Goal: Task Accomplishment & Management: Complete application form

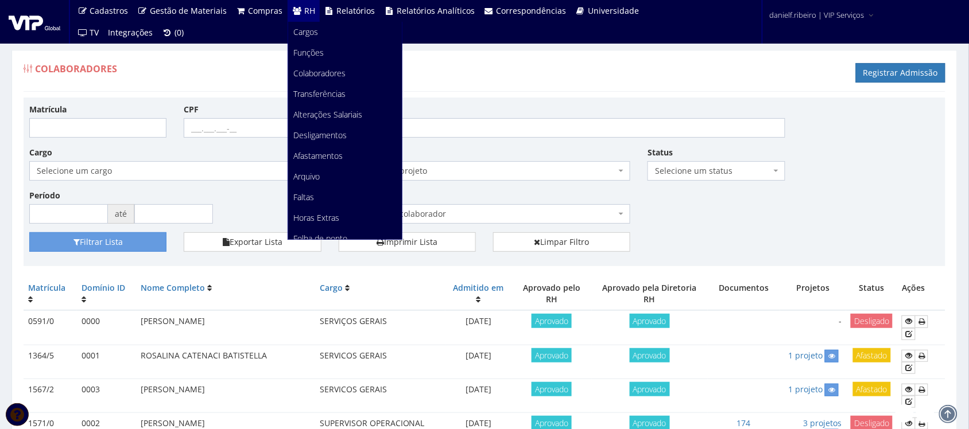
scroll to position [144, 0]
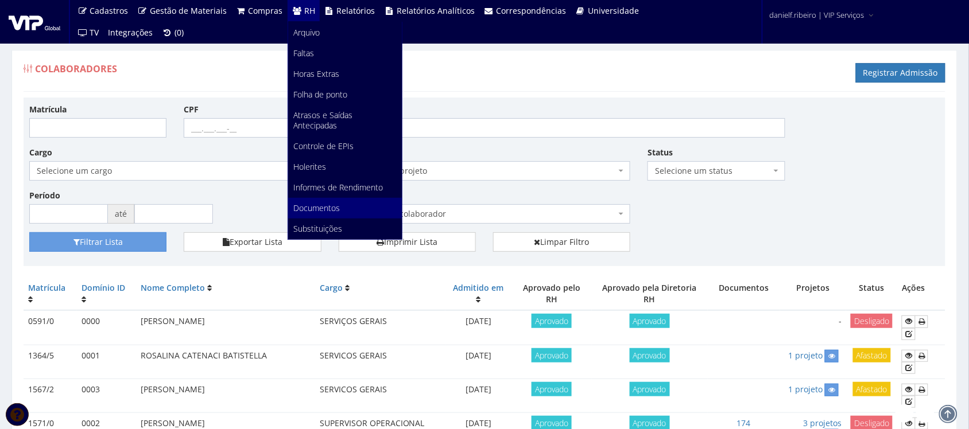
click at [312, 203] on span "Documentos" at bounding box center [317, 208] width 47 height 11
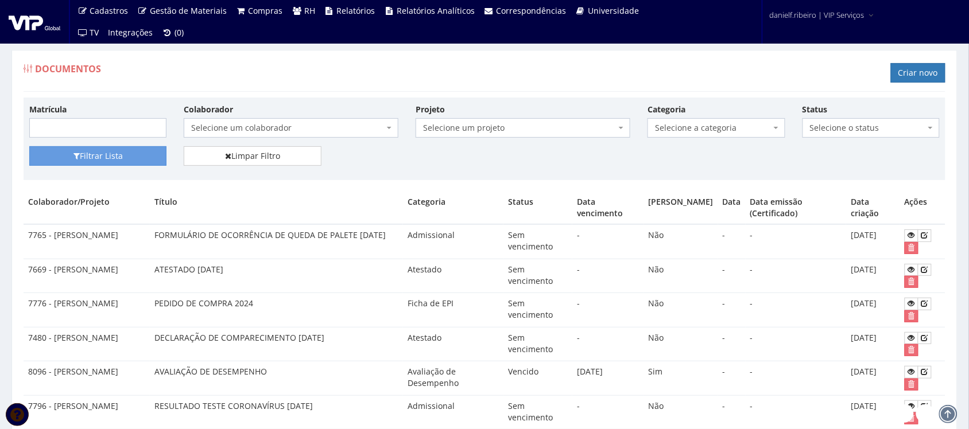
click at [267, 119] on span "Selecione um colaborador" at bounding box center [291, 128] width 215 height 20
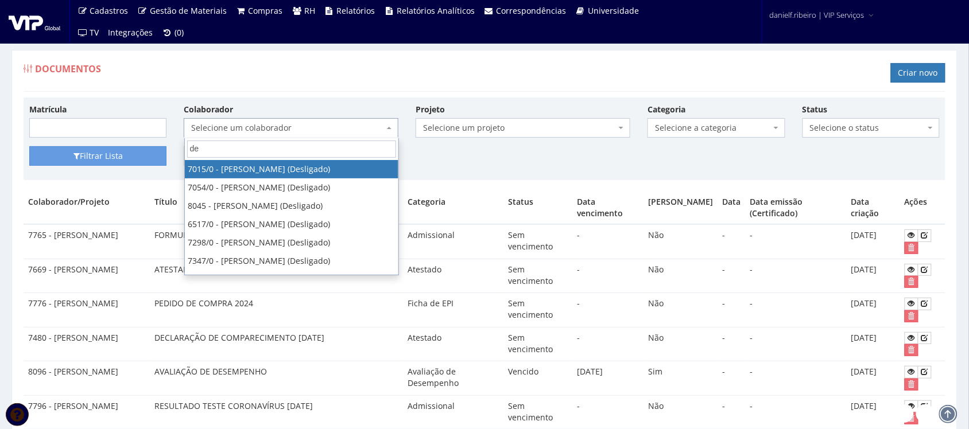
type input "d"
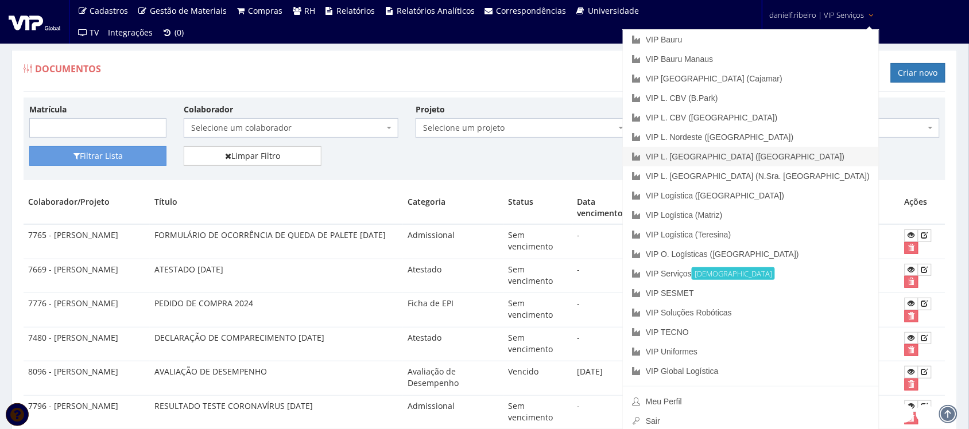
click at [842, 156] on link "VIP L. [GEOGRAPHIC_DATA] ([GEOGRAPHIC_DATA])" at bounding box center [751, 157] width 256 height 20
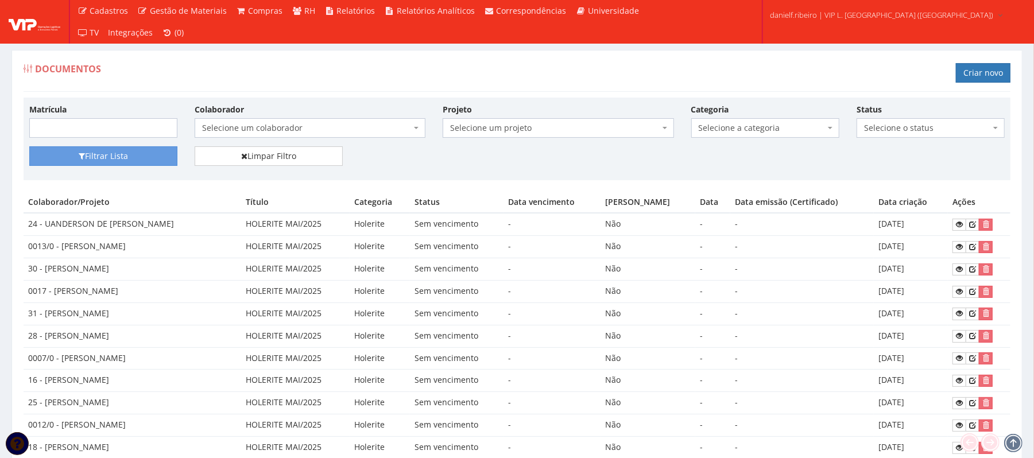
click at [253, 129] on span "Selecione um colaborador" at bounding box center [306, 127] width 209 height 11
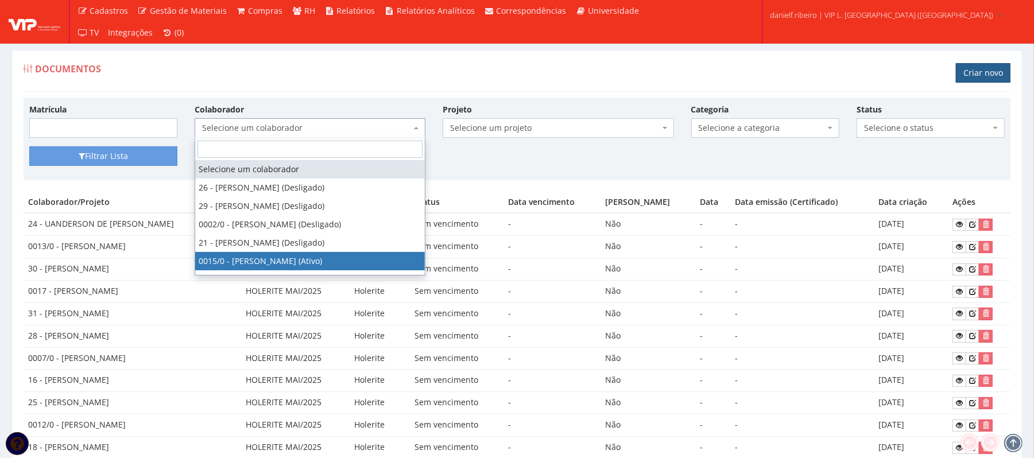
click at [986, 76] on link "Criar novo" at bounding box center [983, 73] width 55 height 20
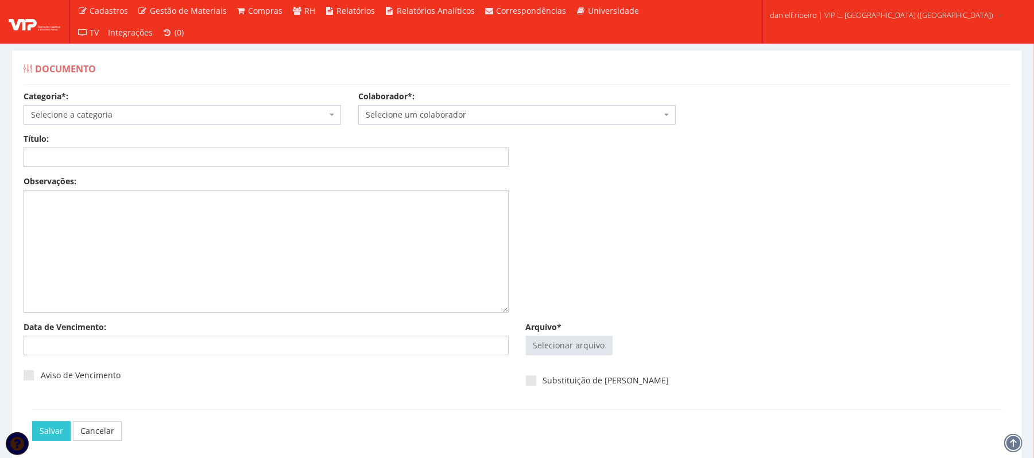
click at [492, 118] on span "Selecione um colaborador" at bounding box center [514, 114] width 296 height 11
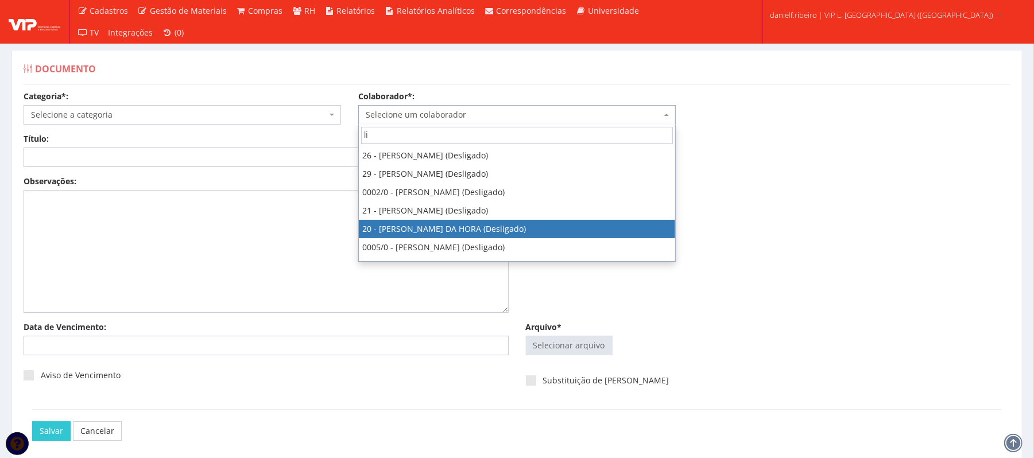
type input "l"
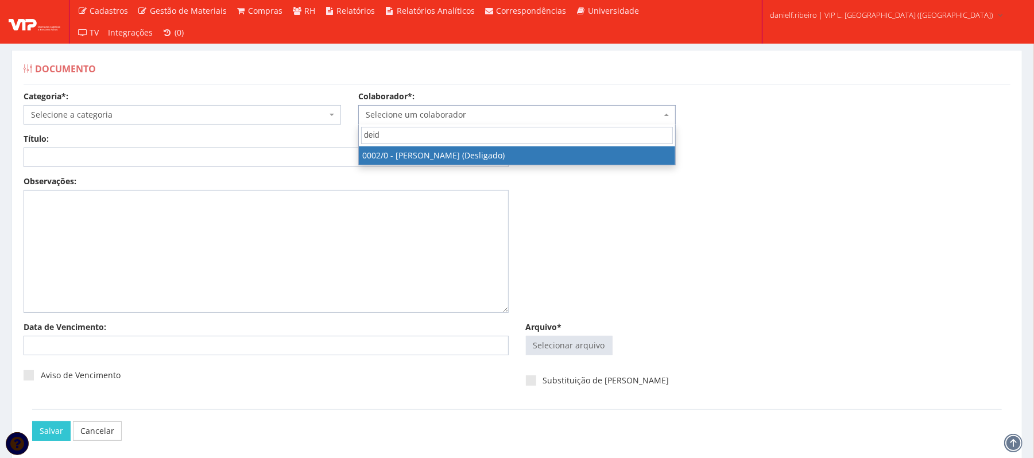
type input "deidi"
select select "715"
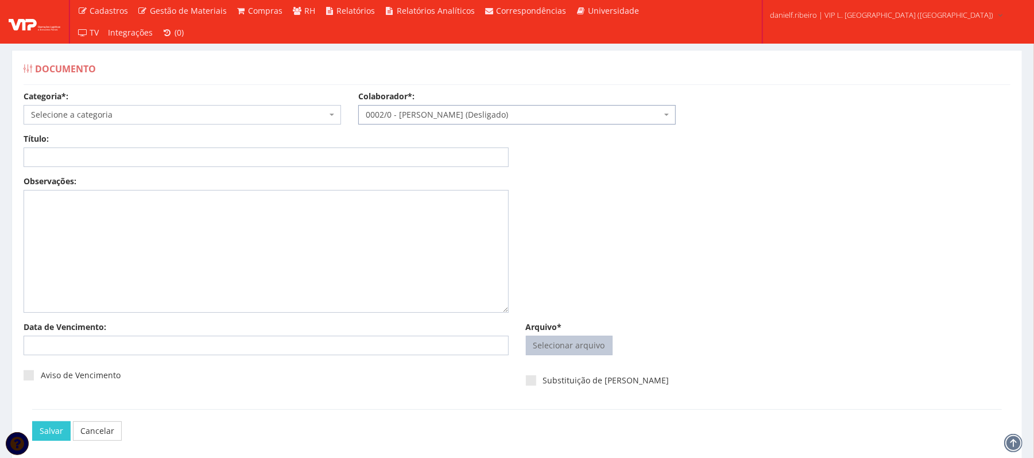
click at [544, 340] on input "Arquivo*" at bounding box center [569, 345] width 86 height 18
type input "C:\fakepath\LISTA DE PRESENÇA 2025.pdf"
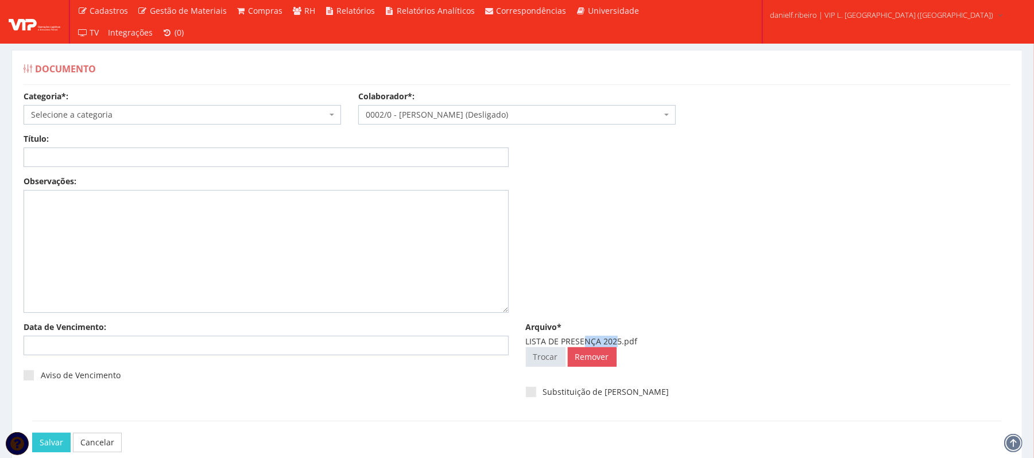
drag, startPoint x: 618, startPoint y: 340, endPoint x: 592, endPoint y: 338, distance: 25.4
click at [593, 338] on div "LISTA DE PRESENÇA 2025.pdf" at bounding box center [768, 341] width 485 height 11
click at [527, 340] on div "LISTA DE PRESENÇA 2025.pdf" at bounding box center [768, 341] width 485 height 11
drag, startPoint x: 524, startPoint y: 340, endPoint x: 619, endPoint y: 340, distance: 95.3
click at [619, 340] on div "Arquivo* LISTA DE PRESENÇA 2025.pdf Selecionar arquivo Trocar Remover" at bounding box center [768, 346] width 502 height 51
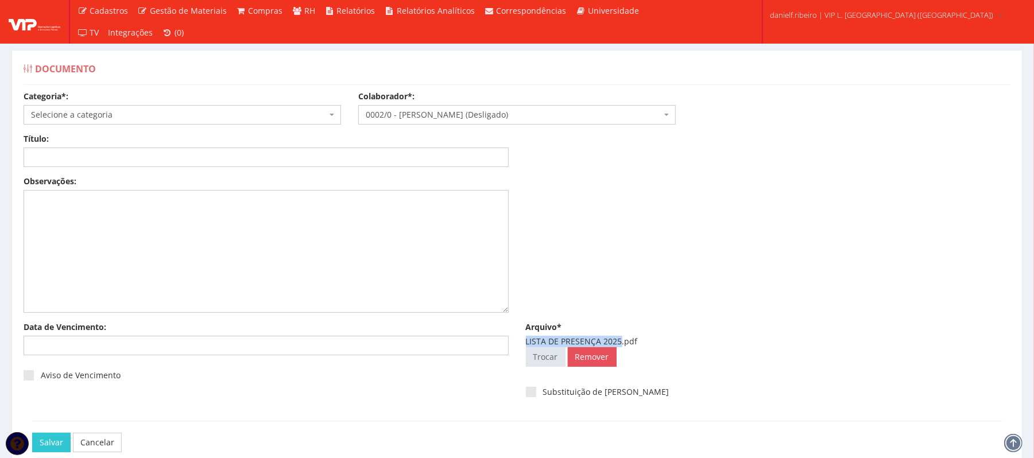
copy div "LISTA DE PRESENÇA 2025"
drag, startPoint x: 117, startPoint y: 109, endPoint x: 120, endPoint y: 119, distance: 10.7
click at [117, 110] on span "Selecione a categoria" at bounding box center [179, 114] width 296 height 11
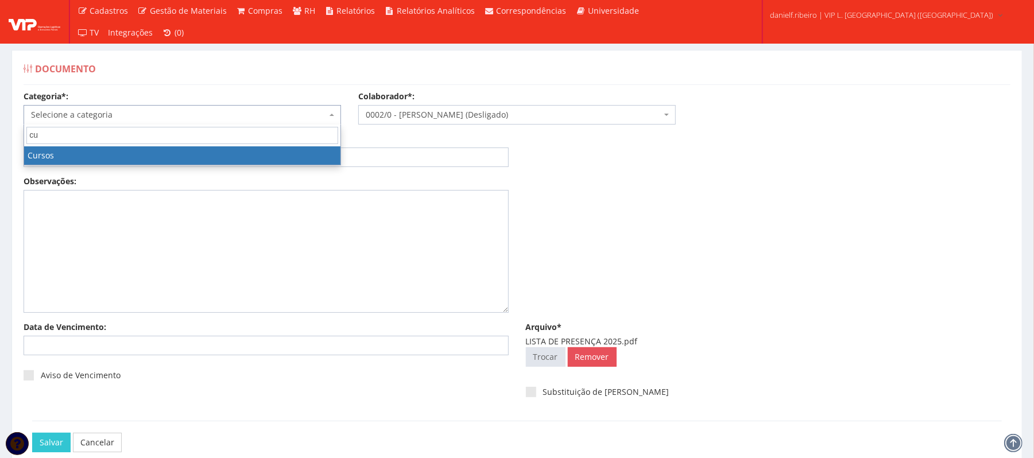
type input "cur"
select select "curso"
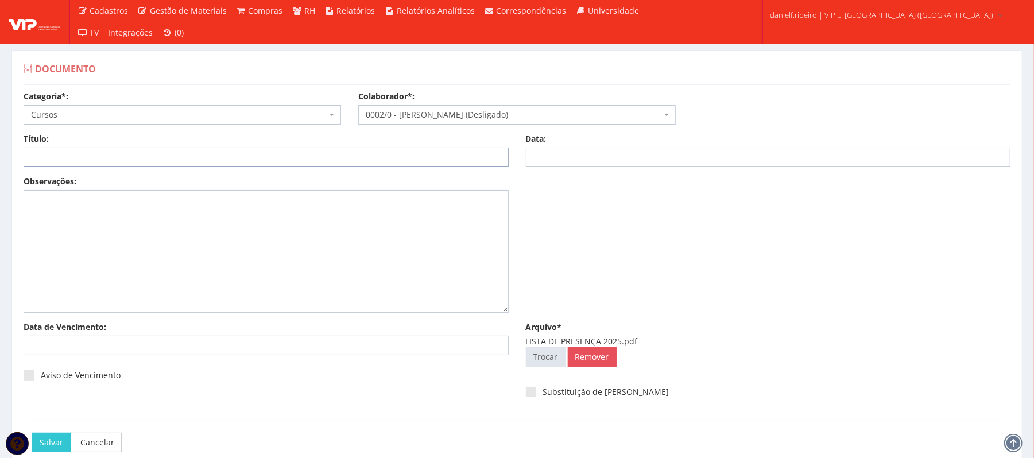
click at [315, 154] on input "Título:" at bounding box center [266, 158] width 485 height 20
paste input "LISTA DE PRESENÇA 2025"
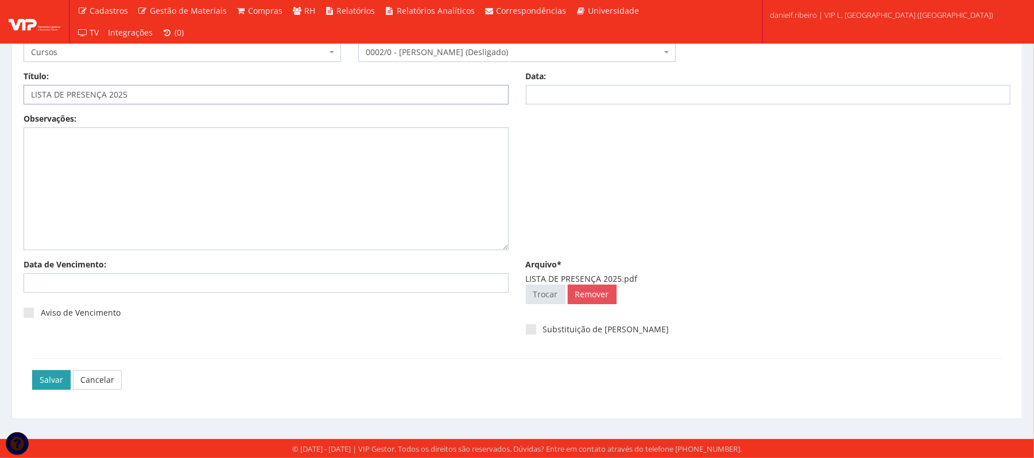
type input "LISTA DE PRESENÇA 2025"
click at [48, 386] on input "Salvar" at bounding box center [51, 380] width 38 height 20
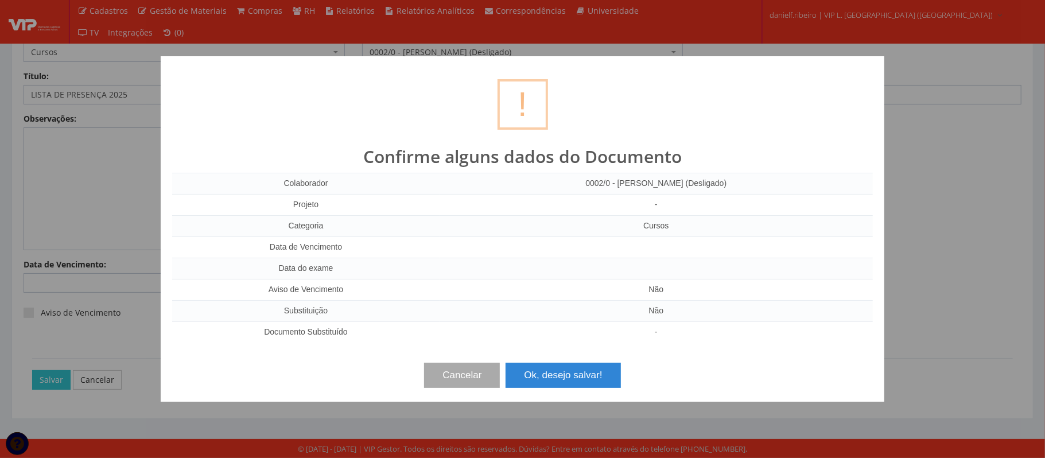
drag, startPoint x: 553, startPoint y: 358, endPoint x: 551, endPoint y: 383, distance: 25.4
click at [553, 363] on div "Cancelar Ok, desejo salvar!" at bounding box center [522, 371] width 701 height 34
click at [552, 384] on button "Ok, desejo salvar!" at bounding box center [563, 375] width 115 height 25
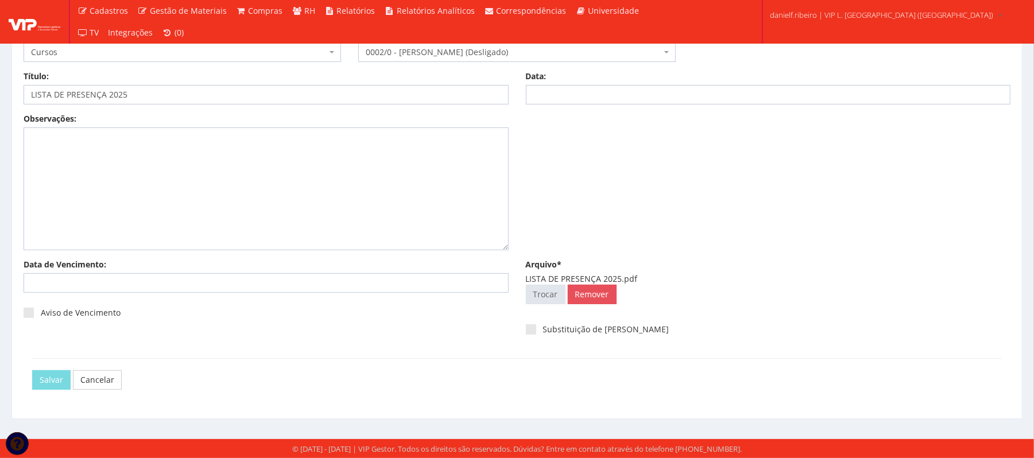
scroll to position [0, 0]
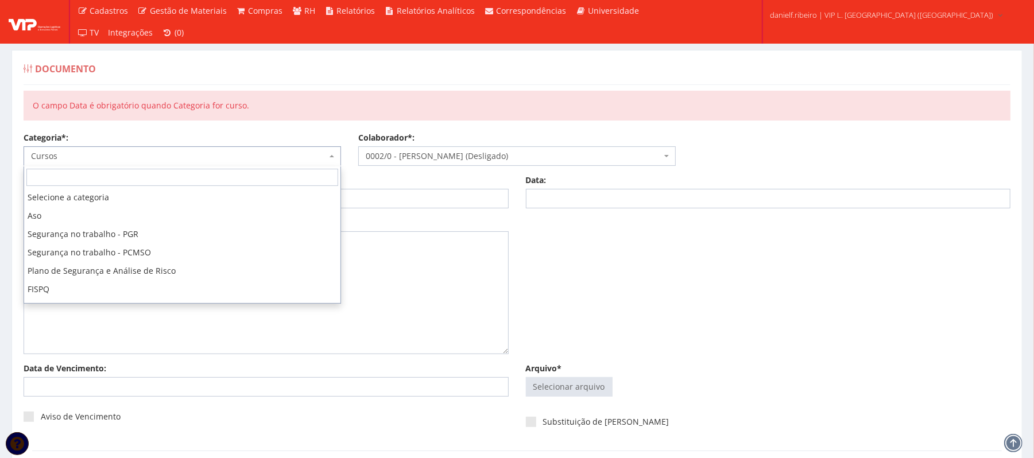
click at [156, 147] on span "Cursos" at bounding box center [182, 156] width 317 height 20
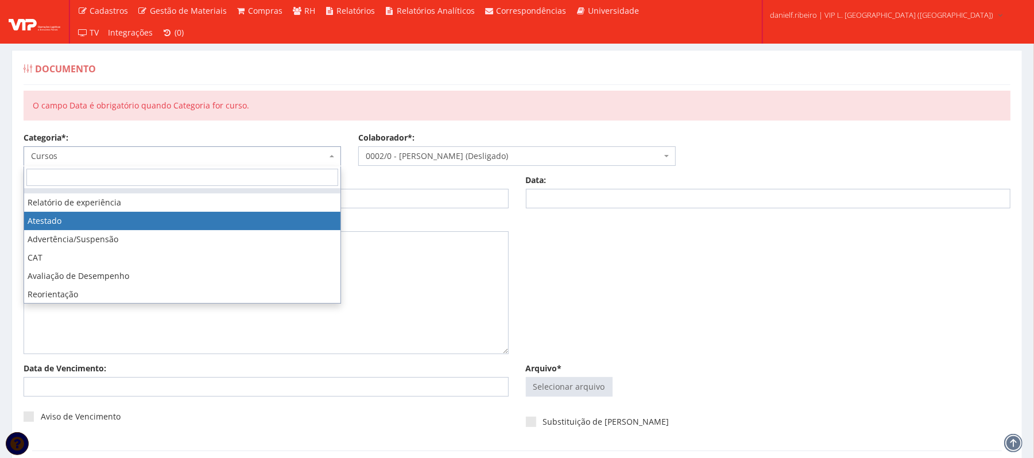
scroll to position [289, 0]
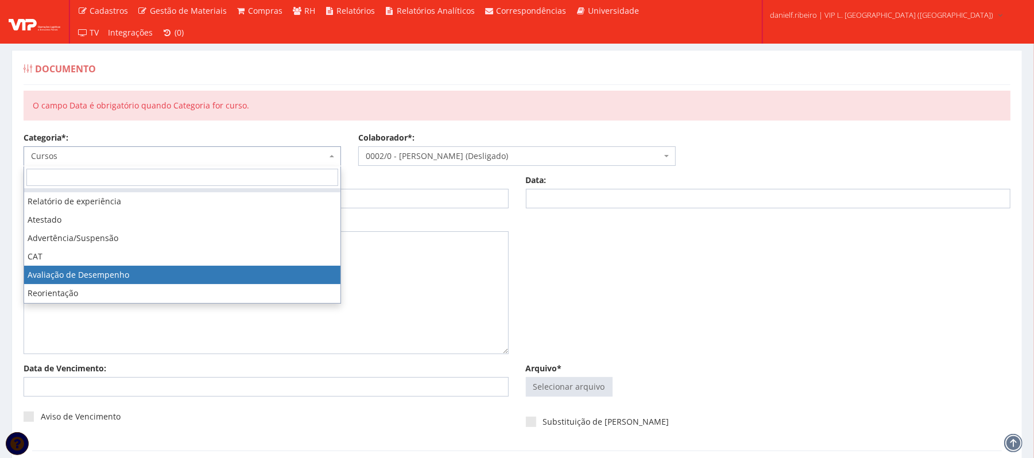
select select "avaliacao_de_desempenho"
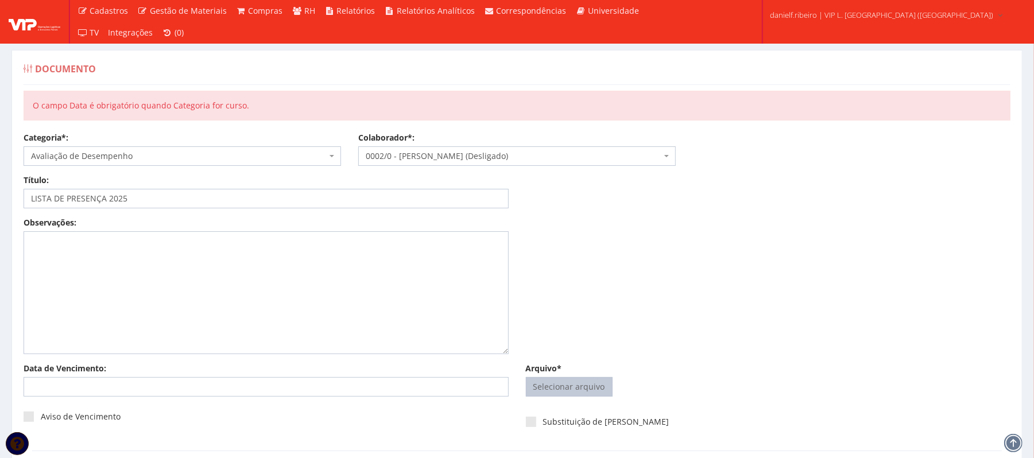
click at [535, 389] on input "Arquivo*" at bounding box center [569, 387] width 86 height 18
type input "C:\fakepath\LISTA DE PRESENÇA 2025.pdf"
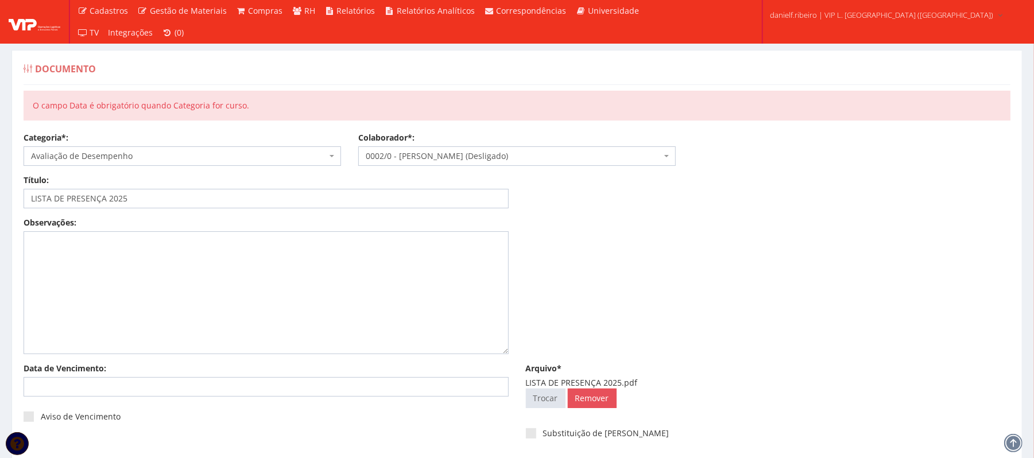
scroll to position [106, 0]
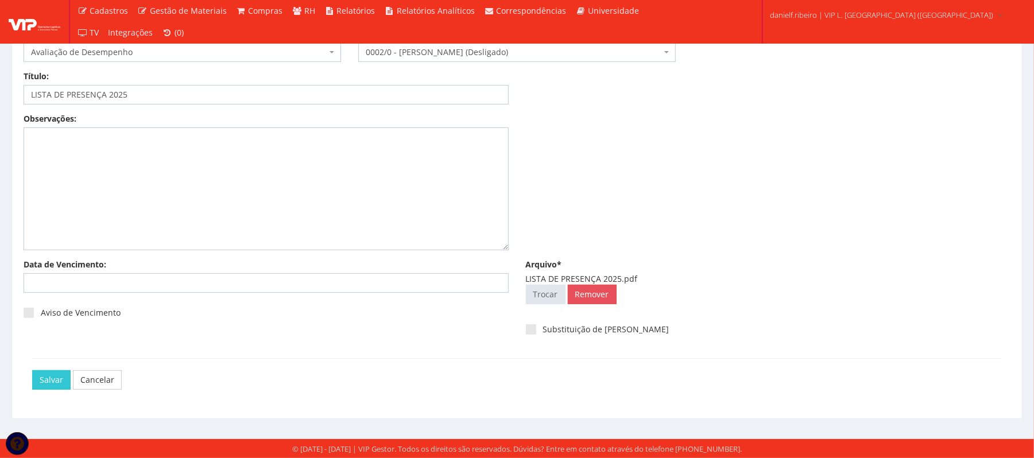
click at [44, 364] on div "[PERSON_NAME]" at bounding box center [517, 379] width 970 height 43
click at [49, 379] on input "Salvar" at bounding box center [51, 380] width 38 height 20
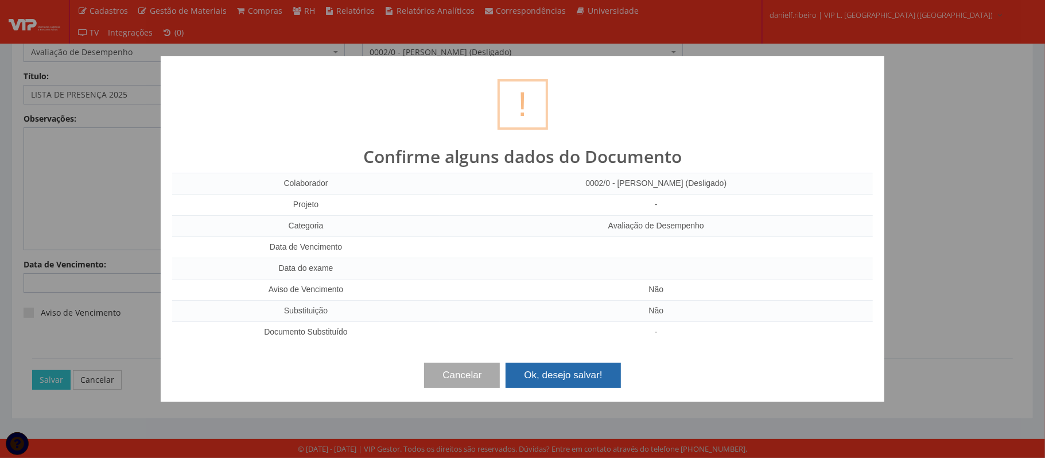
click at [590, 370] on button "Ok, desejo salvar!" at bounding box center [563, 375] width 115 height 25
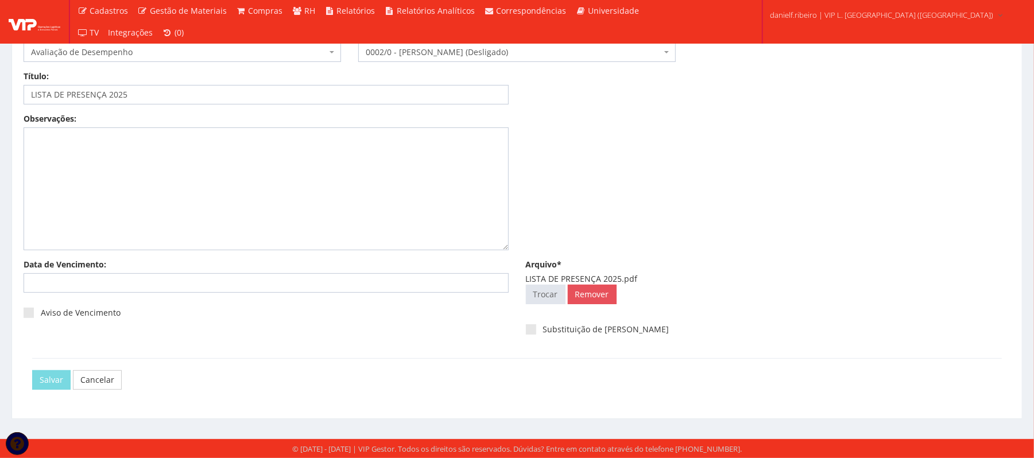
scroll to position [0, 0]
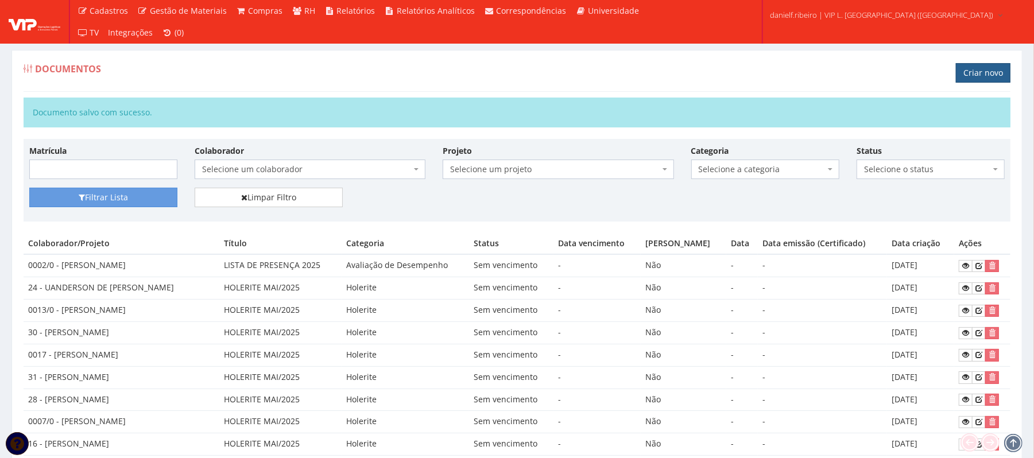
click at [977, 71] on link "Criar novo" at bounding box center [983, 73] width 55 height 20
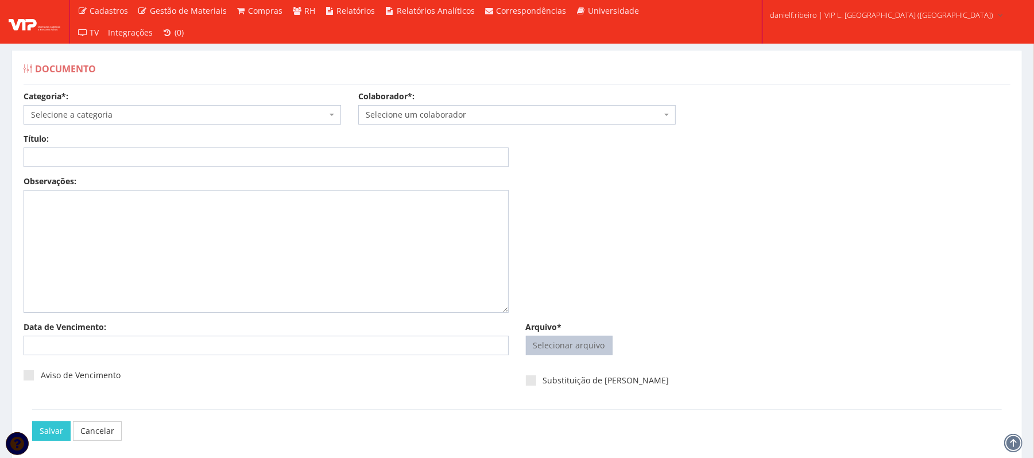
click at [586, 350] on input "Arquivo*" at bounding box center [569, 345] width 86 height 18
type input "C:\fakepath\LISTA DE PRESENÇA 2025.pdf"
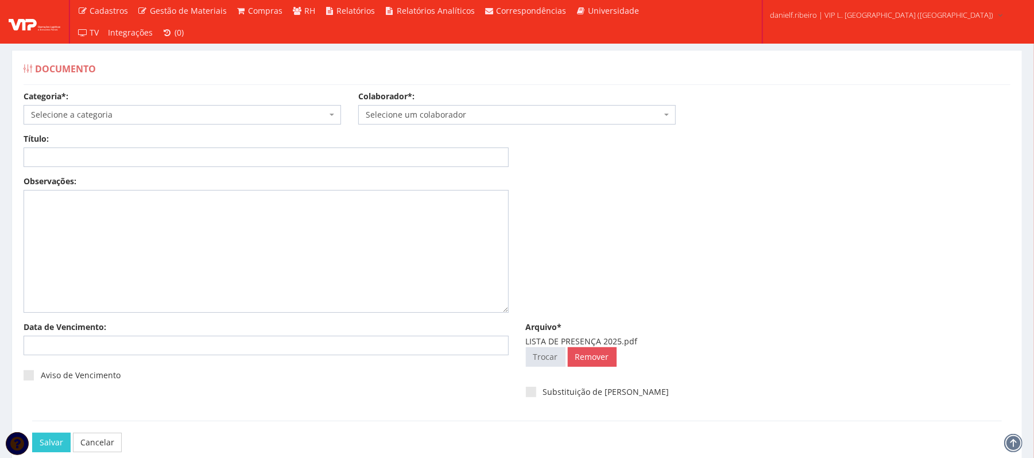
click at [475, 110] on span "Selecione um colaborador" at bounding box center [514, 114] width 296 height 11
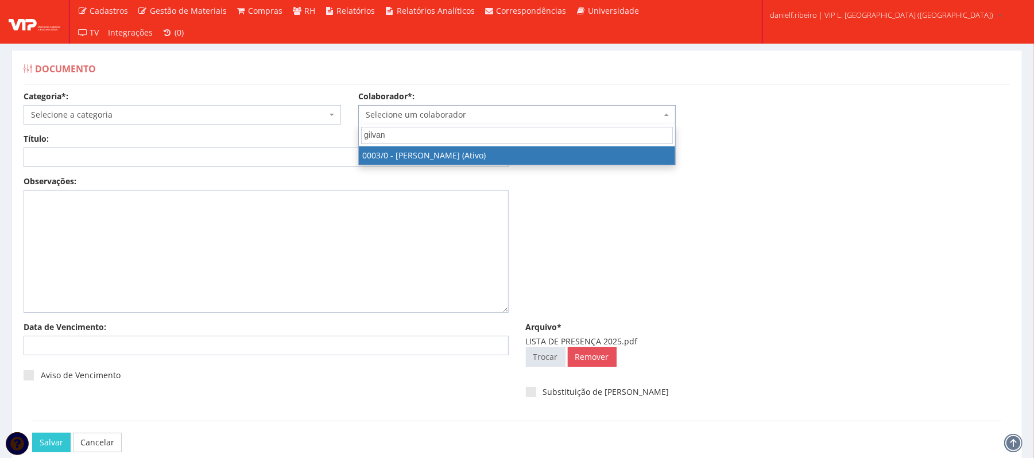
type input "gilvane"
select select "716"
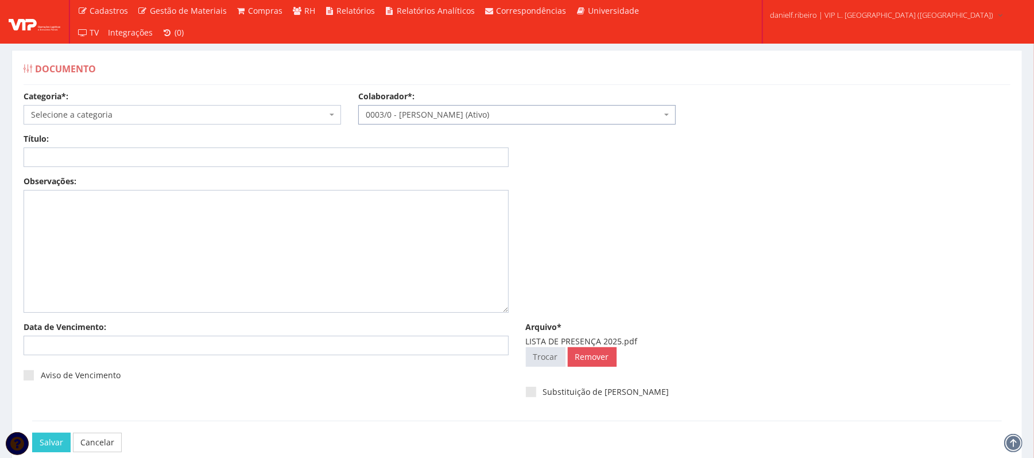
click at [141, 111] on span "Selecione a categoria" at bounding box center [179, 114] width 296 height 11
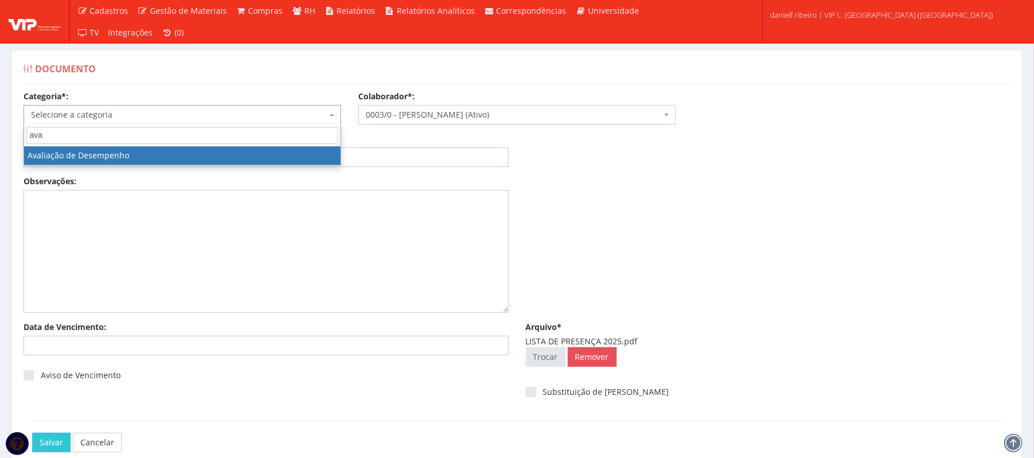
type input "ava"
select select "avaliacao_de_desempenho"
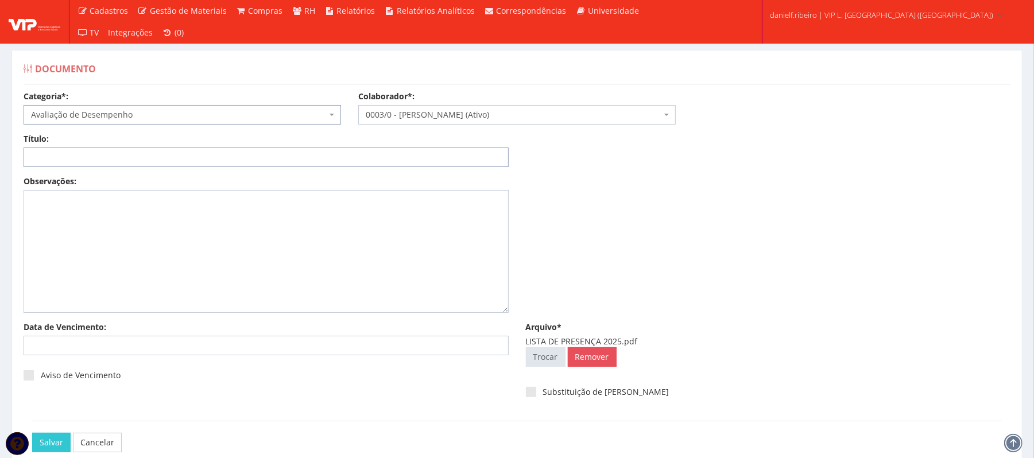
click at [127, 155] on input "Título:" at bounding box center [266, 158] width 485 height 20
paste input "LISTA DE PRESENÇA 2025"
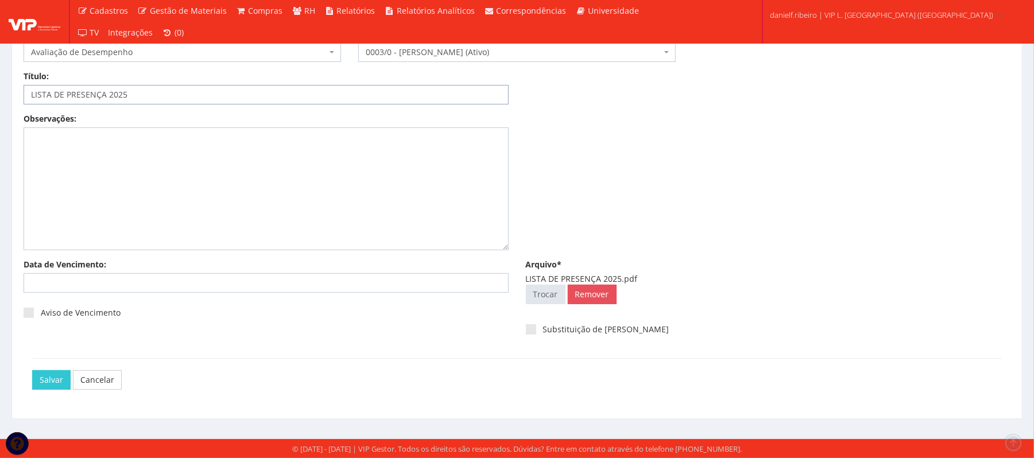
type input "LISTA DE PRESENÇA 2025"
click at [55, 359] on div "Salvar Cancelar" at bounding box center [517, 379] width 970 height 43
click at [53, 371] on input "Salvar" at bounding box center [51, 380] width 38 height 20
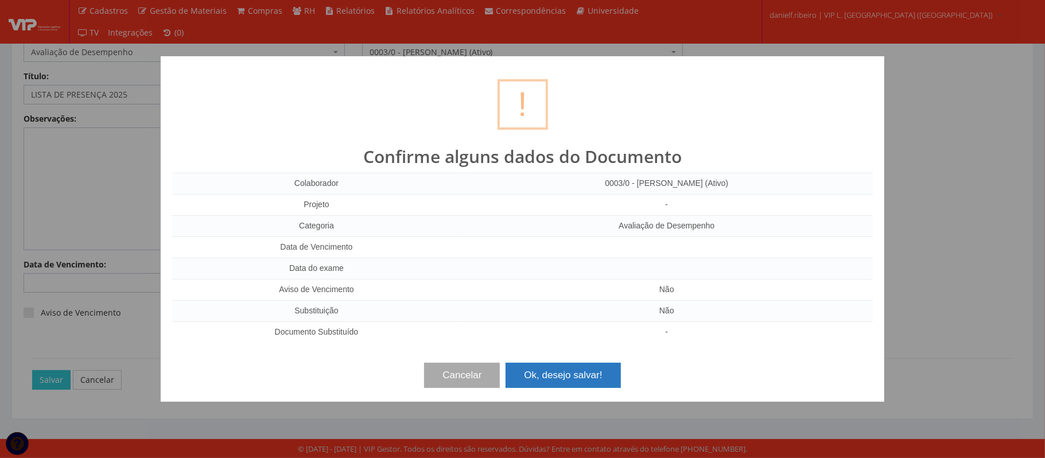
click at [545, 382] on button "Ok, desejo salvar!" at bounding box center [563, 375] width 115 height 25
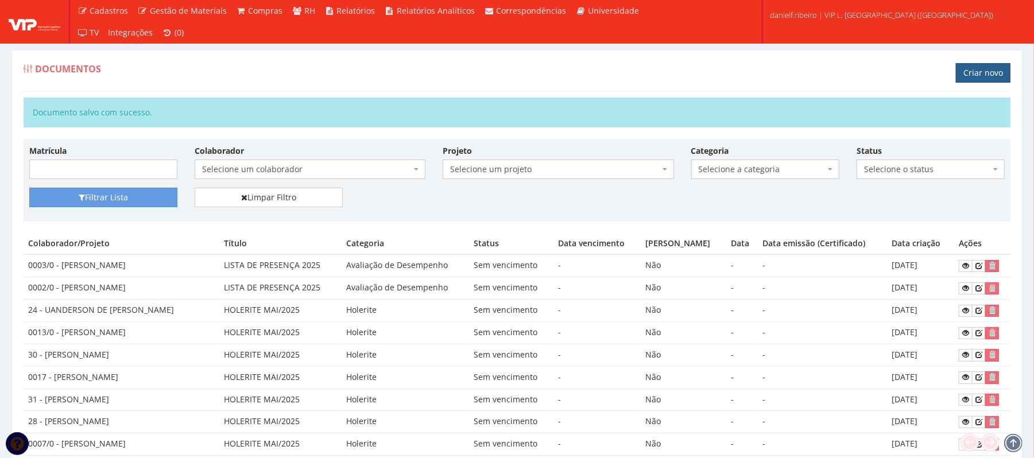
click at [972, 76] on link "Criar novo" at bounding box center [983, 73] width 55 height 20
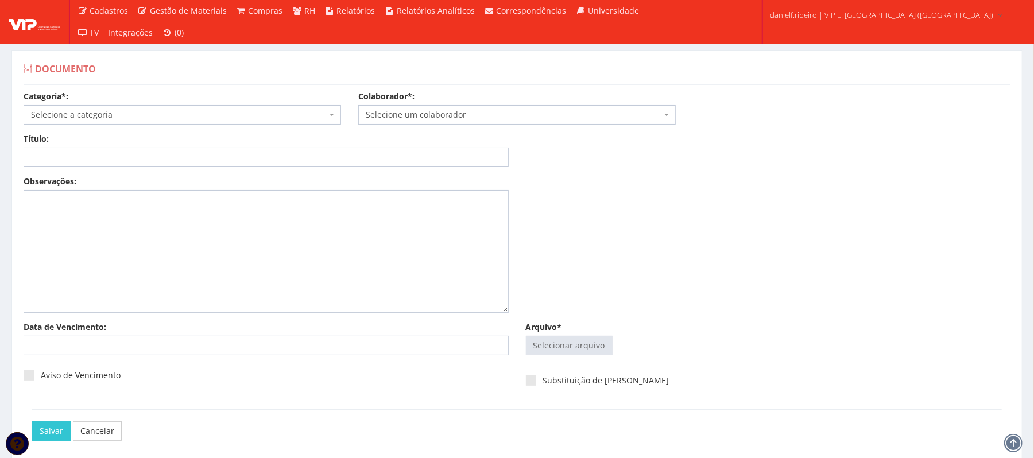
click at [499, 107] on span "Selecione um colaborador" at bounding box center [516, 115] width 317 height 20
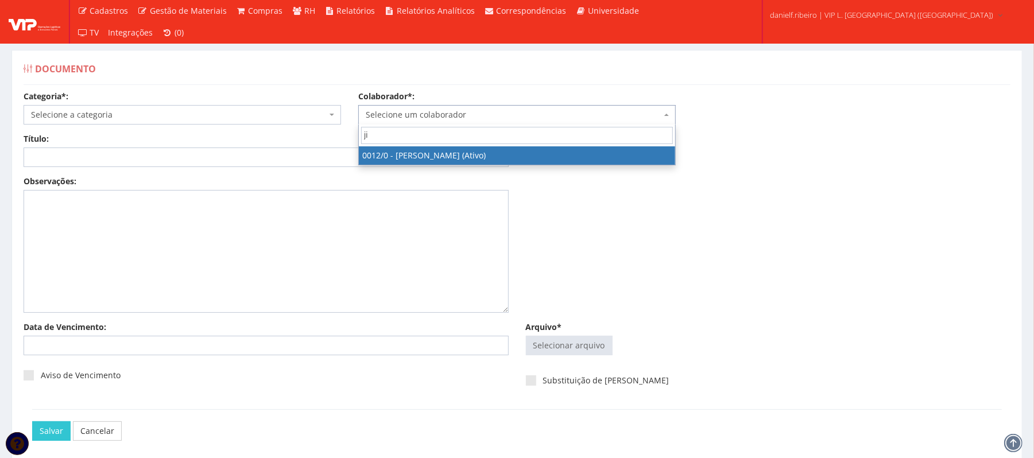
type input "jil"
select select "888"
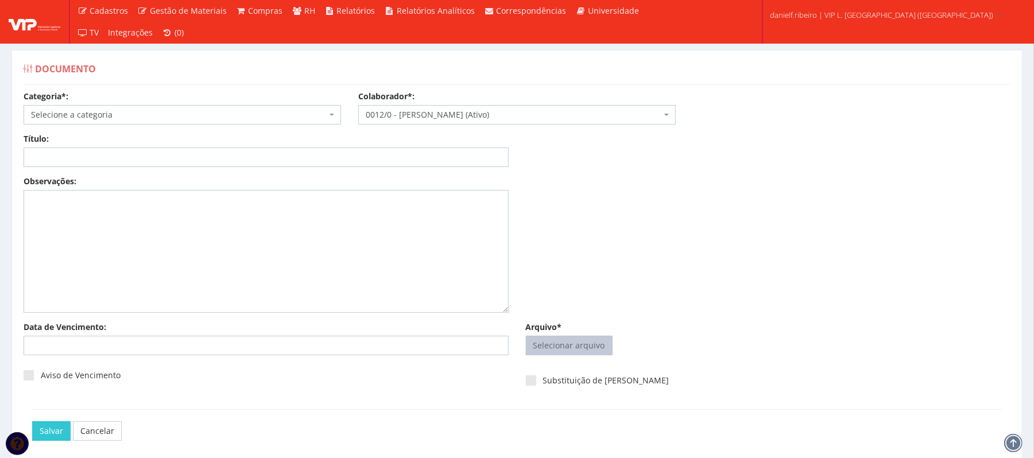
click at [575, 354] on div "Selecionar arquivo Trocar Remover" at bounding box center [768, 348] width 485 height 25
click at [575, 352] on input "Arquivo*" at bounding box center [569, 345] width 86 height 18
type input "C:\fakepath\LISTA DE PRESENÇA 2025.pdf"
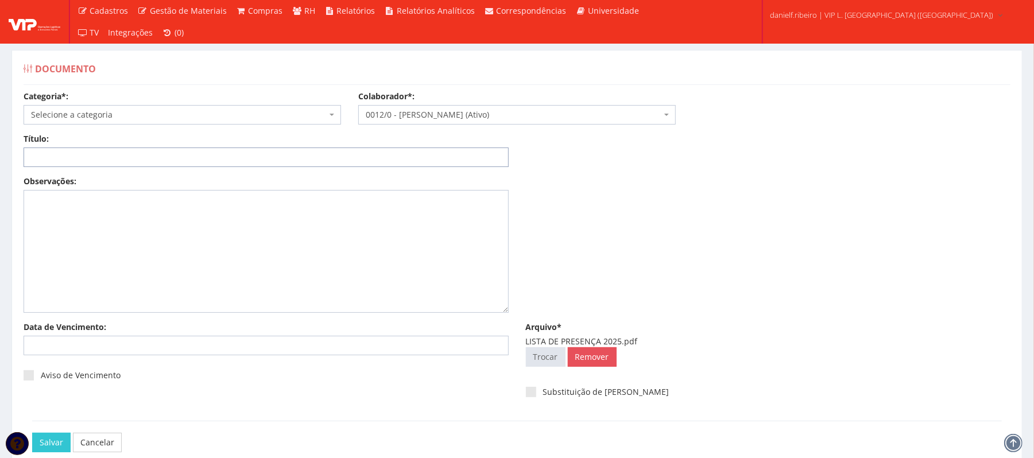
click at [136, 153] on input "Título:" at bounding box center [266, 158] width 485 height 20
paste input "LISTA DE PRESENÇA 2025"
type input "LISTA DE PRESENÇA 2025"
click at [99, 103] on div "Categoria*: Selecione a categoria Aso Segurança no trabalho - PGR Segurança no …" at bounding box center [182, 108] width 335 height 34
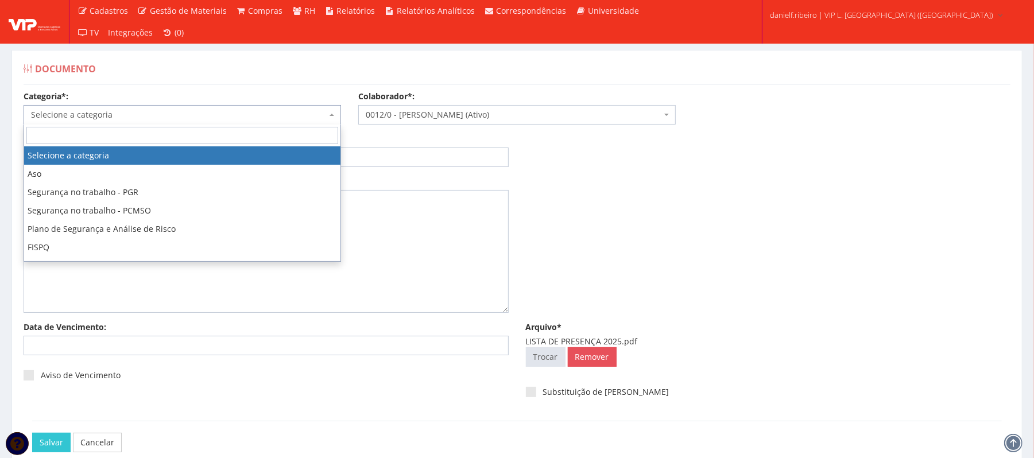
click at [102, 115] on span "Selecione a categoria" at bounding box center [179, 114] width 296 height 11
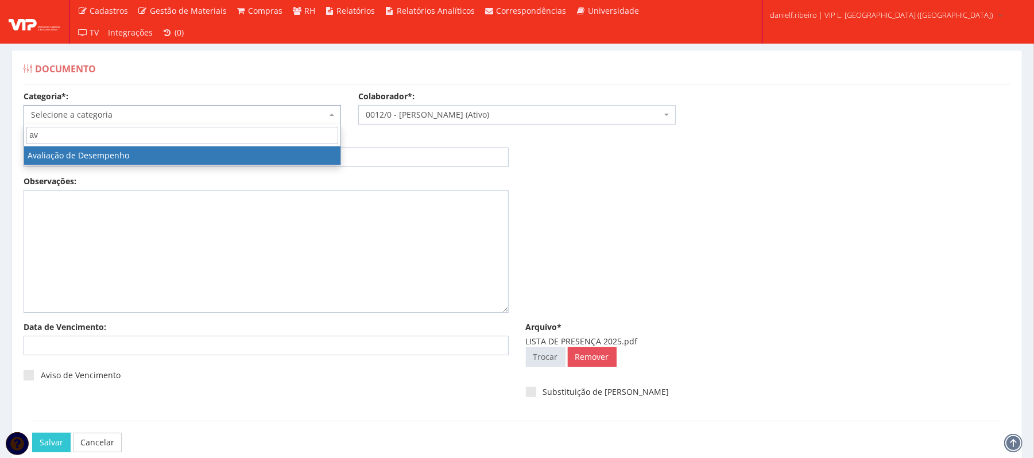
type input "av"
drag, startPoint x: 92, startPoint y: 157, endPoint x: 86, endPoint y: 165, distance: 10.2
select select "avaliacao_de_desempenho"
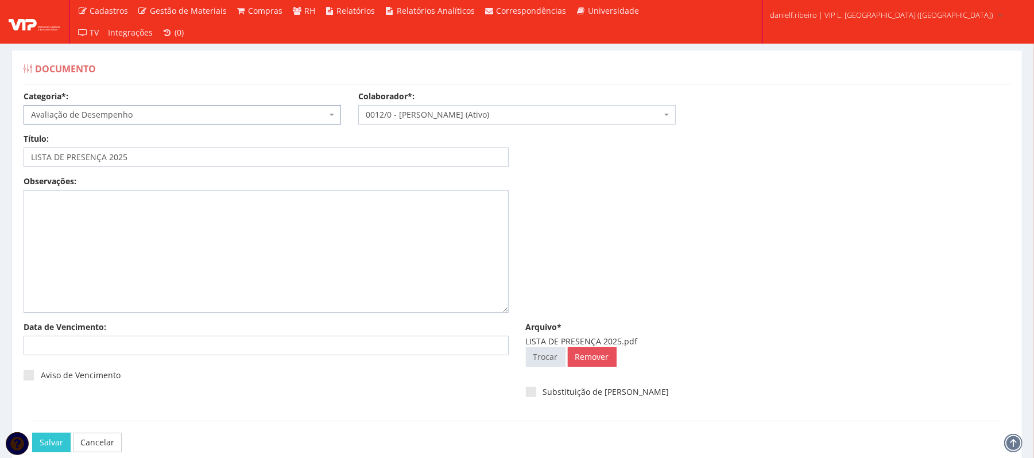
scroll to position [64, 0]
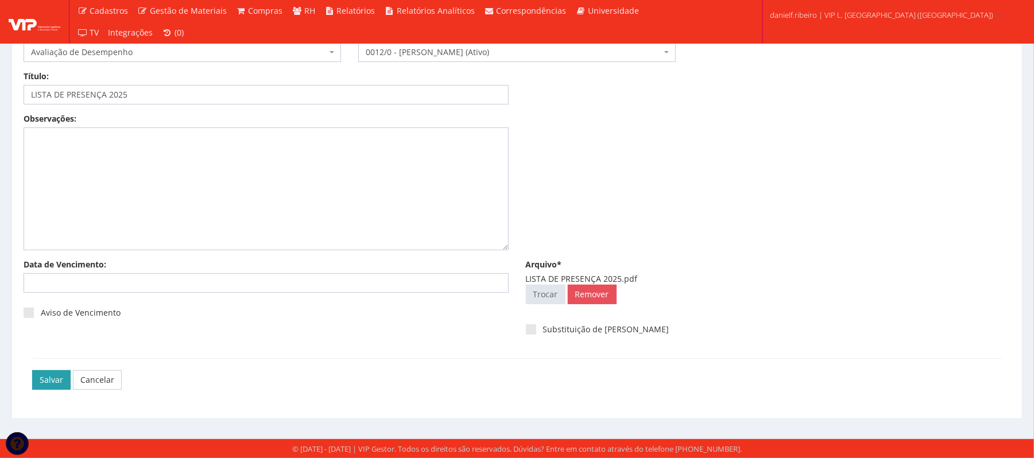
click at [44, 385] on input "Salvar" at bounding box center [51, 380] width 38 height 20
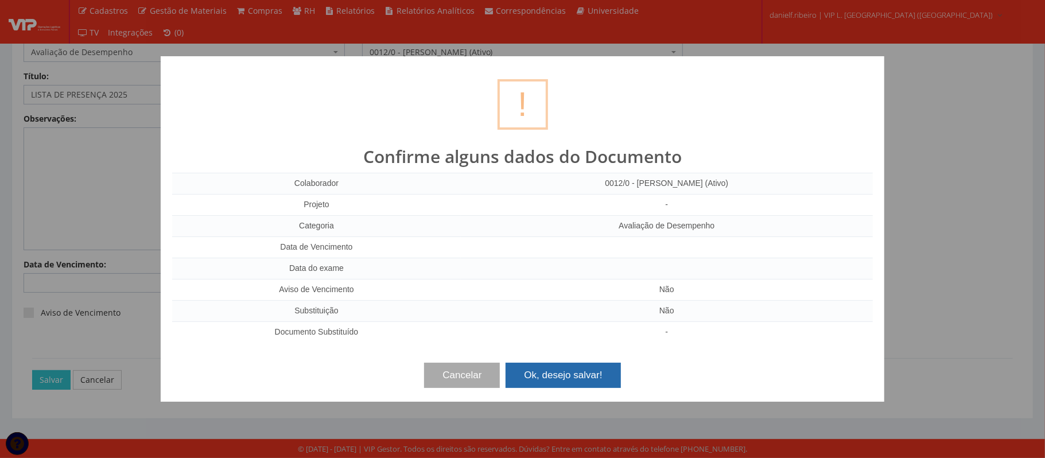
click at [596, 370] on button "Ok, desejo salvar!" at bounding box center [563, 375] width 115 height 25
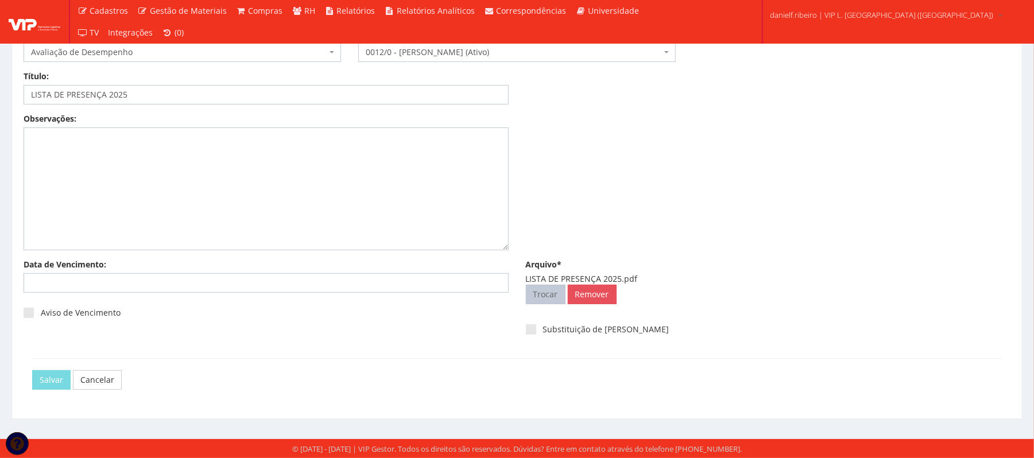
scroll to position [0, 0]
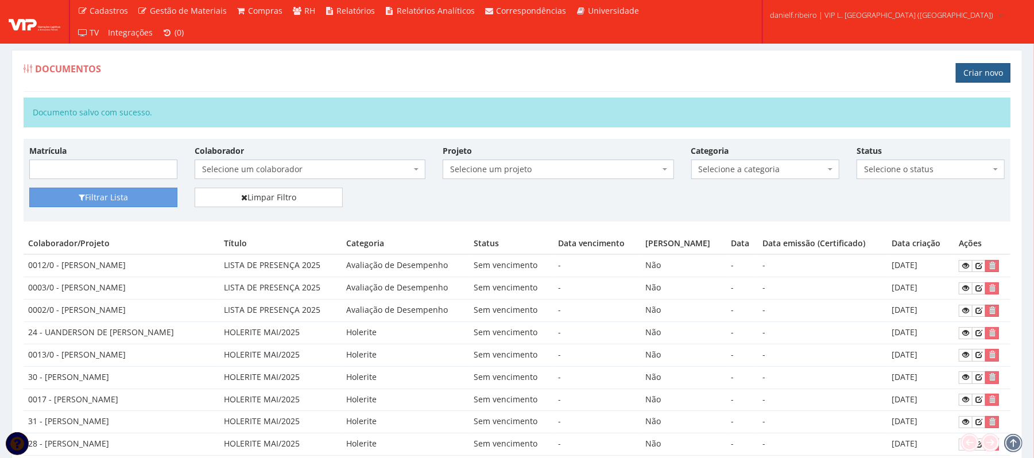
click at [970, 70] on link "Criar novo" at bounding box center [983, 73] width 55 height 20
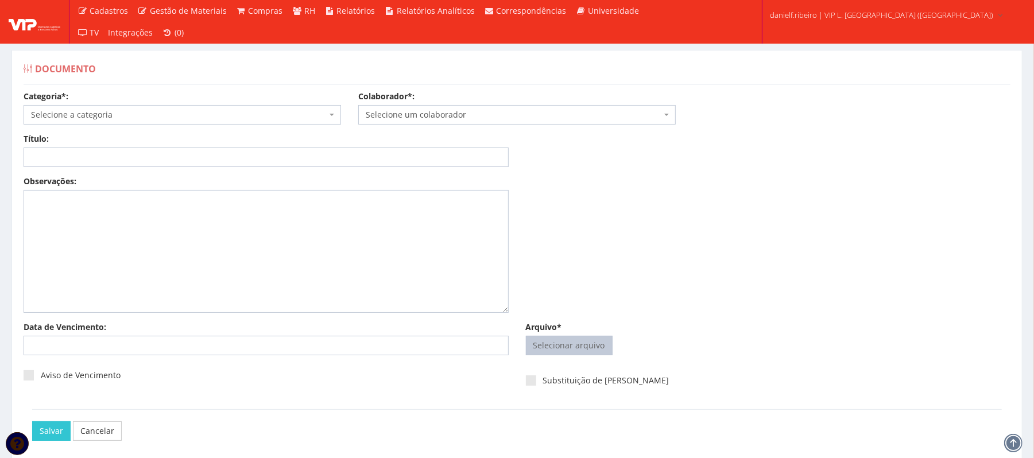
click at [561, 340] on input "Arquivo*" at bounding box center [569, 345] width 86 height 18
type input "C:\fakepath\LISTA DE PRESENÇA 2025.pdf"
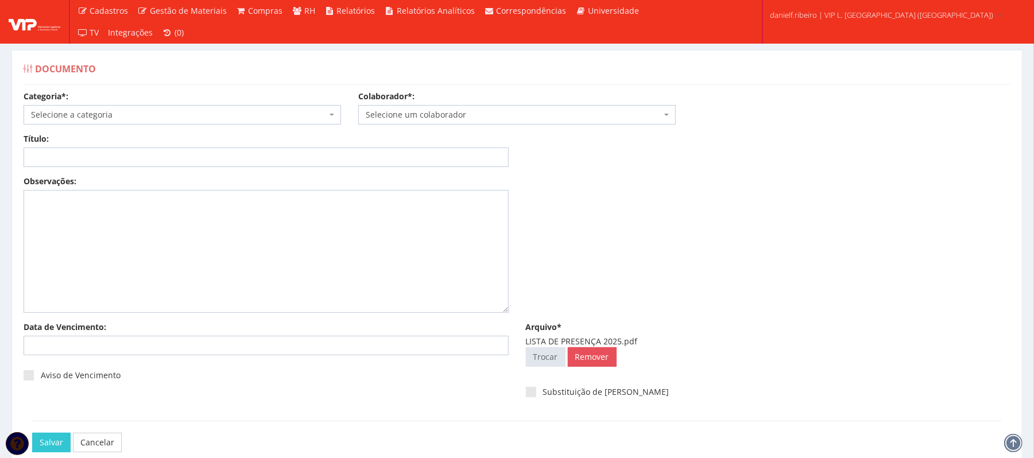
click at [514, 113] on span "Selecione um colaborador" at bounding box center [514, 114] width 296 height 11
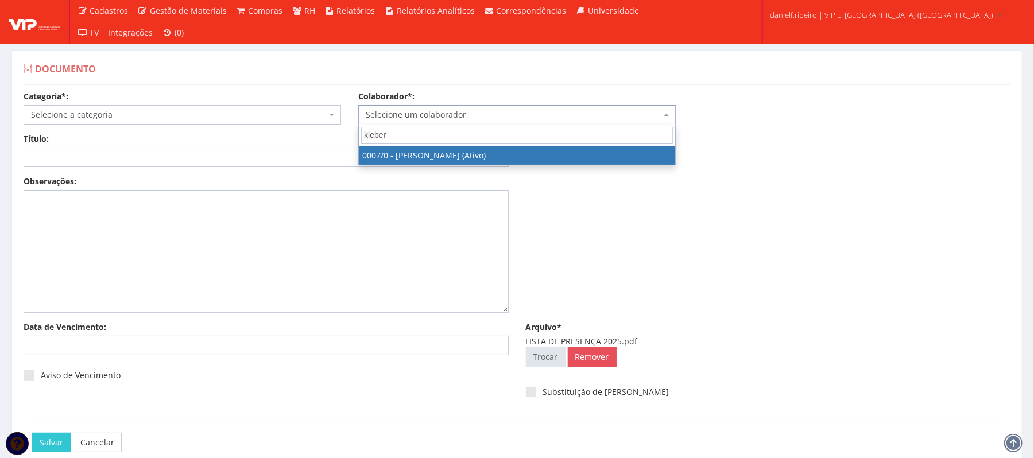
type input "kleber"
select select "720"
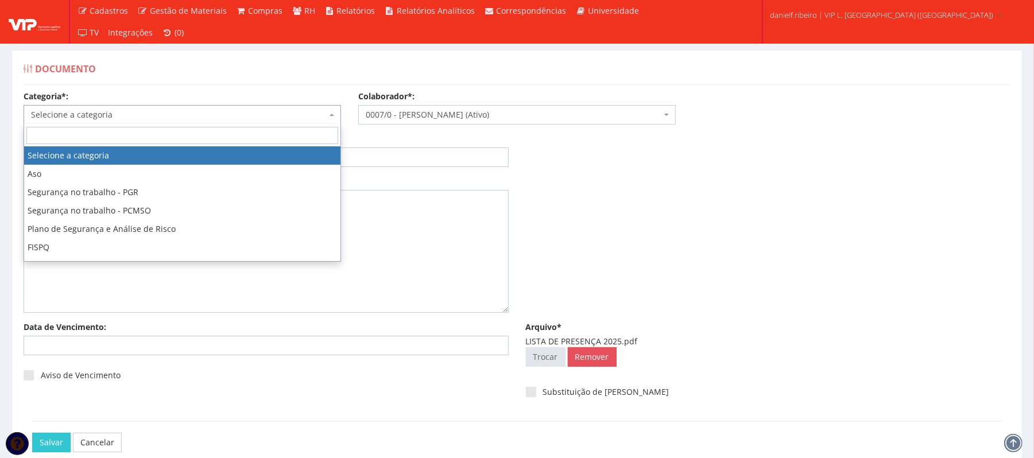
click at [159, 115] on span "Selecione a categoria" at bounding box center [179, 114] width 296 height 11
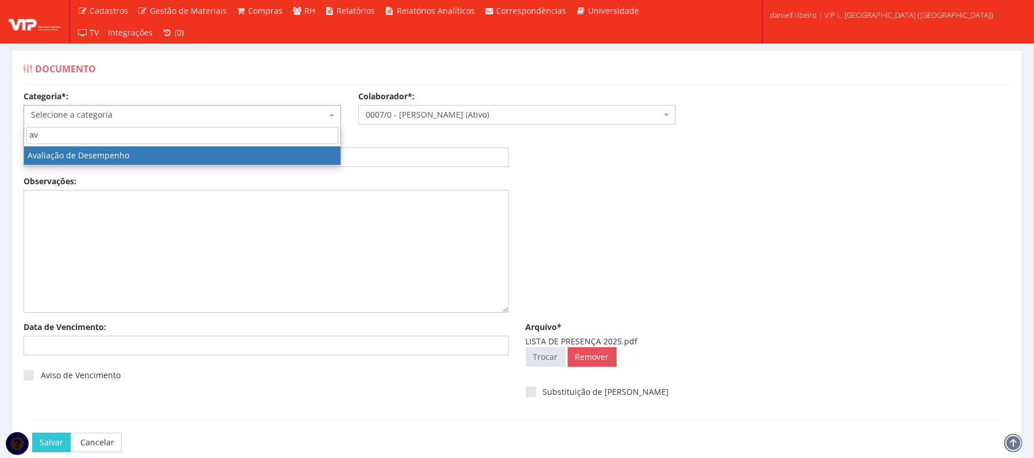
type input "av"
drag, startPoint x: 67, startPoint y: 148, endPoint x: 72, endPoint y: 159, distance: 12.3
select select "avaliacao_de_desempenho"
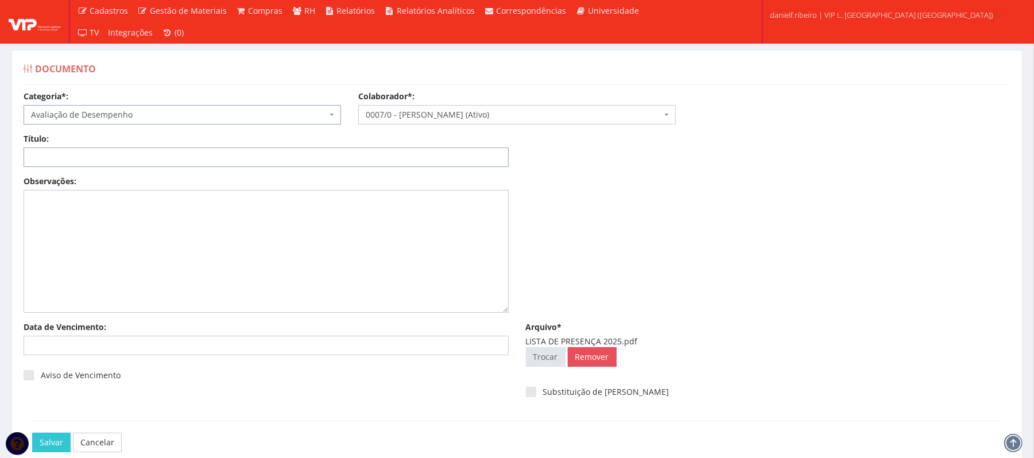
click at [72, 158] on input "Título:" at bounding box center [266, 158] width 485 height 20
paste input "LISTA DE PRESENÇA 2025"
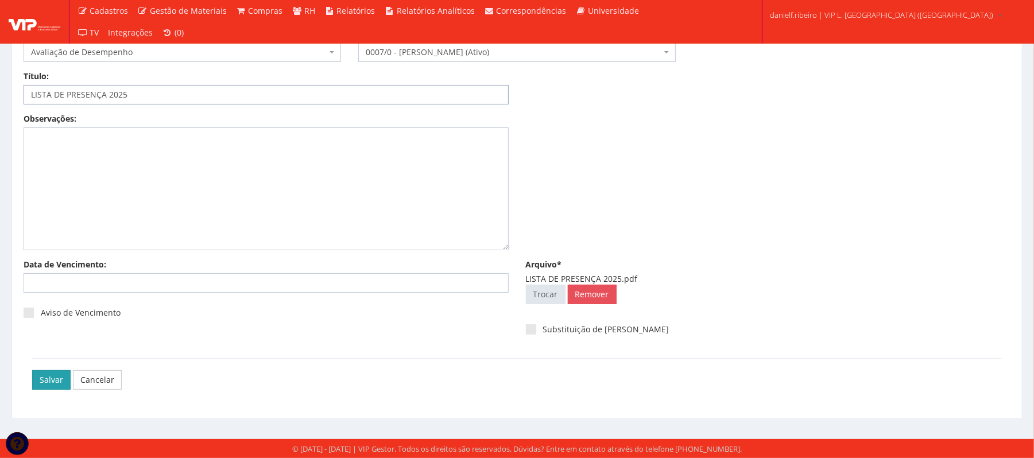
type input "LISTA DE PRESENÇA 2025"
click at [51, 371] on input "Salvar" at bounding box center [51, 380] width 38 height 20
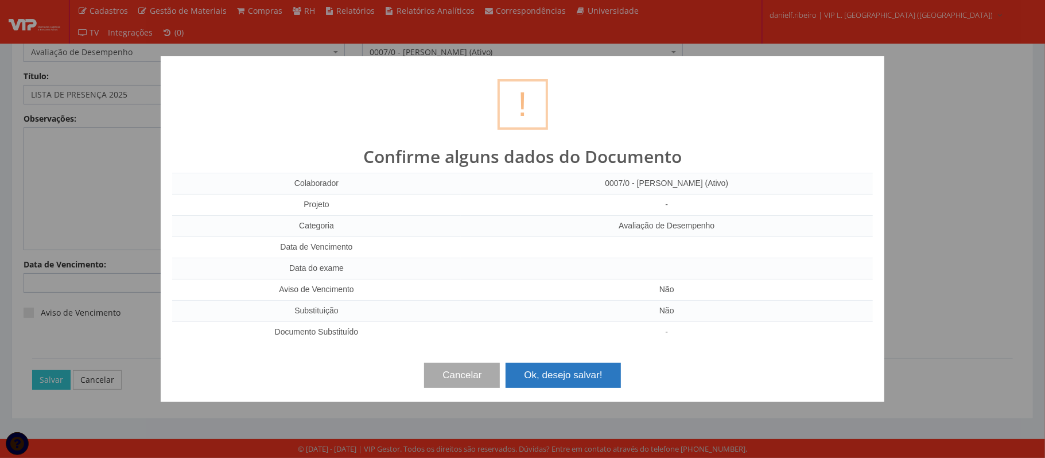
click at [567, 373] on button "Ok, desejo salvar!" at bounding box center [563, 375] width 115 height 25
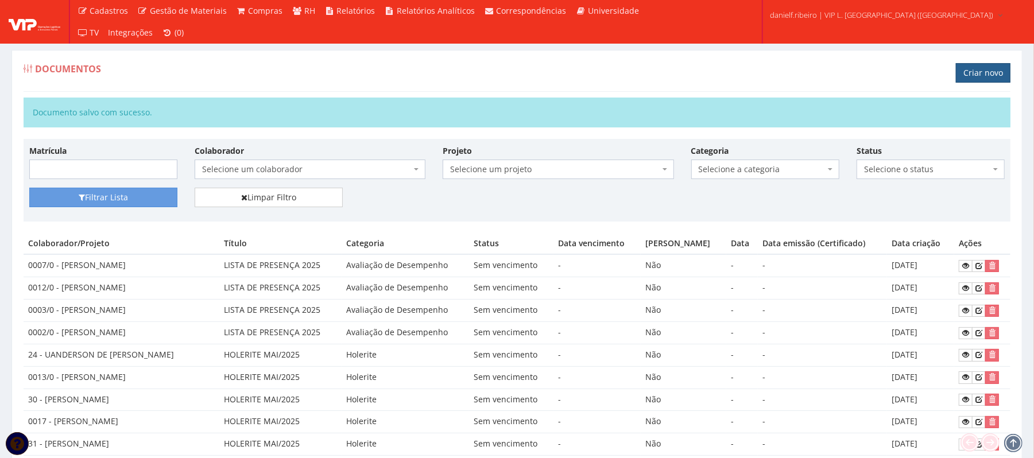
click at [983, 73] on link "Criar novo" at bounding box center [983, 73] width 55 height 20
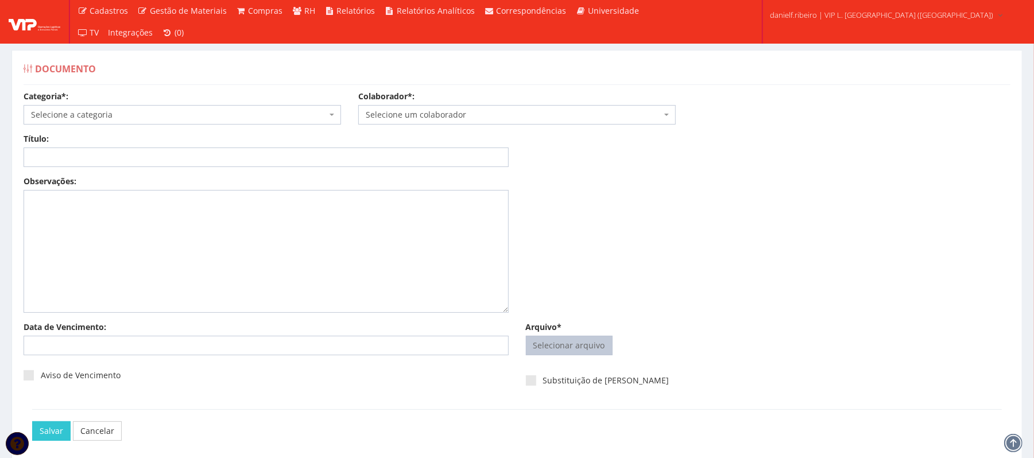
click at [582, 350] on input "Arquivo*" at bounding box center [569, 345] width 86 height 18
type input "C:\fakepath\LISTA DE PRESENÇA 2025.pdf"
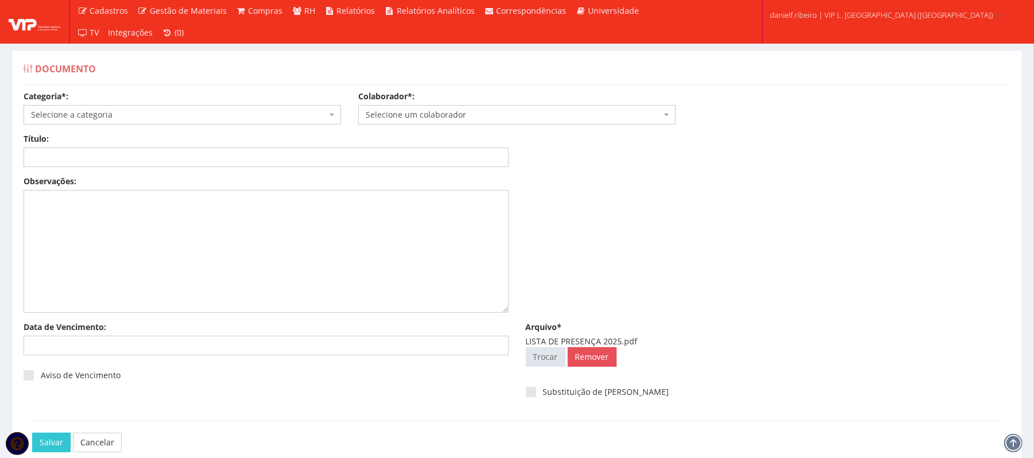
click at [413, 111] on span "Selecione um colaborador" at bounding box center [514, 114] width 296 height 11
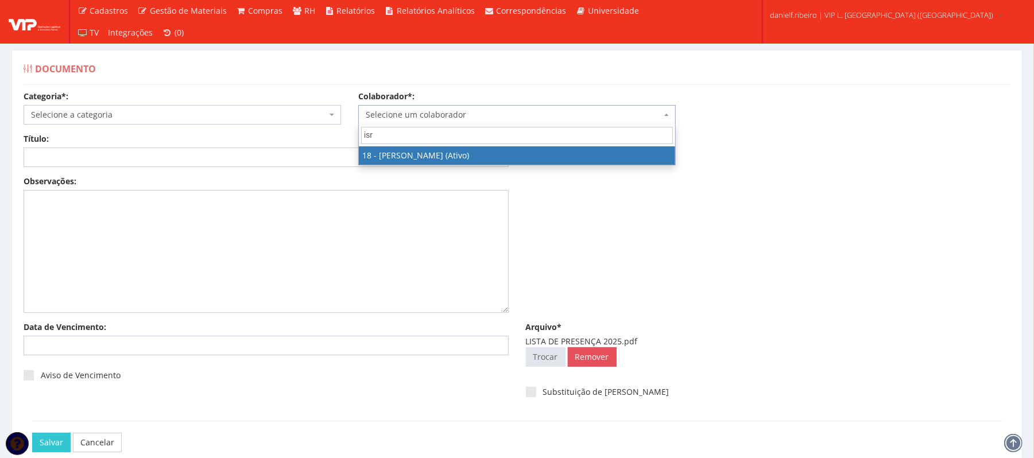
type input "isra"
select select "1437"
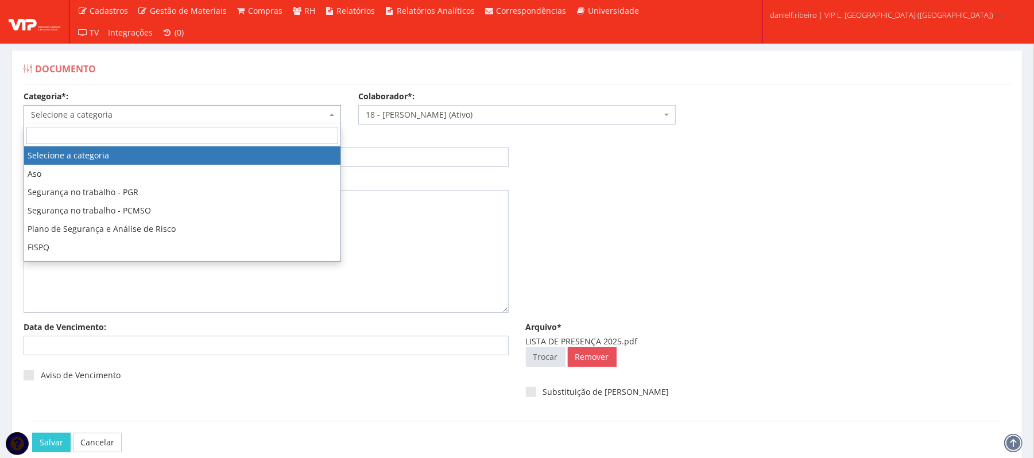
click at [133, 118] on span "Selecione a categoria" at bounding box center [179, 114] width 296 height 11
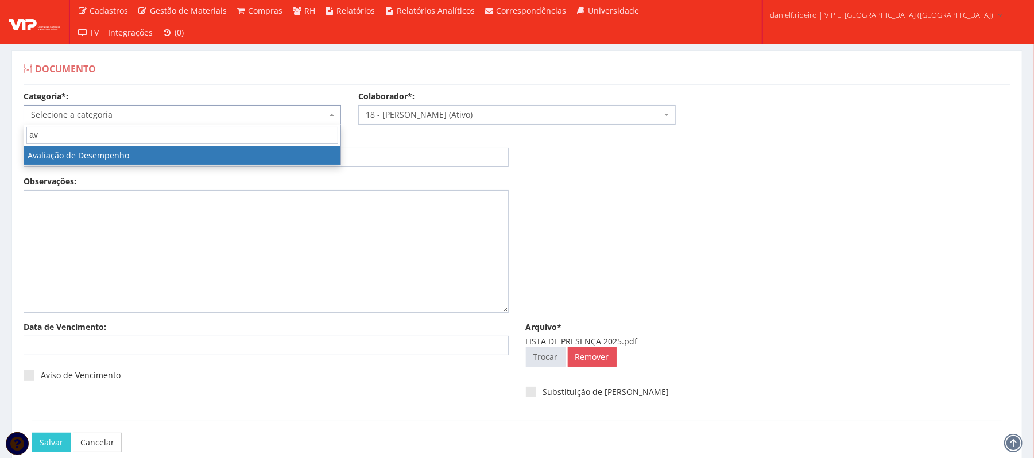
type input "av"
select select "avaliacao_de_desempenho"
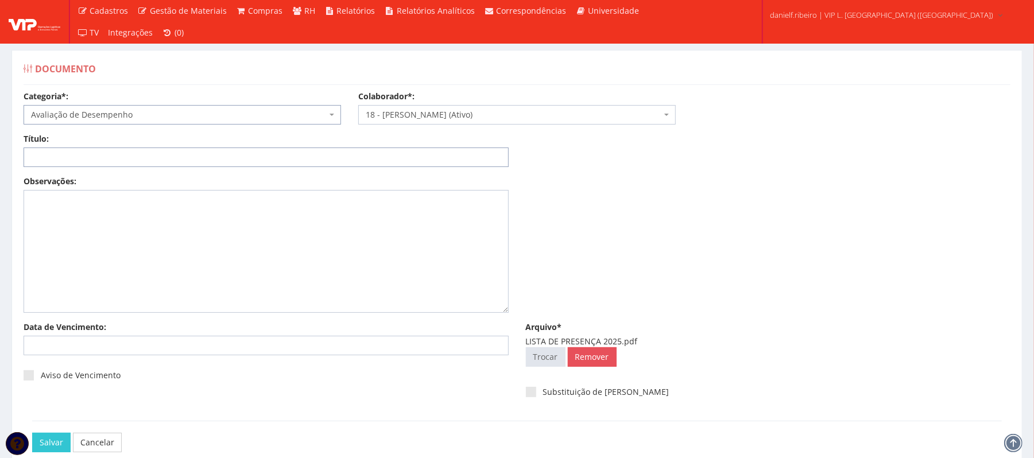
click at [57, 155] on input "Título:" at bounding box center [266, 158] width 485 height 20
paste input "LISTA DE PRESENÇA 2025"
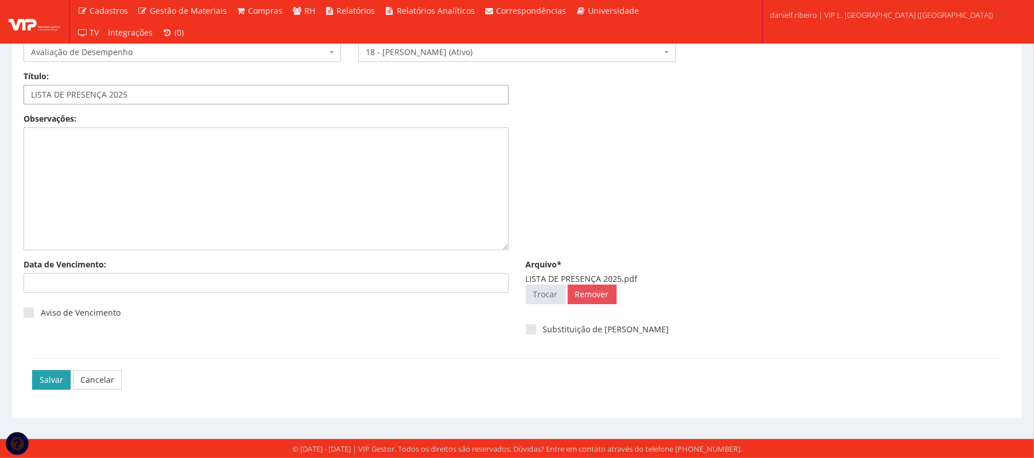
type input "LISTA DE PRESENÇA 2025"
click at [46, 375] on input "Salvar" at bounding box center [51, 380] width 38 height 20
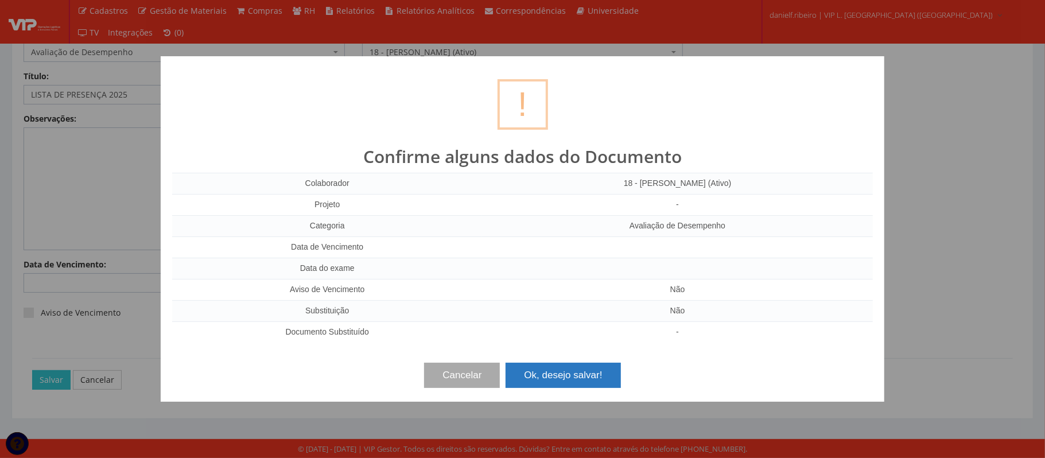
click at [538, 373] on button "Ok, desejo salvar!" at bounding box center [563, 375] width 115 height 25
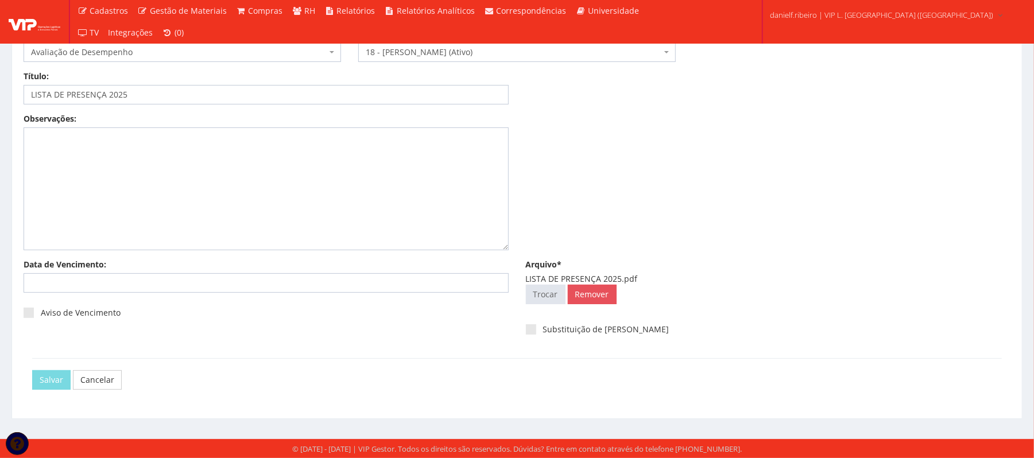
scroll to position [0, 0]
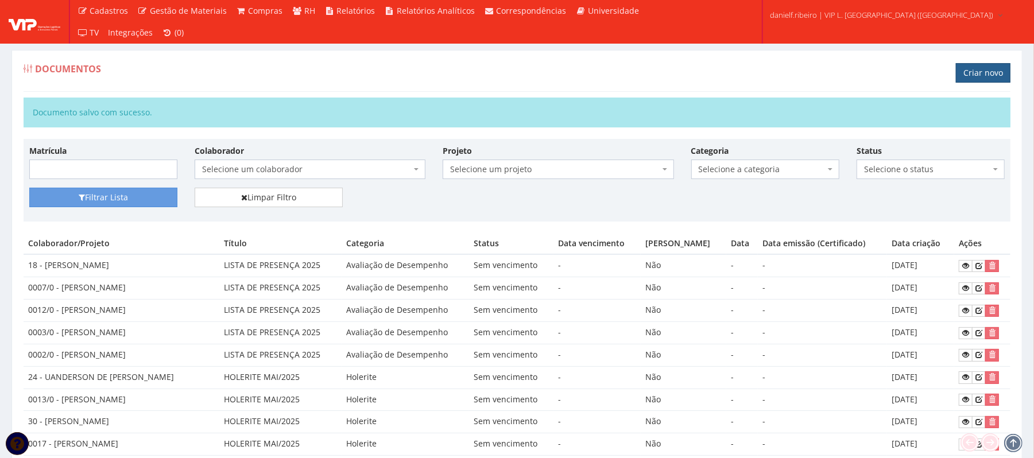
click at [966, 73] on link "Criar novo" at bounding box center [983, 73] width 55 height 20
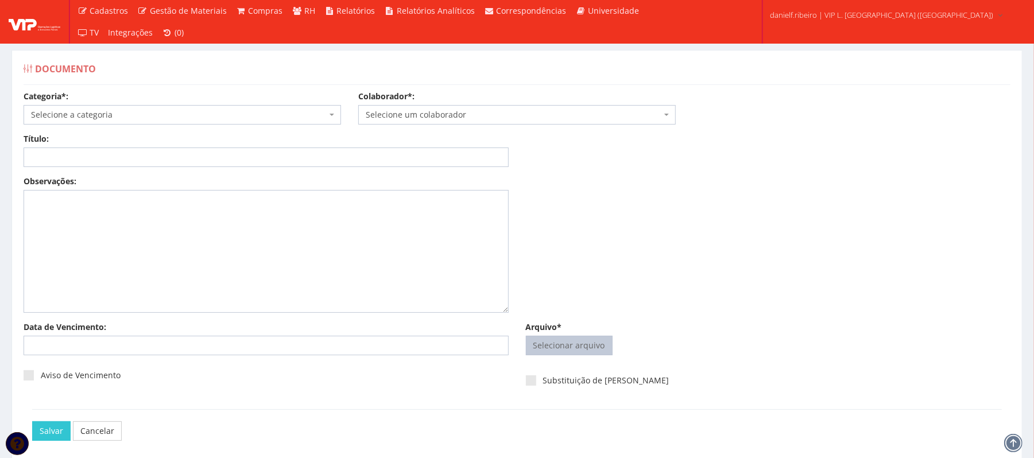
click at [544, 347] on input "Arquivo*" at bounding box center [569, 345] width 86 height 18
type input "C:\fakepath\LISTA DE PRESENÇA 2025.pdf"
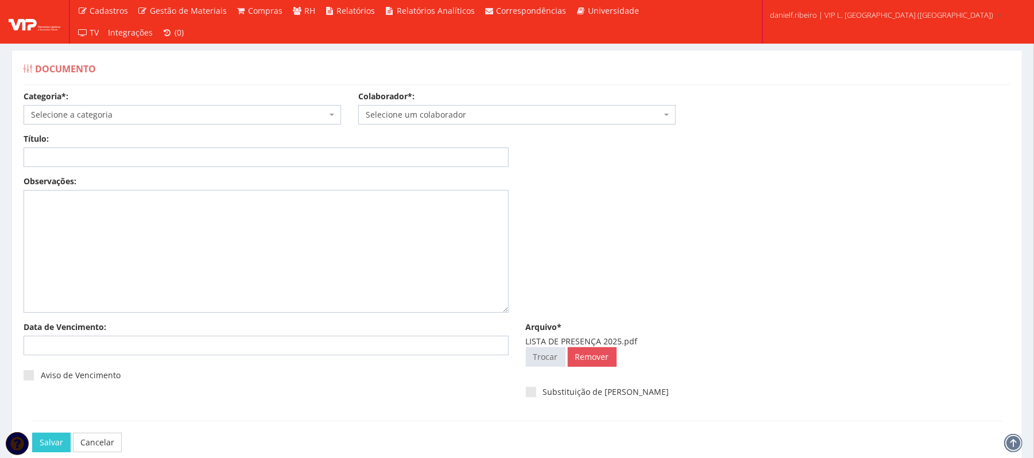
click at [458, 116] on span "Selecione um colaborador" at bounding box center [514, 114] width 296 height 11
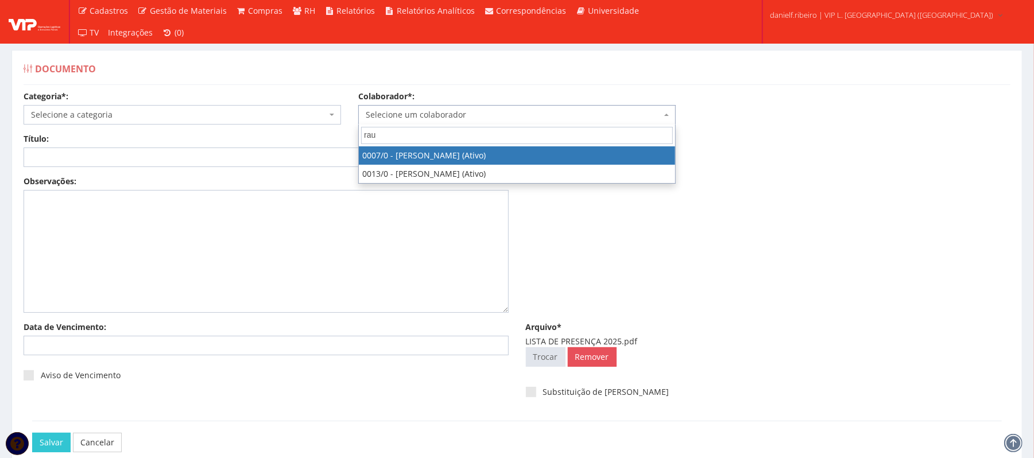
type input "[PERSON_NAME]"
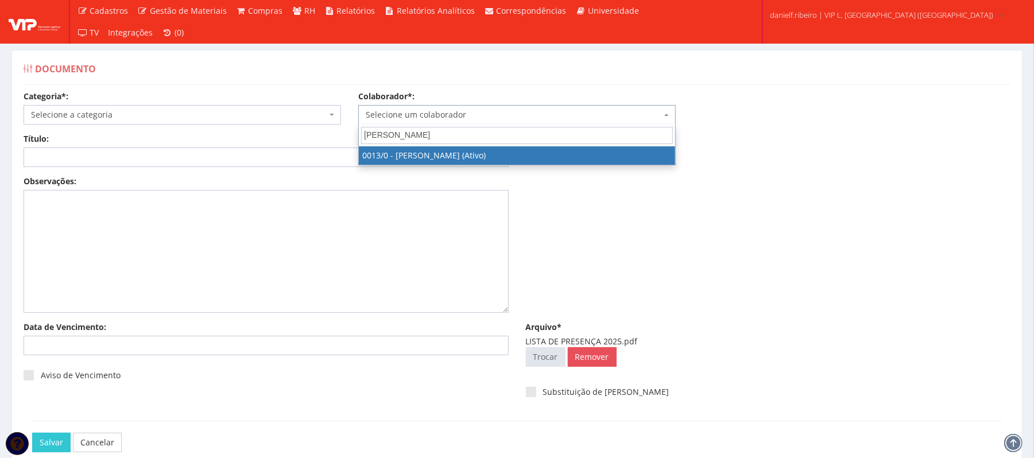
select select "889"
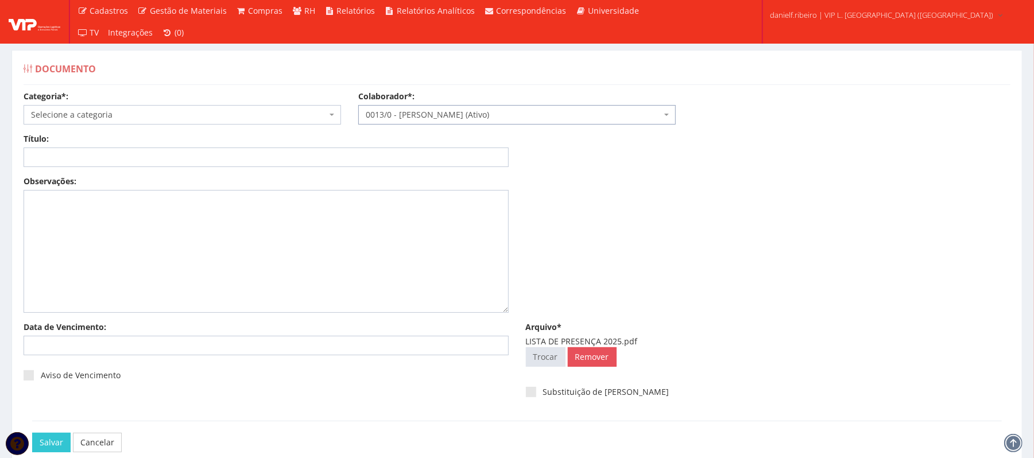
click at [87, 115] on span "Selecione a categoria" at bounding box center [179, 114] width 296 height 11
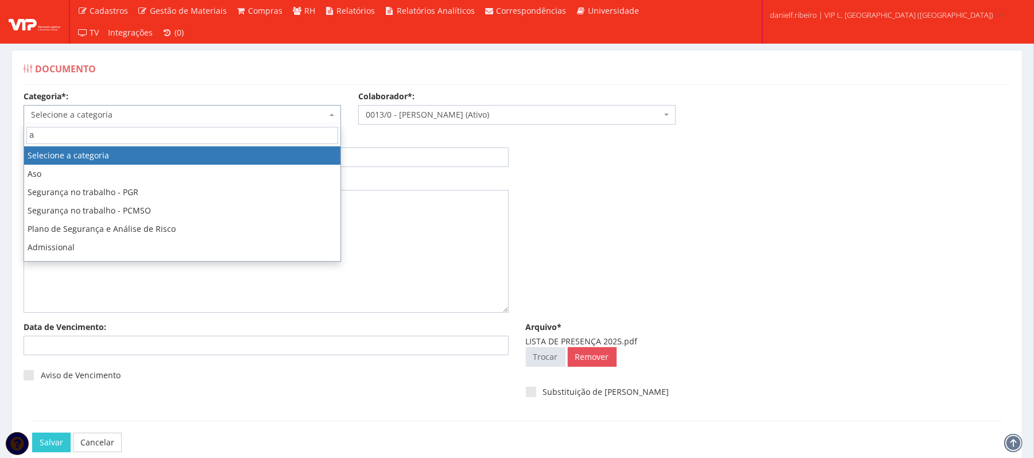
type input "av"
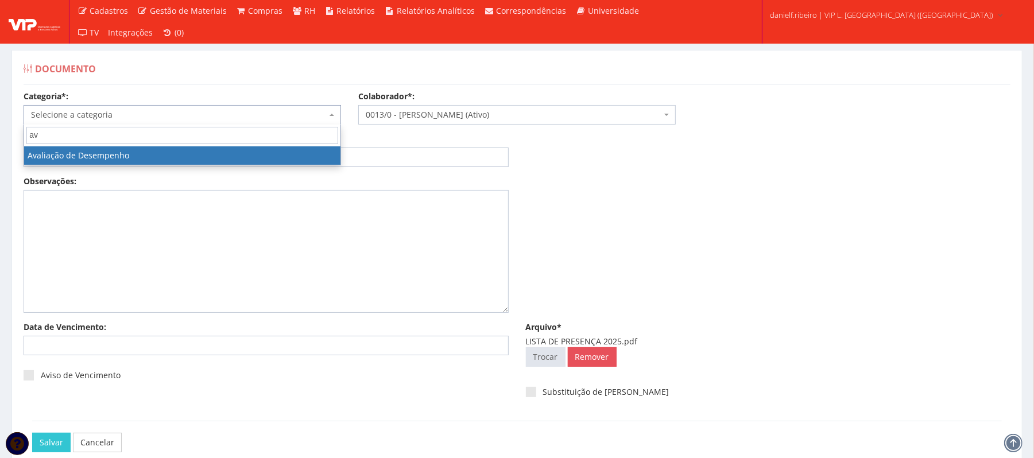
click at [69, 144] on input "av" at bounding box center [182, 135] width 312 height 17
select select "avaliacao_de_desempenho"
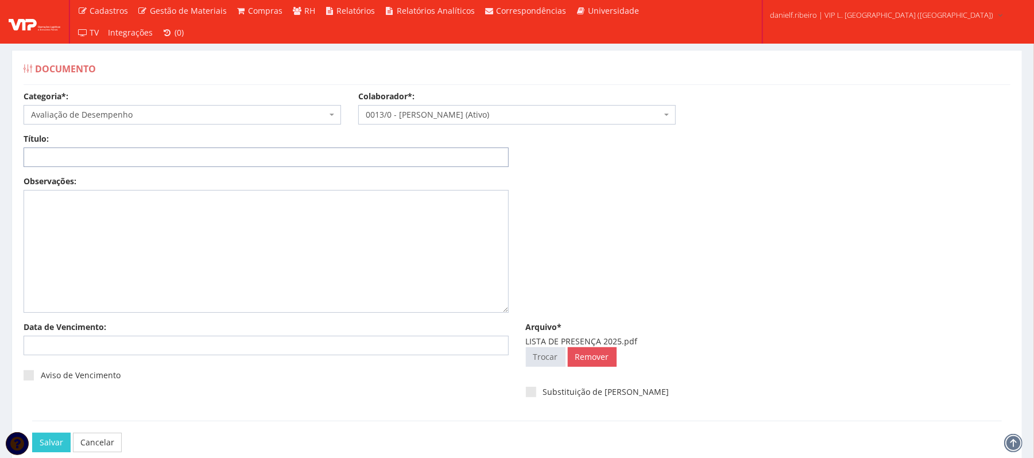
click at [71, 159] on input "Título:" at bounding box center [266, 158] width 485 height 20
click at [74, 155] on input "Título:" at bounding box center [266, 158] width 485 height 20
click at [296, 143] on div "Título:" at bounding box center [266, 150] width 502 height 34
click at [290, 154] on input "Título:" at bounding box center [266, 158] width 485 height 20
paste input "LISTA DE PRESENÇA 2025"
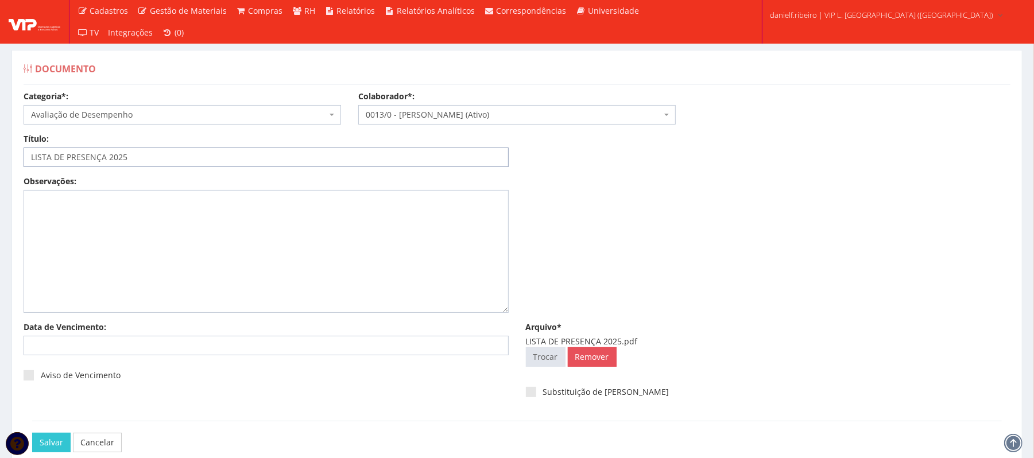
scroll to position [64, 0]
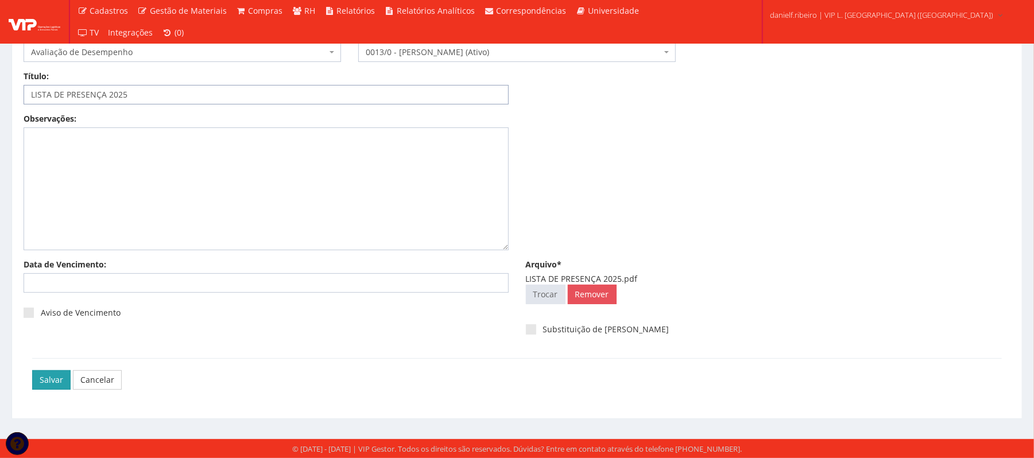
type input "LISTA DE PRESENÇA 2025"
click at [49, 382] on input "Salvar" at bounding box center [51, 380] width 38 height 20
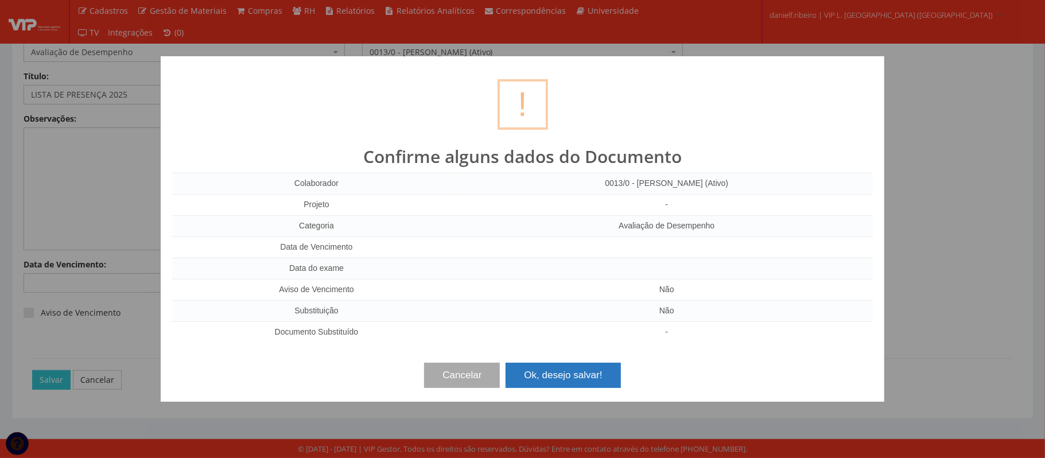
click at [578, 382] on button "Ok, desejo salvar!" at bounding box center [563, 375] width 115 height 25
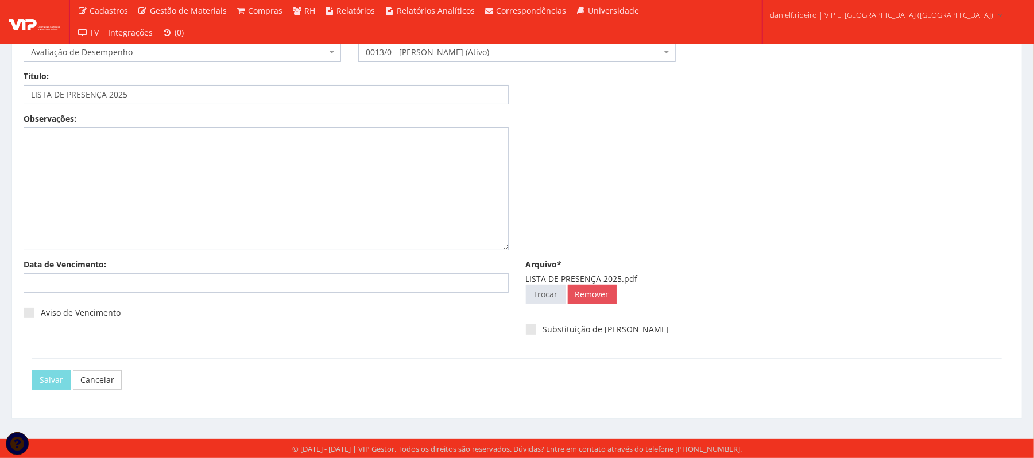
scroll to position [0, 0]
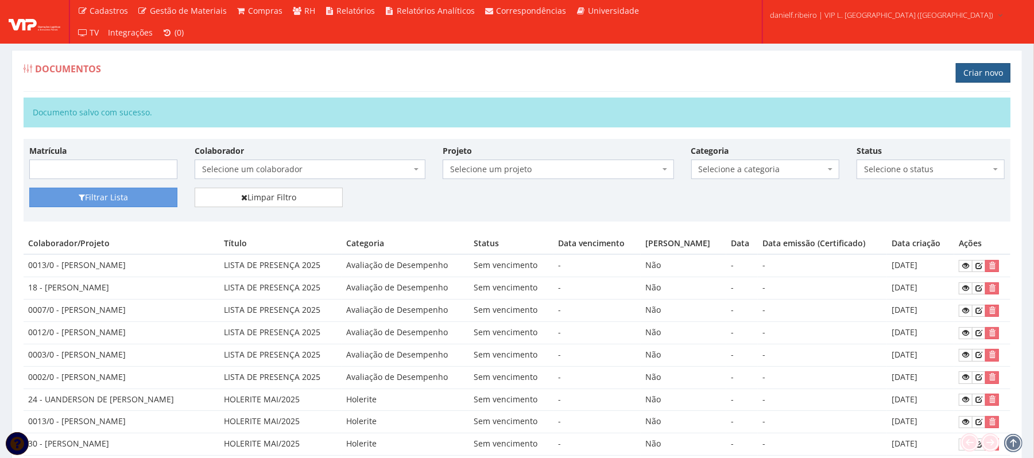
click at [993, 73] on link "Criar novo" at bounding box center [983, 73] width 55 height 20
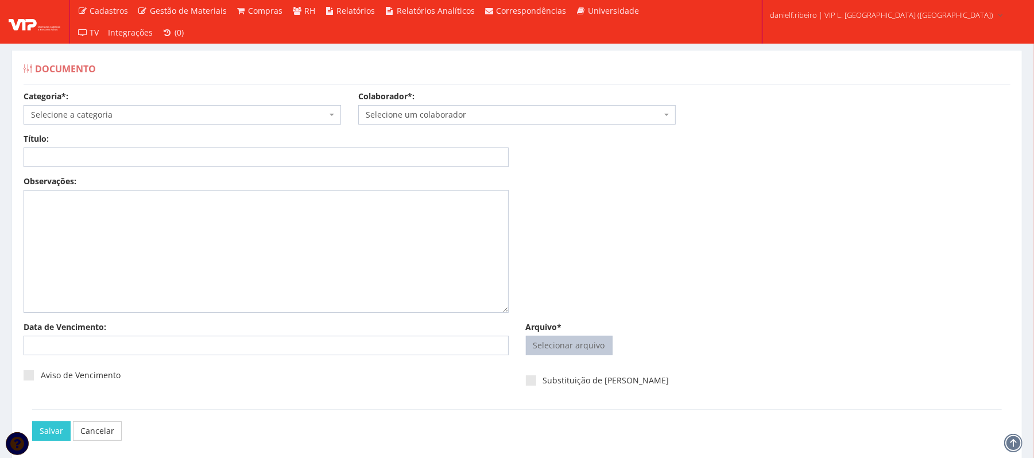
click at [560, 341] on input "Arquivo*" at bounding box center [569, 345] width 86 height 18
type input "C:\fakepath\LISTA DE PRESENÇA 2025.pdf"
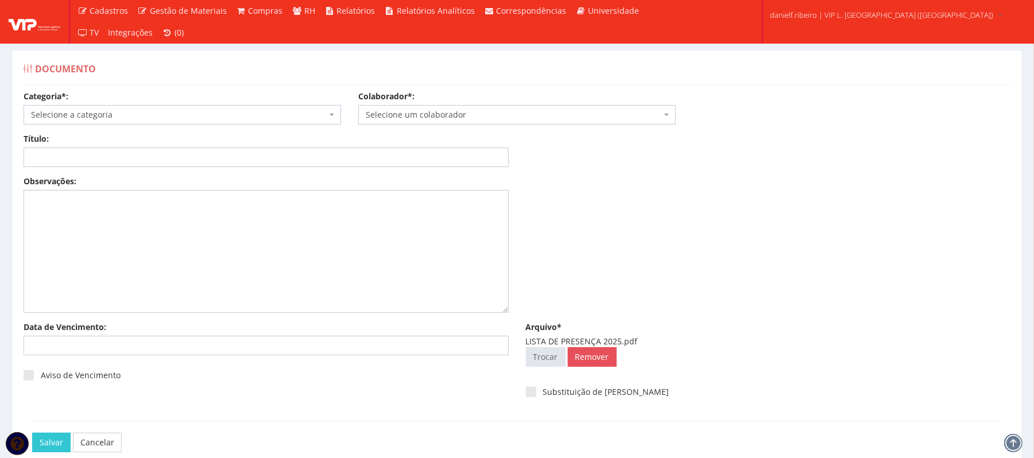
click at [404, 110] on span "Selecione um colaborador" at bounding box center [514, 114] width 296 height 11
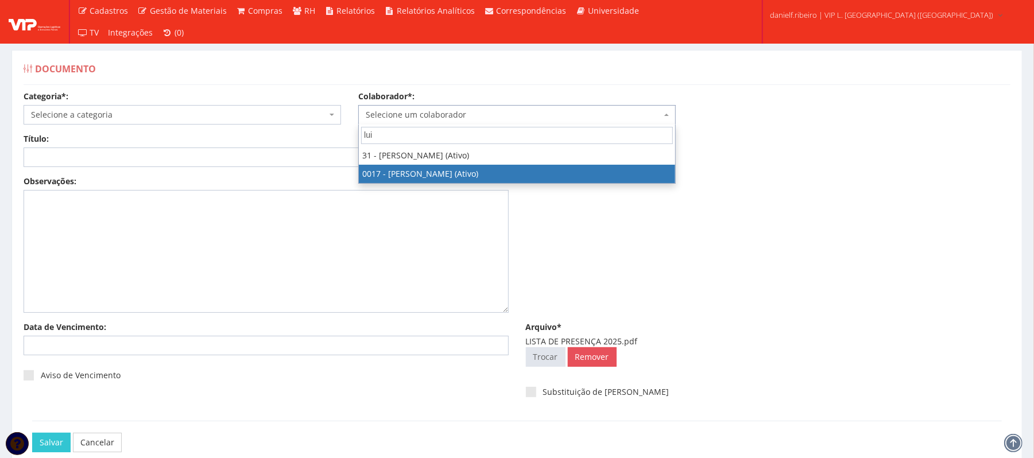
type input "luiz"
select select "1336"
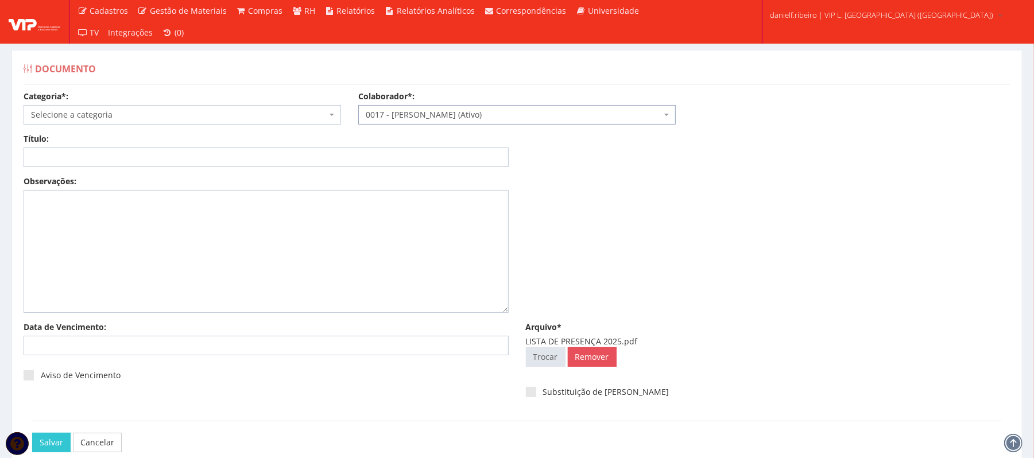
click at [86, 115] on span "Selecione a categoria" at bounding box center [179, 114] width 296 height 11
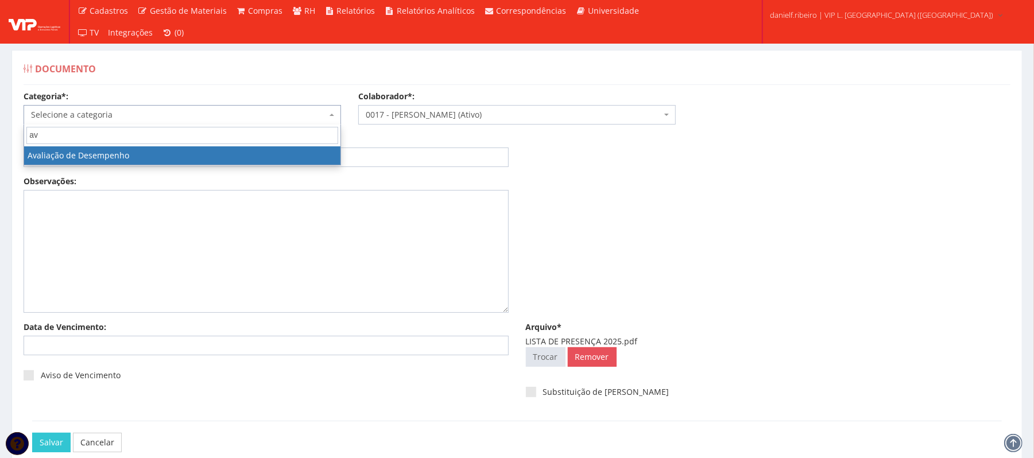
type input "av"
select select "avaliacao_de_desempenho"
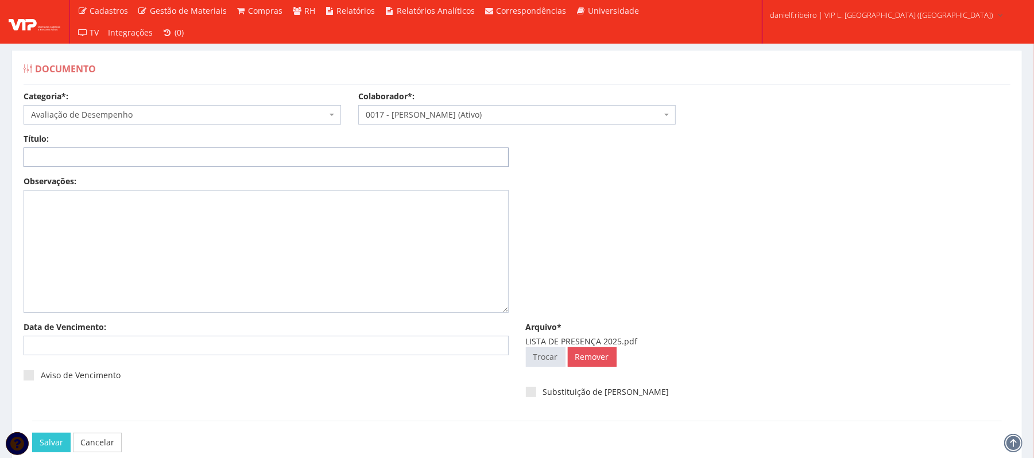
click at [67, 154] on input "Título:" at bounding box center [266, 158] width 485 height 20
paste input "LISTA DE PRESENÇA 2025"
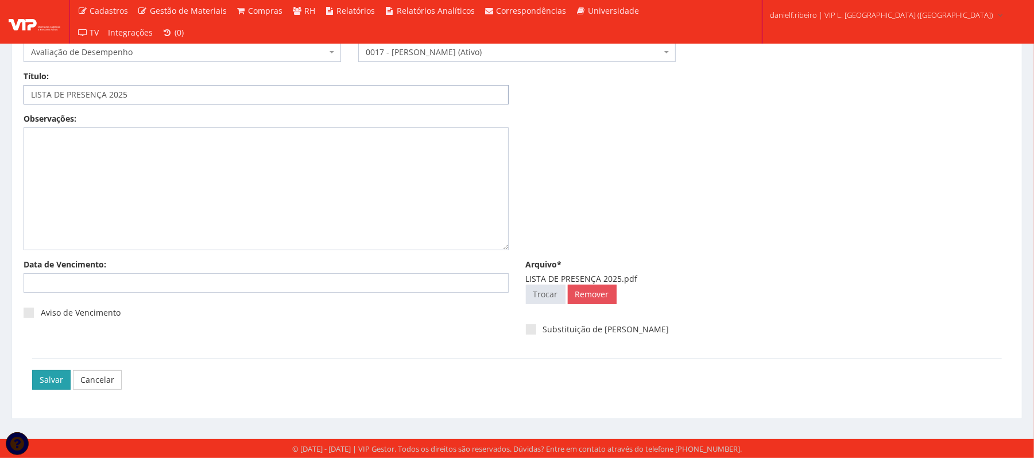
type input "LISTA DE PRESENÇA 2025"
click at [44, 383] on input "Salvar" at bounding box center [51, 380] width 38 height 20
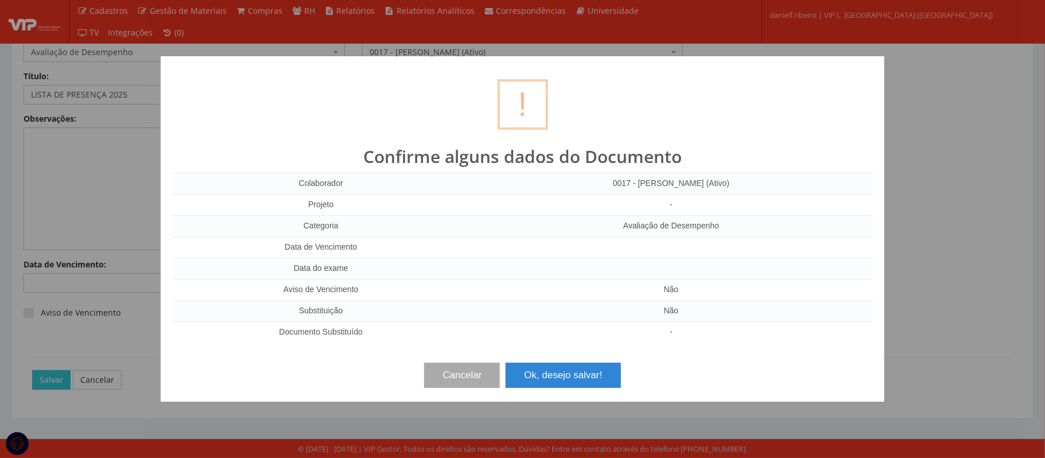
drag, startPoint x: 549, startPoint y: 393, endPoint x: 552, endPoint y: 380, distance: 13.6
click at [549, 393] on div "? ! i Confirme alguns dados do Documento Colaborador 0017 - LUIZ FERNANDO ROCHA…" at bounding box center [523, 229] width 724 height 346
click at [553, 375] on button "Ok, desejo salvar!" at bounding box center [563, 375] width 115 height 25
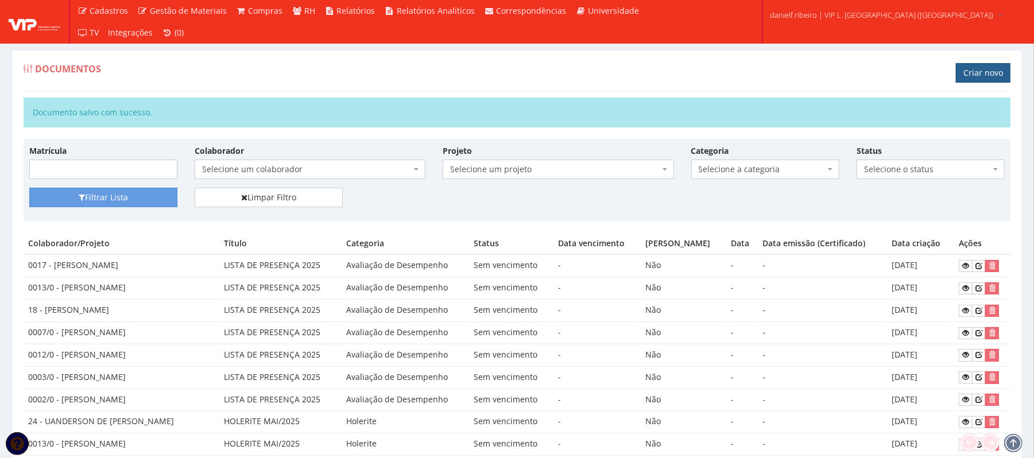
click at [972, 71] on link "Criar novo" at bounding box center [983, 73] width 55 height 20
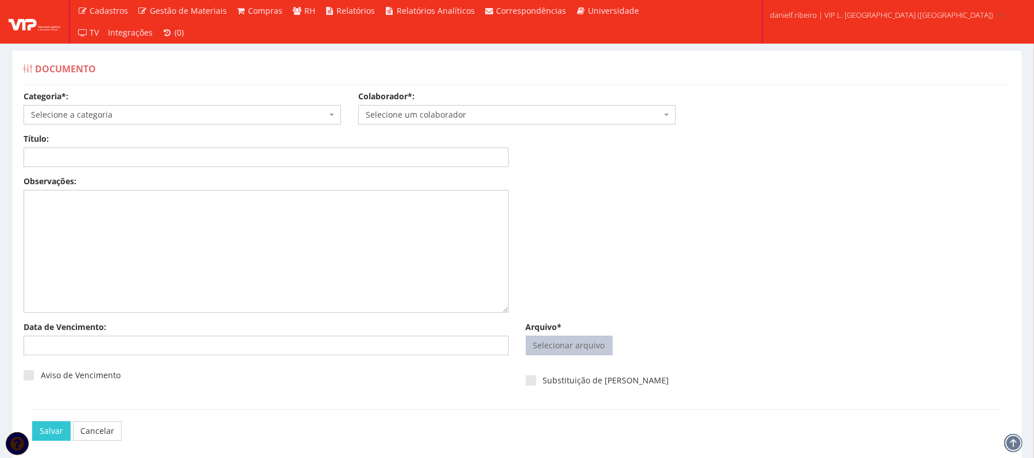
click at [565, 347] on input "Arquivo*" at bounding box center [569, 345] width 86 height 18
type input "C:\fakepath\LISTA DE PRESENÇA 2025.pdf"
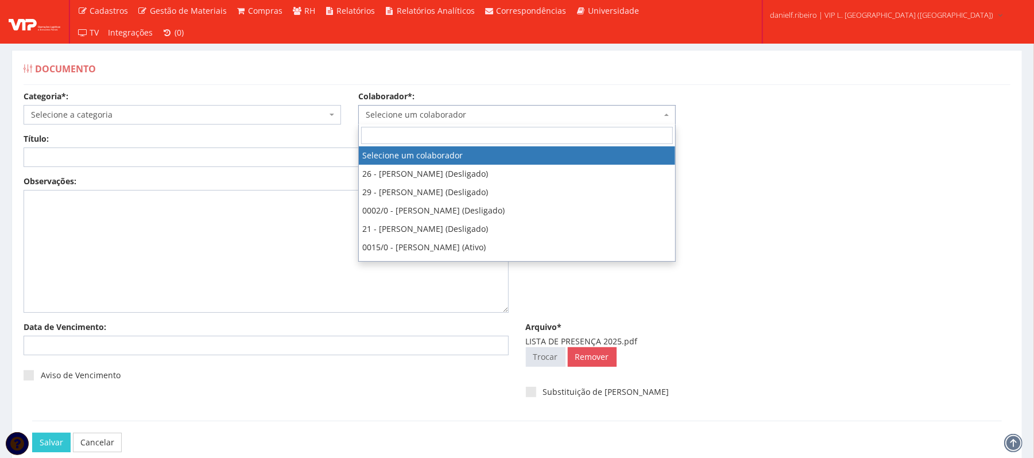
click at [457, 122] on span "Selecione um colaborador" at bounding box center [516, 115] width 317 height 20
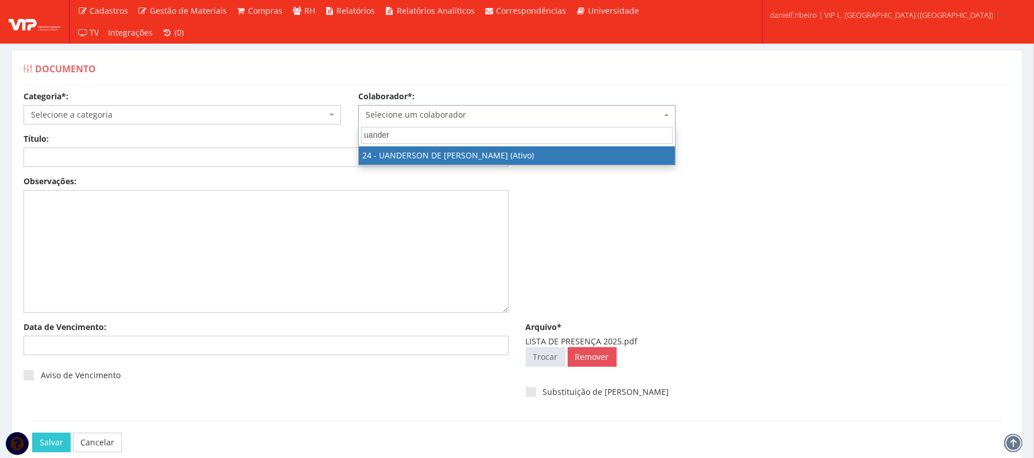
type input "uander"
select select "3724"
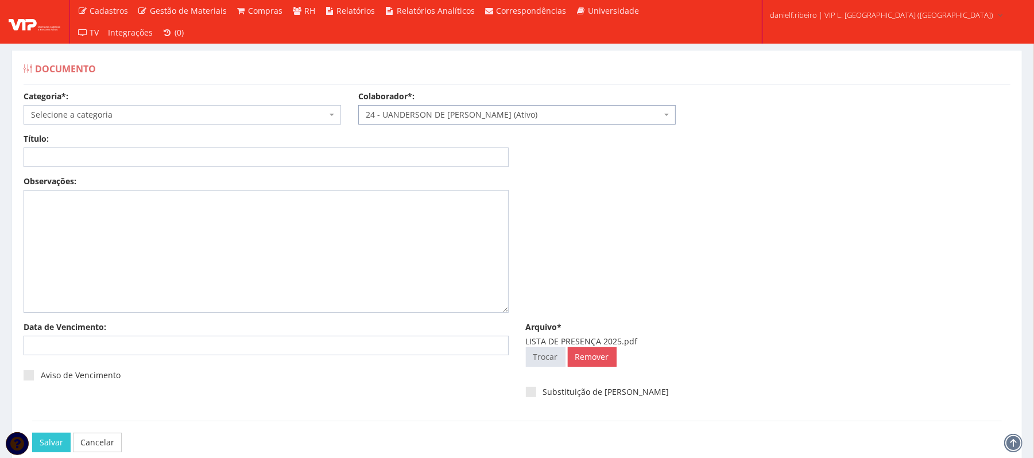
click at [146, 114] on span "Selecione a categoria" at bounding box center [179, 114] width 296 height 11
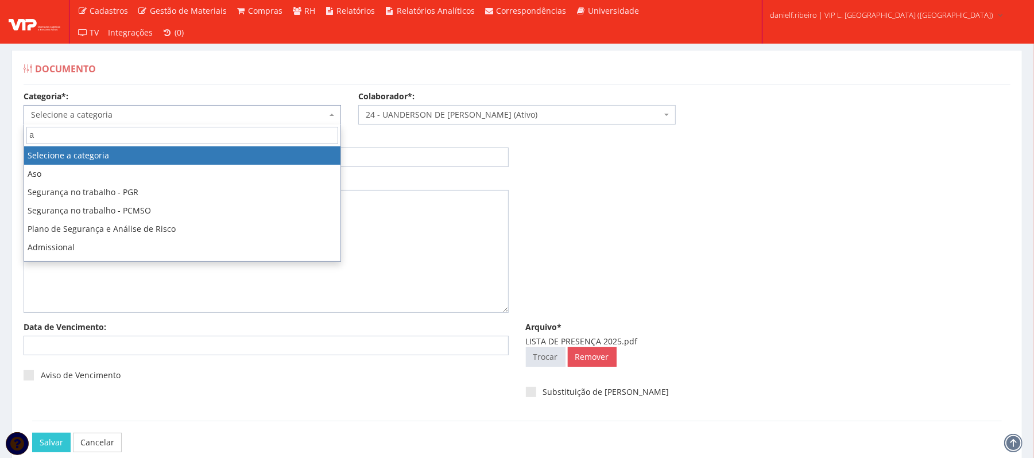
type input "av"
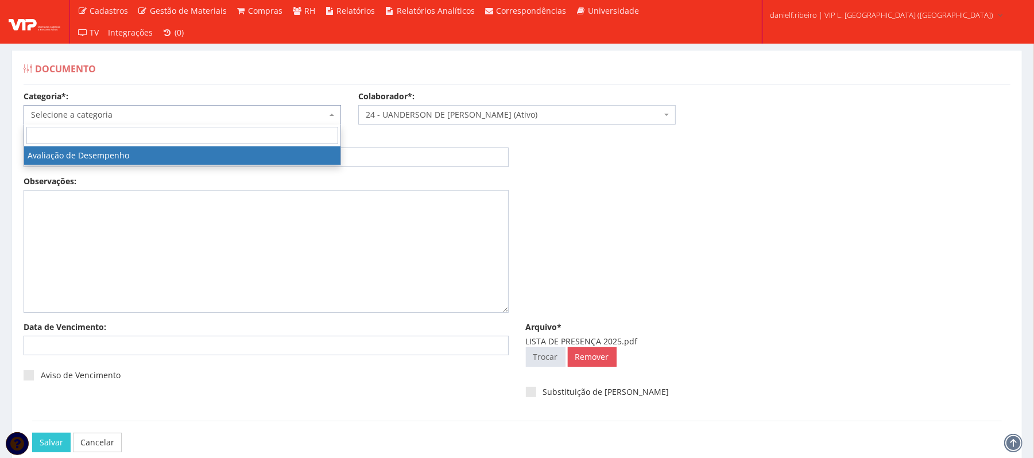
click at [111, 168] on div "Título: Data: Período: Selecione o período 30 Dias 45 Dias 90 Dias Selecione o …" at bounding box center [517, 154] width 1004 height 42
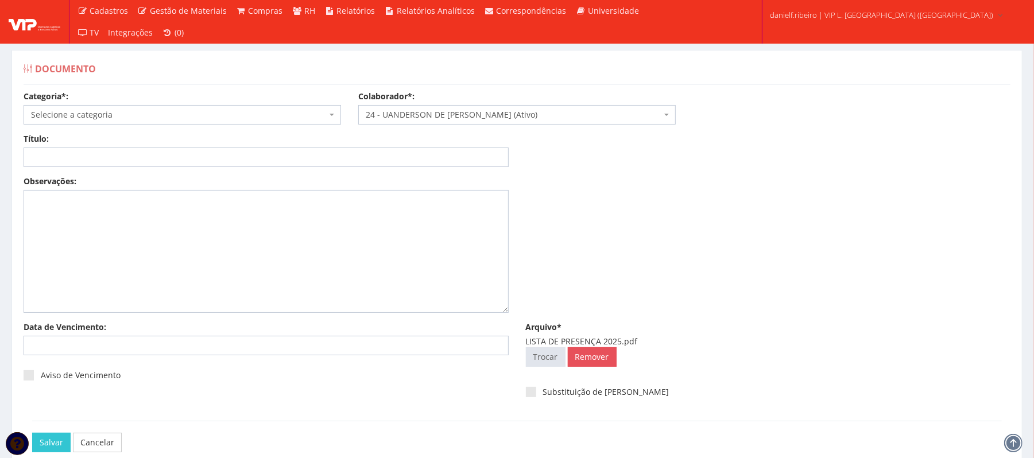
drag, startPoint x: 92, startPoint y: 106, endPoint x: 95, endPoint y: 120, distance: 14.1
click at [93, 108] on span "Selecione a categoria" at bounding box center [182, 115] width 317 height 20
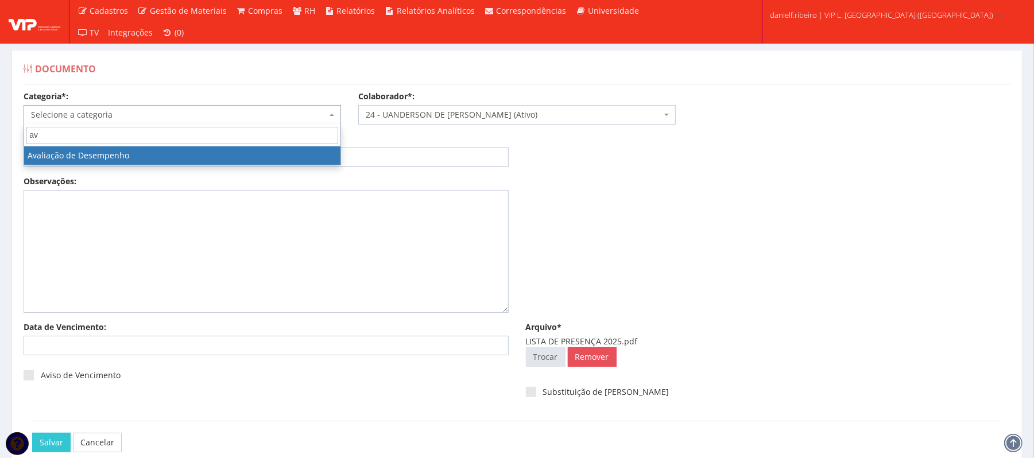
type input "av"
select select "avaliacao_de_desempenho"
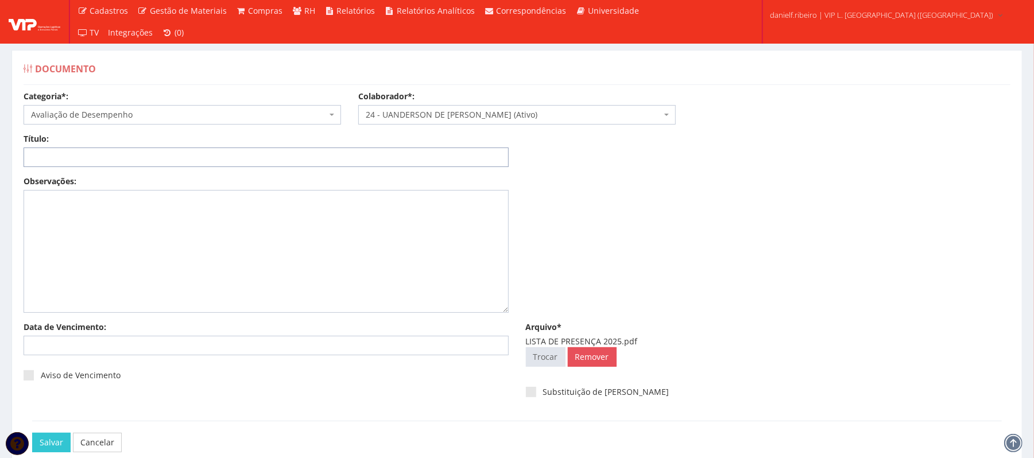
click at [82, 154] on input "Título:" at bounding box center [266, 158] width 485 height 20
paste input "LISTA DE PRESENÇA 2025"
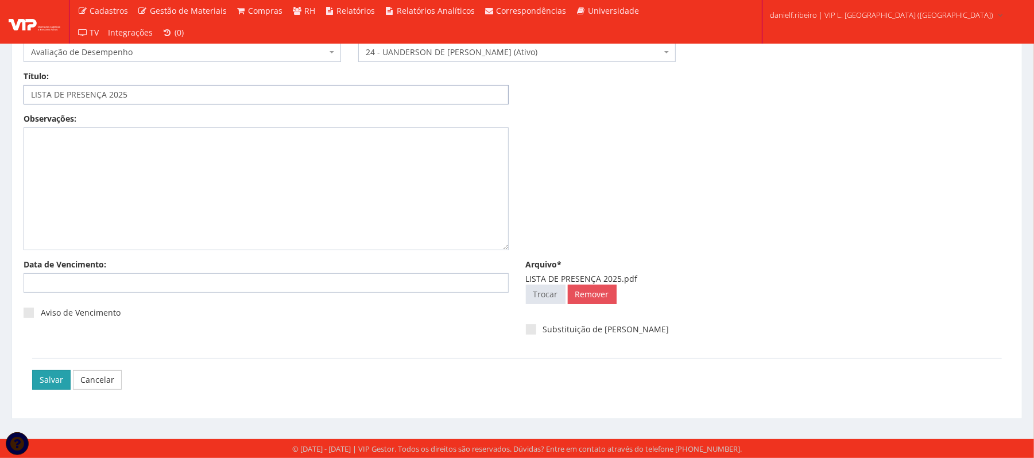
type input "LISTA DE PRESENÇA 2025"
click at [44, 382] on input "Salvar" at bounding box center [51, 380] width 38 height 20
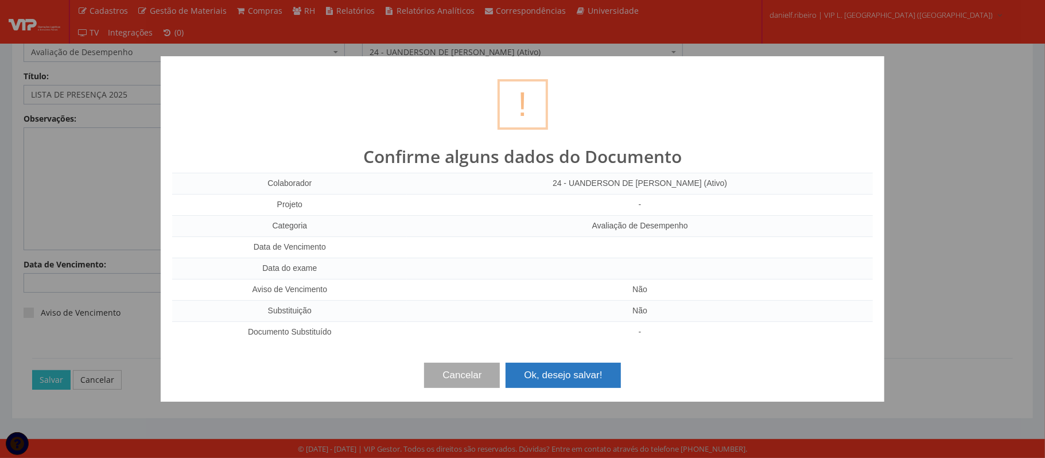
click at [530, 371] on button "Ok, desejo salvar!" at bounding box center [563, 375] width 115 height 25
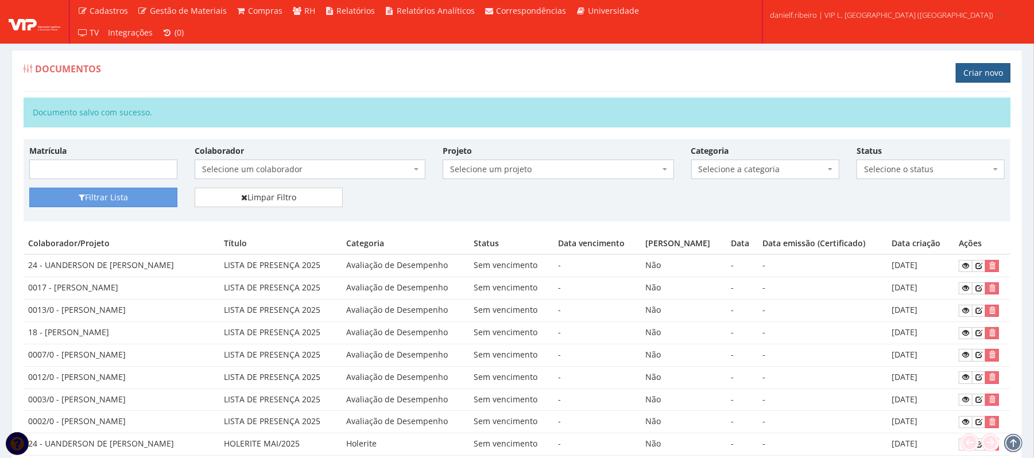
click at [985, 75] on link "Criar novo" at bounding box center [983, 73] width 55 height 20
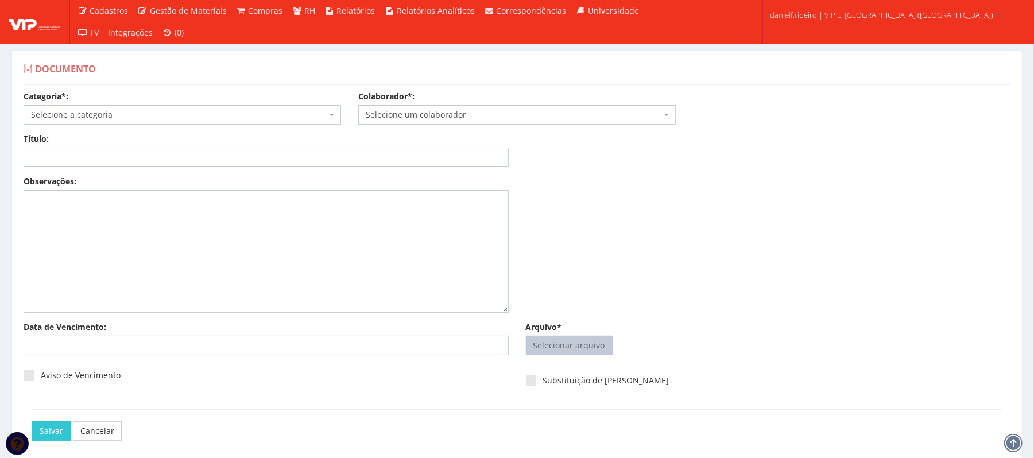
click at [554, 351] on input "Arquivo*" at bounding box center [569, 345] width 86 height 18
type input "C:\fakepath\LISTA DE PRESENÇA 2025.pdf"
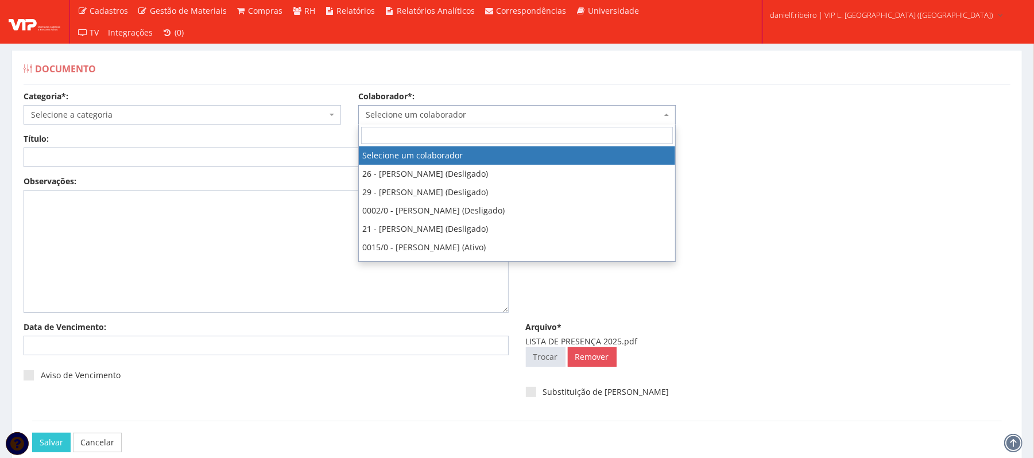
click at [471, 123] on span "Selecione um colaborador" at bounding box center [516, 115] width 317 height 20
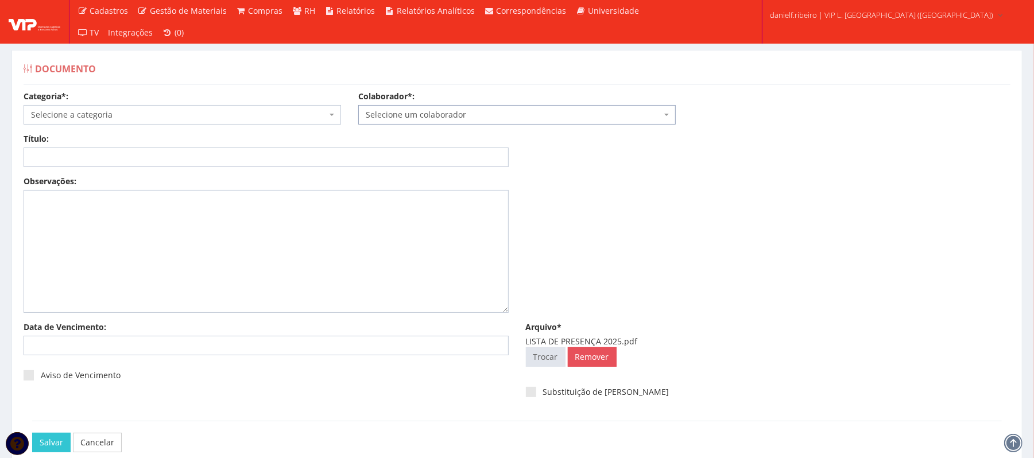
click at [464, 115] on span "Selecione um colaborador" at bounding box center [514, 114] width 296 height 11
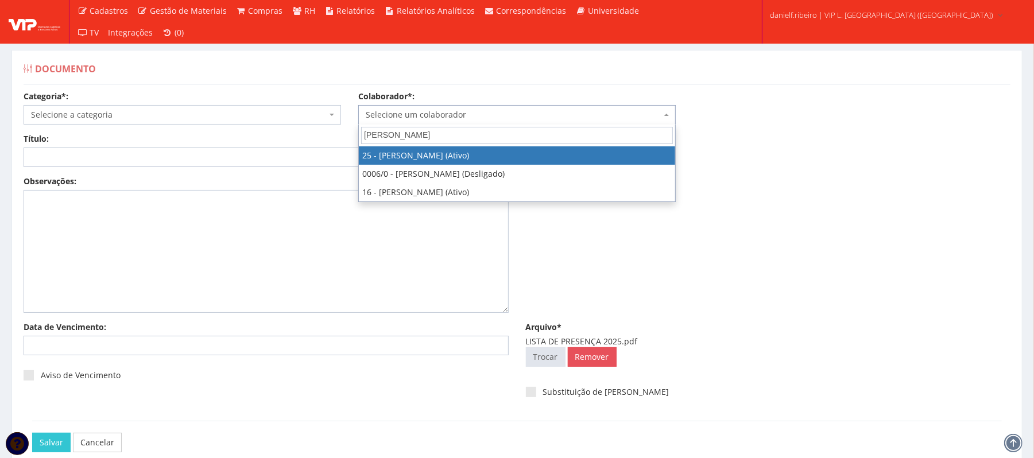
type input "jose"
select select "3764"
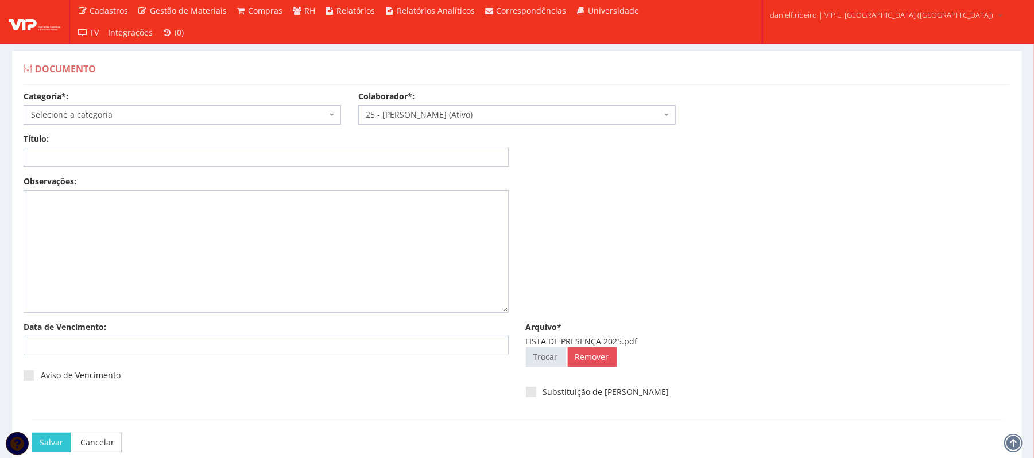
click at [179, 102] on div "Categoria*: Selecione a categoria Aso Segurança no trabalho - PGR Segurança no …" at bounding box center [182, 108] width 335 height 34
click at [178, 111] on span "Selecione a categoria" at bounding box center [179, 114] width 296 height 11
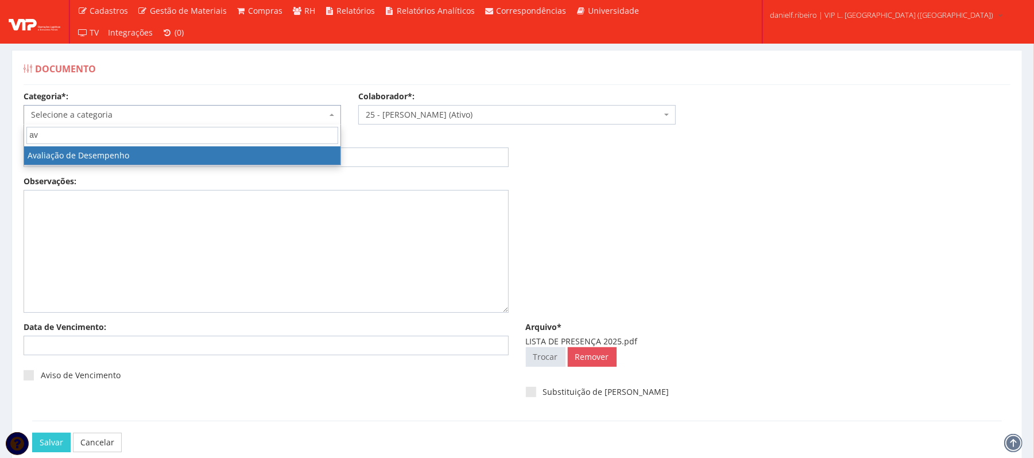
type input "av"
select select "avaliacao_de_desempenho"
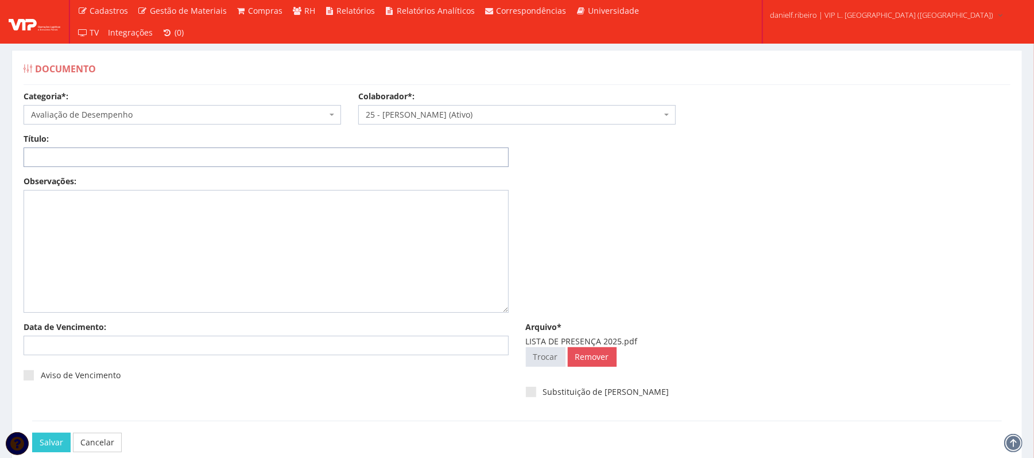
click at [127, 150] on input "Título:" at bounding box center [266, 158] width 485 height 20
paste input "LISTA DE PRESENÇA 2025"
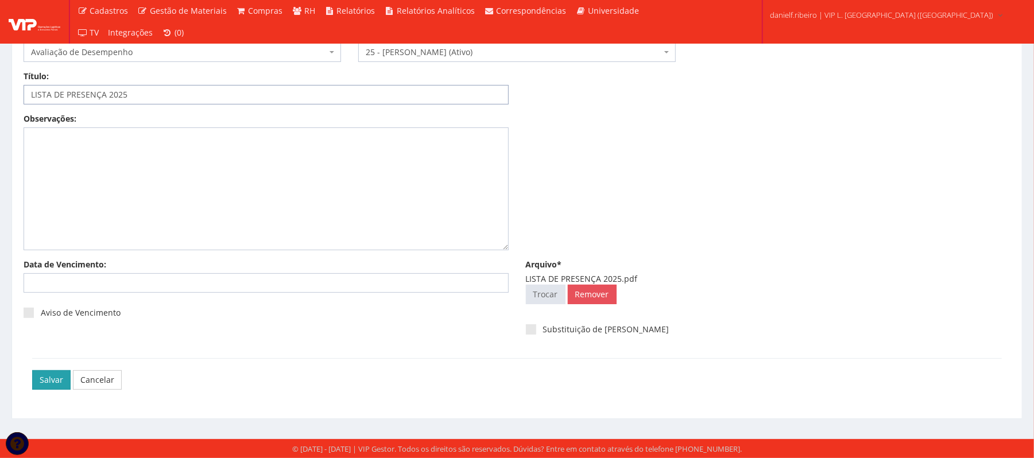
type input "LISTA DE PRESENÇA 2025"
click at [47, 377] on input "Salvar" at bounding box center [51, 380] width 38 height 20
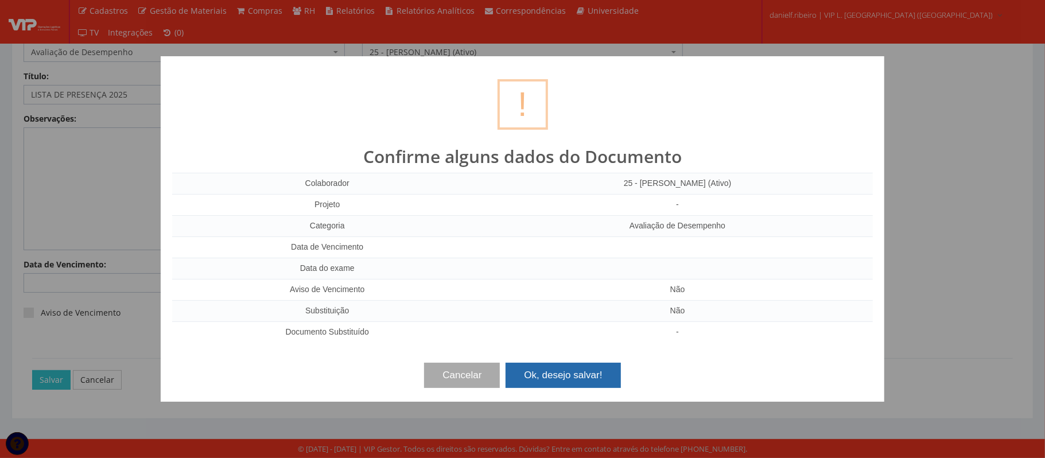
click at [593, 370] on button "Ok, desejo salvar!" at bounding box center [563, 375] width 115 height 25
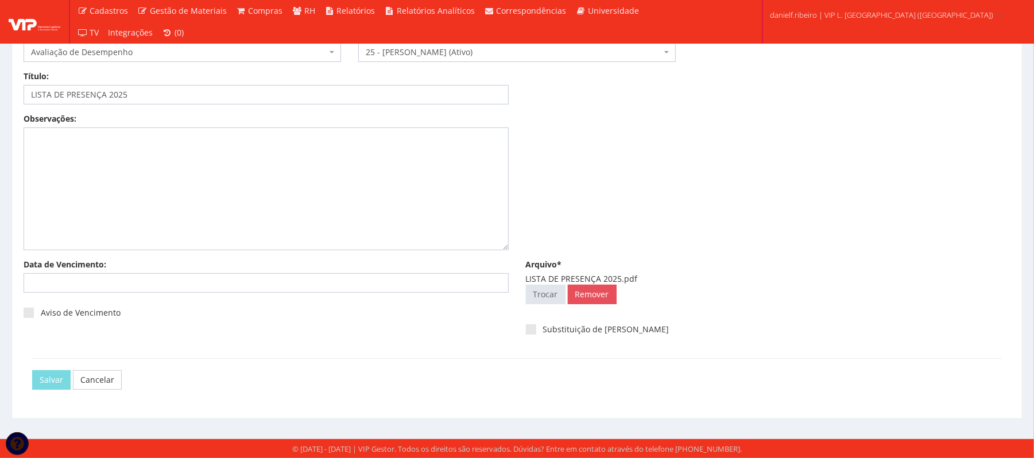
scroll to position [0, 0]
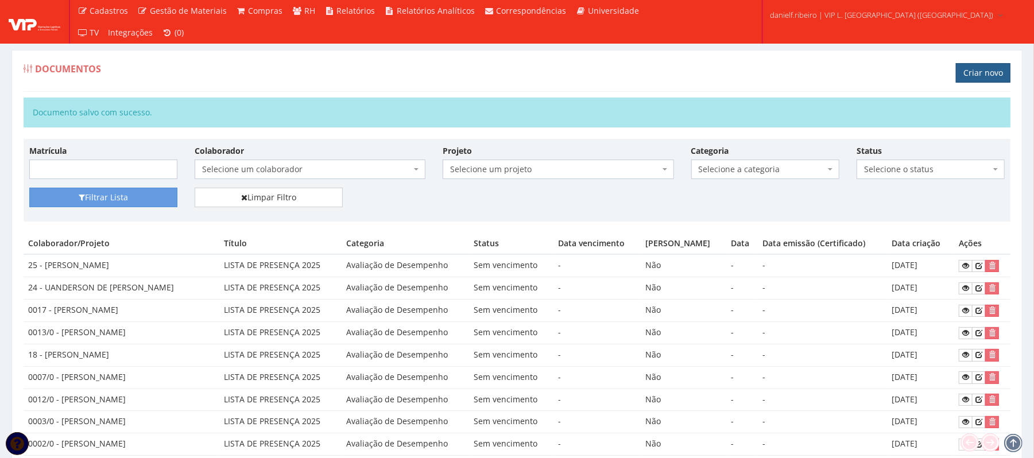
click at [967, 76] on link "Criar novo" at bounding box center [983, 73] width 55 height 20
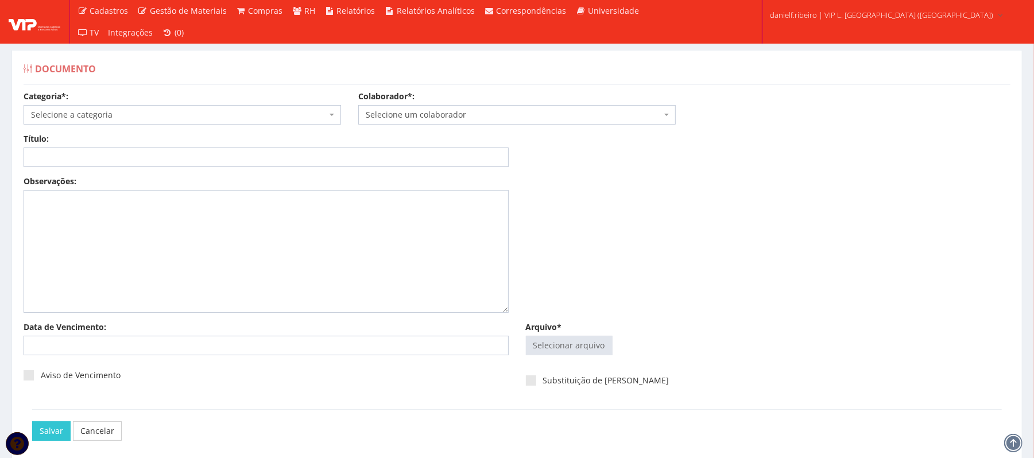
click at [487, 124] on body "Cadastros Clientes Unidades Subclientes Unidades de Subclientes Projetos Vagas …" at bounding box center [517, 254] width 1034 height 509
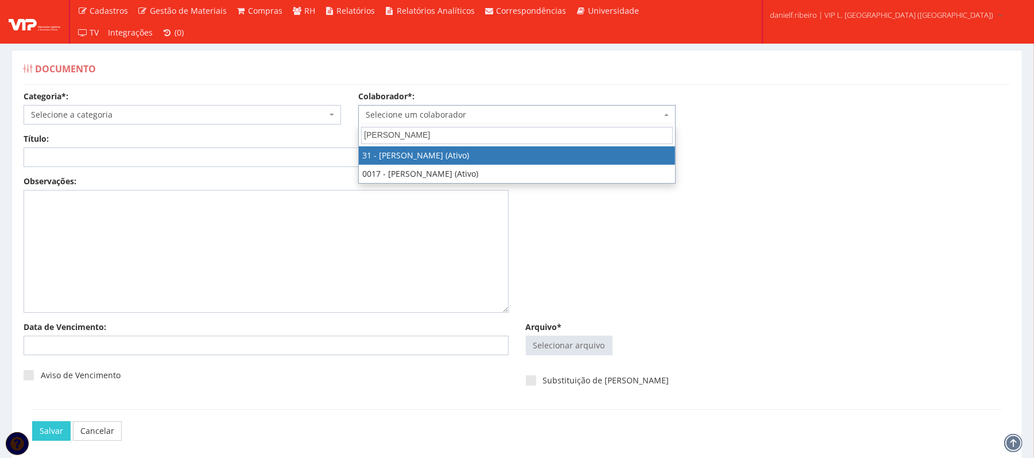
type input "[PERSON_NAME]"
select select "3928"
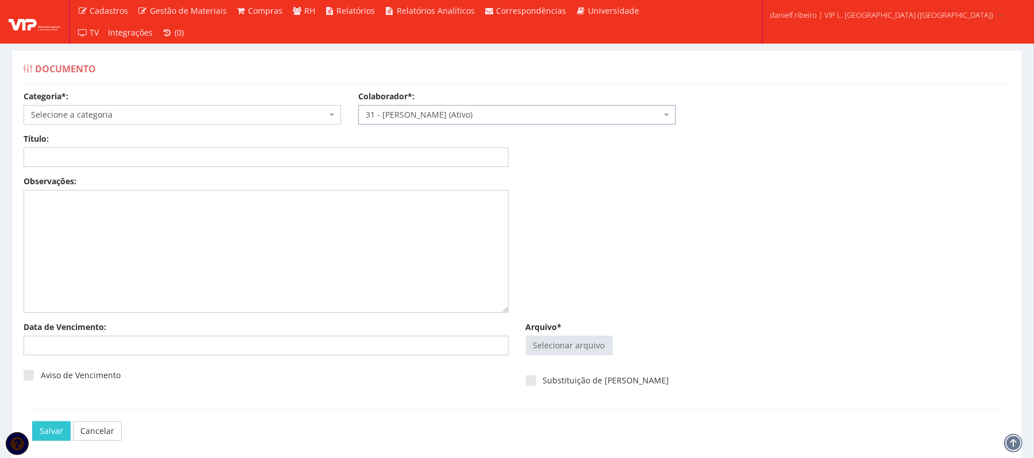
click at [148, 119] on span "Selecione a categoria" at bounding box center [179, 114] width 296 height 11
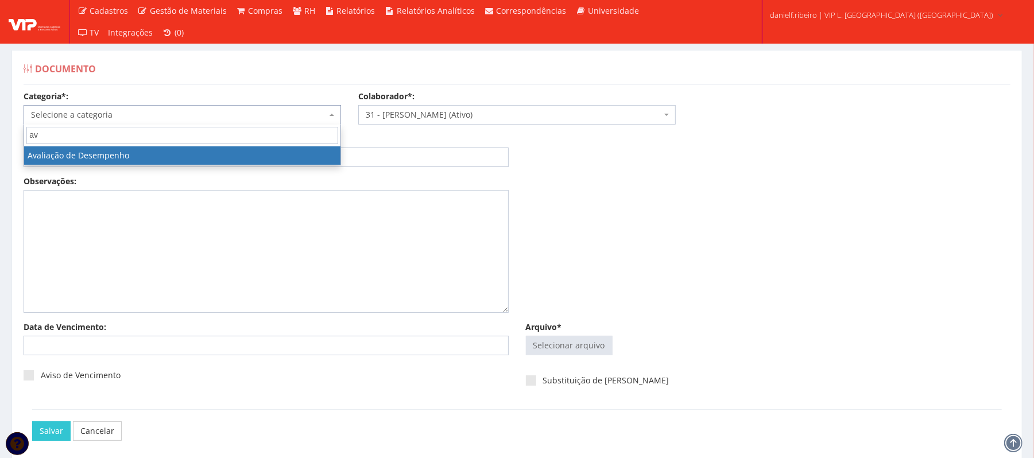
type input "av"
select select "avaliacao_de_desempenho"
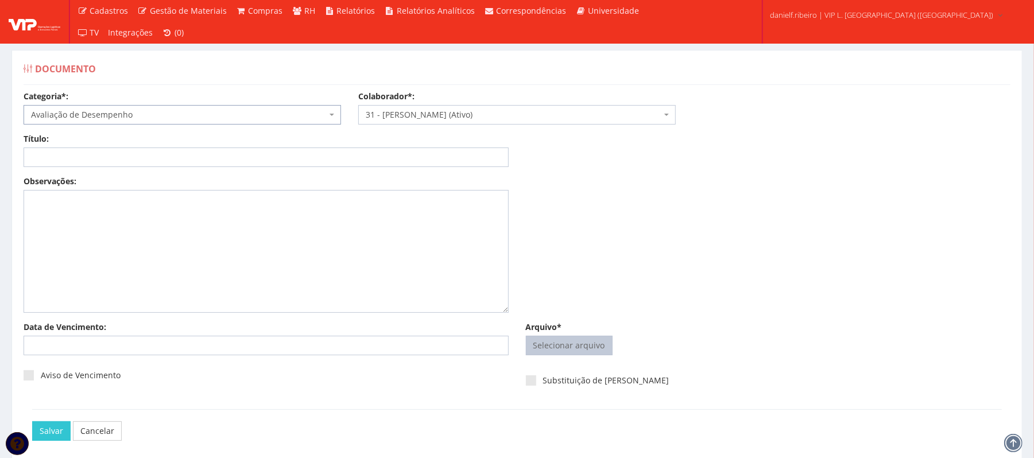
click at [552, 344] on input "Arquivo*" at bounding box center [569, 345] width 86 height 18
type input "C:\fakepath\LISTA DE PRESENÇA 2025.pdf"
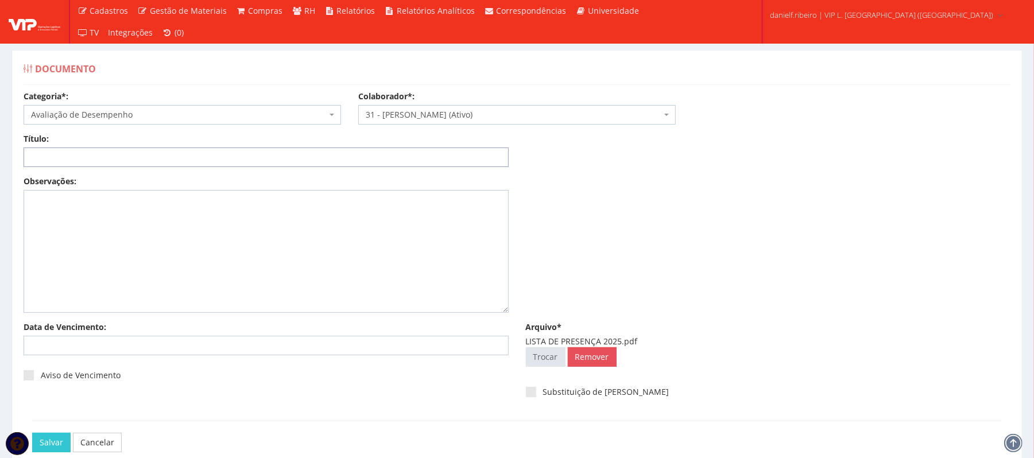
click at [265, 157] on input "Título:" at bounding box center [266, 158] width 485 height 20
paste input "LISTA DE PRESENÇA 2025"
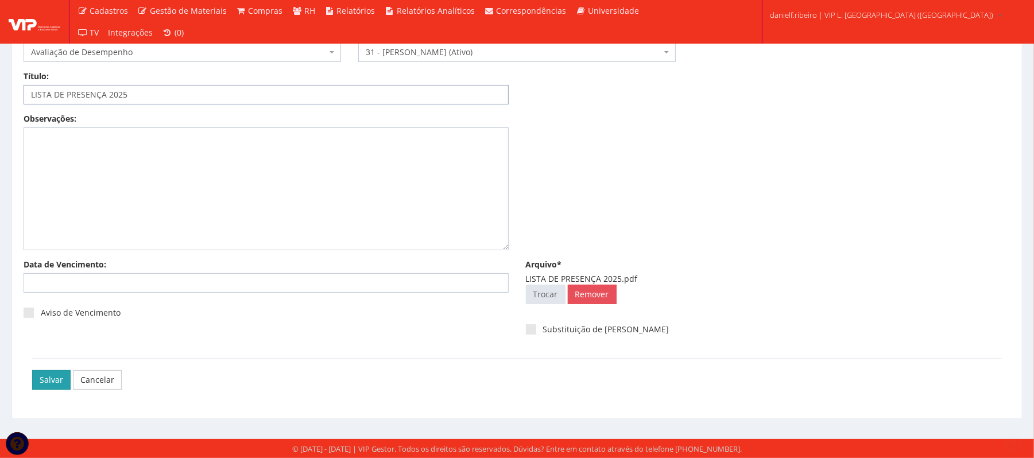
type input "LISTA DE PRESENÇA 2025"
click at [41, 380] on input "Salvar" at bounding box center [51, 380] width 38 height 20
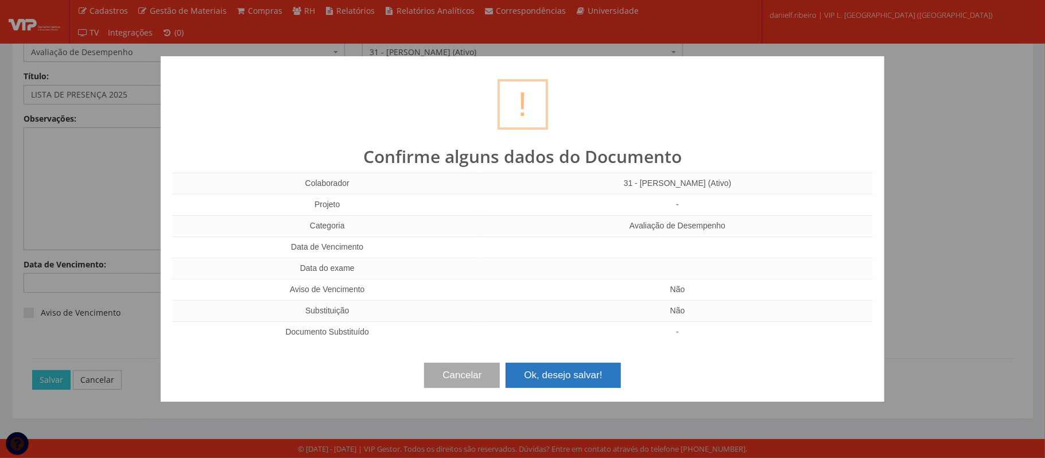
click at [581, 378] on button "Ok, desejo salvar!" at bounding box center [563, 375] width 115 height 25
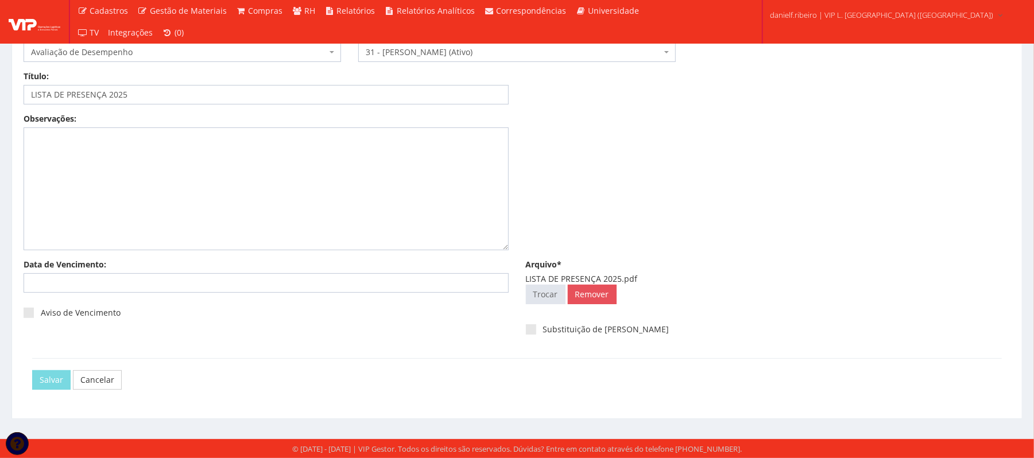
scroll to position [0, 0]
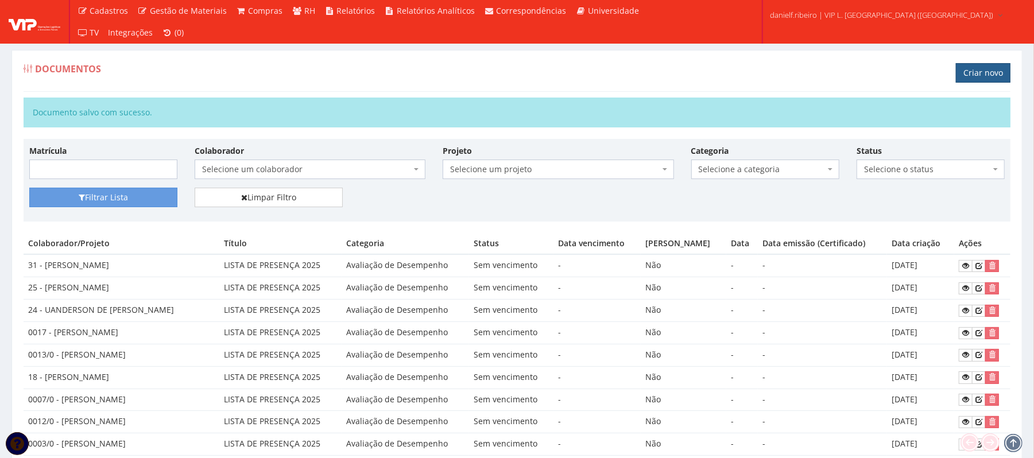
click at [977, 72] on link "Criar novo" at bounding box center [983, 73] width 55 height 20
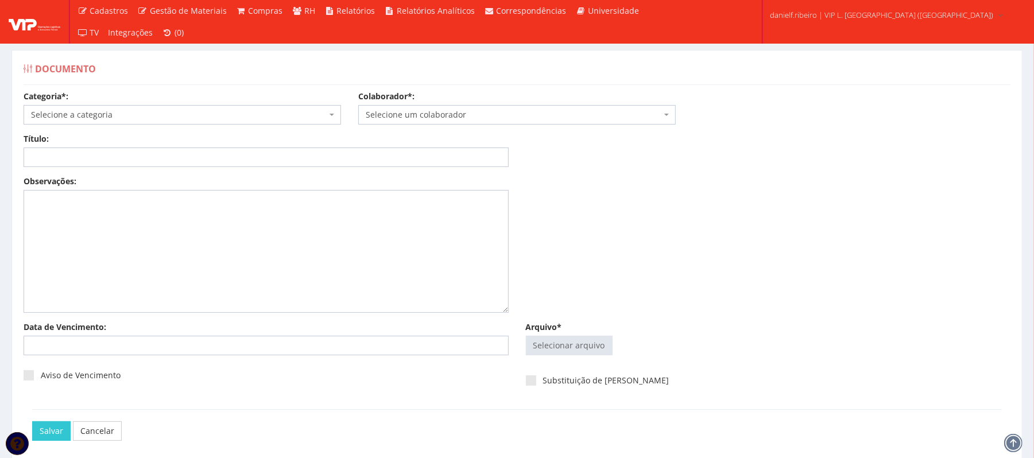
click at [526, 106] on span "Selecione um colaborador" at bounding box center [516, 115] width 317 height 20
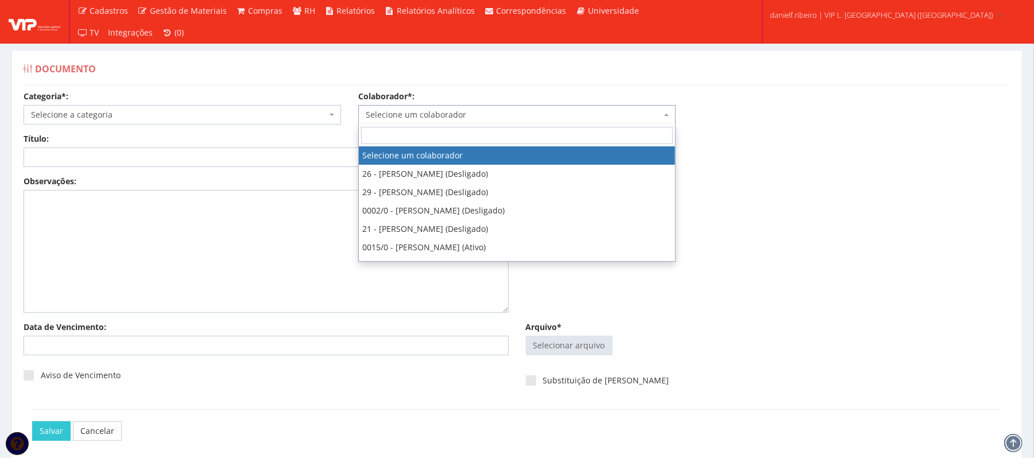
type input "w"
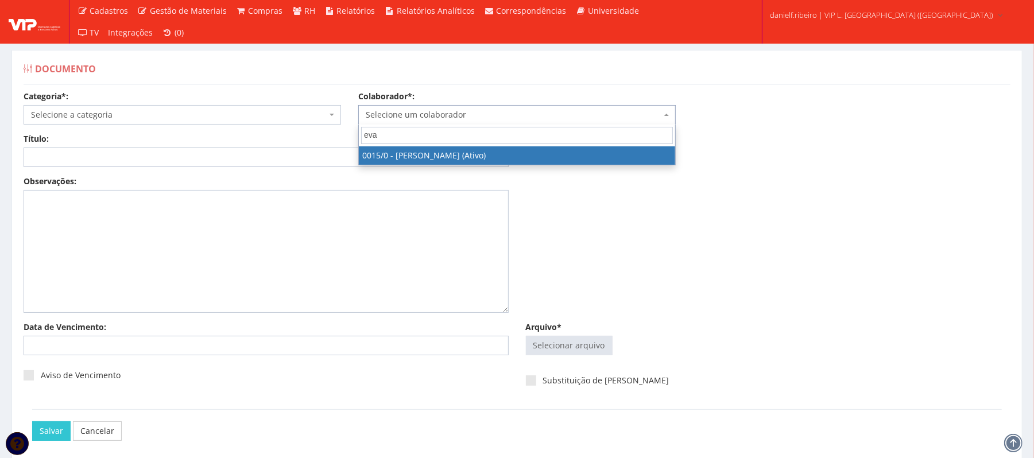
type input "eva"
select select "919"
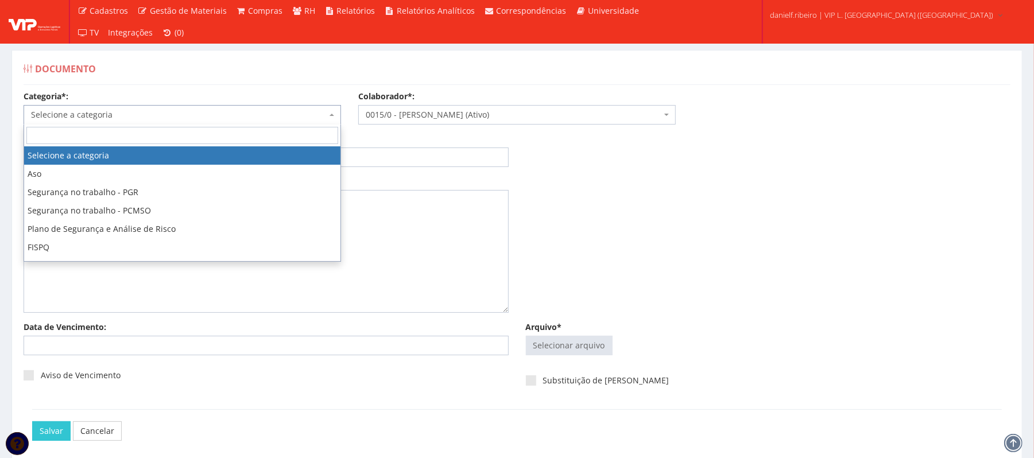
click at [135, 111] on span "Selecione a categoria" at bounding box center [179, 114] width 296 height 11
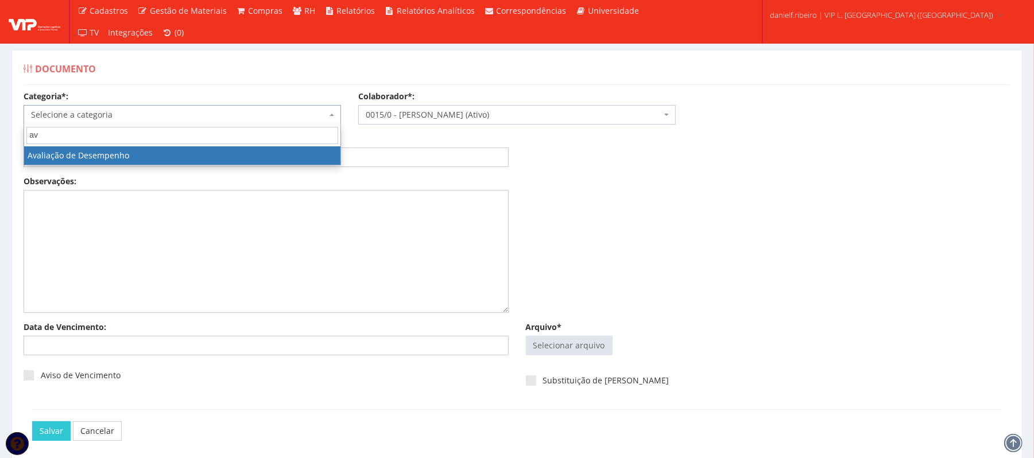
type input "av"
select select "avaliacao_de_desempenho"
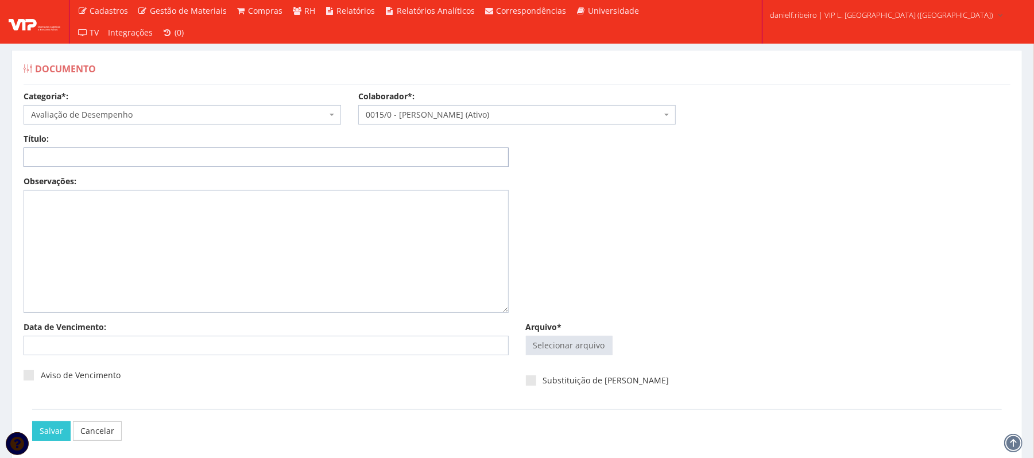
click at [130, 161] on input "Título:" at bounding box center [266, 158] width 485 height 20
paste input "LISTA DE PRESENÇA 2025"
type input "LISTA DE PRESENÇA 2025"
click at [572, 342] on input "Arquivo*" at bounding box center [569, 345] width 86 height 18
type input "C:\fakepath\LISTA DE PRESENÇA 2025.pdf"
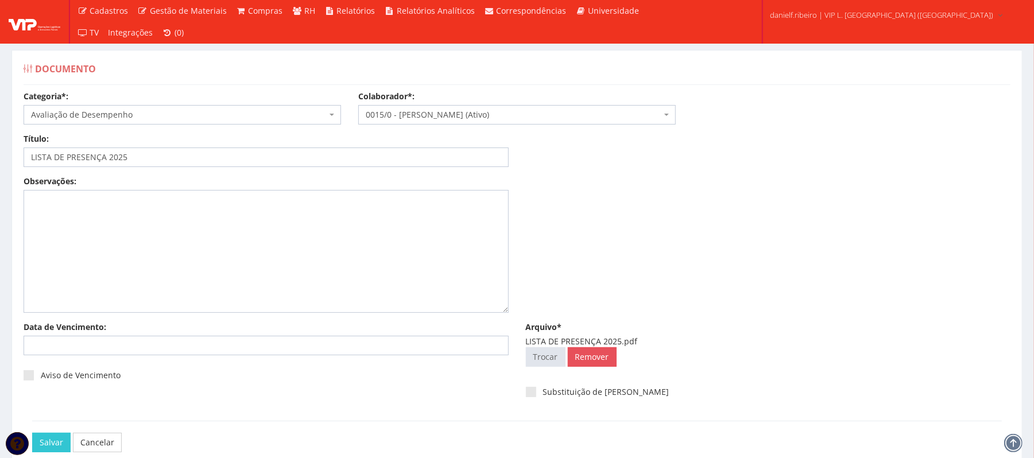
scroll to position [64, 0]
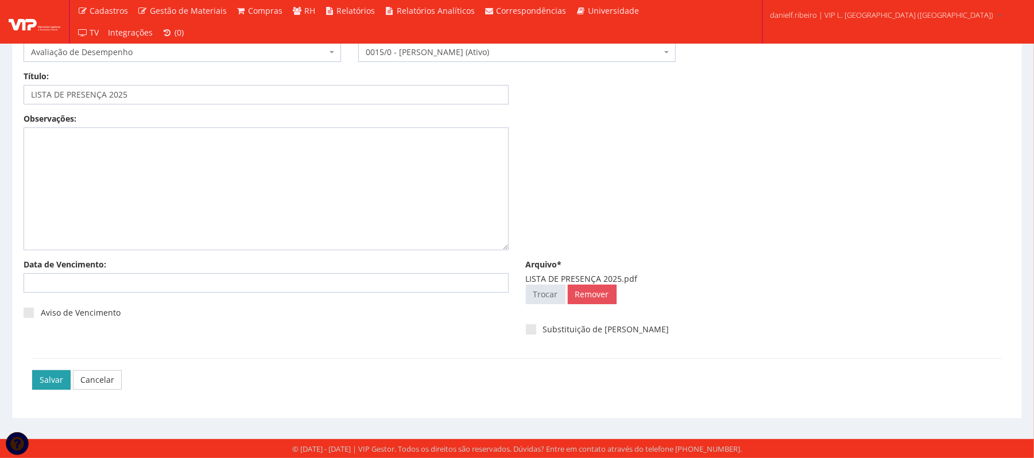
click at [47, 383] on input "Salvar" at bounding box center [51, 380] width 38 height 20
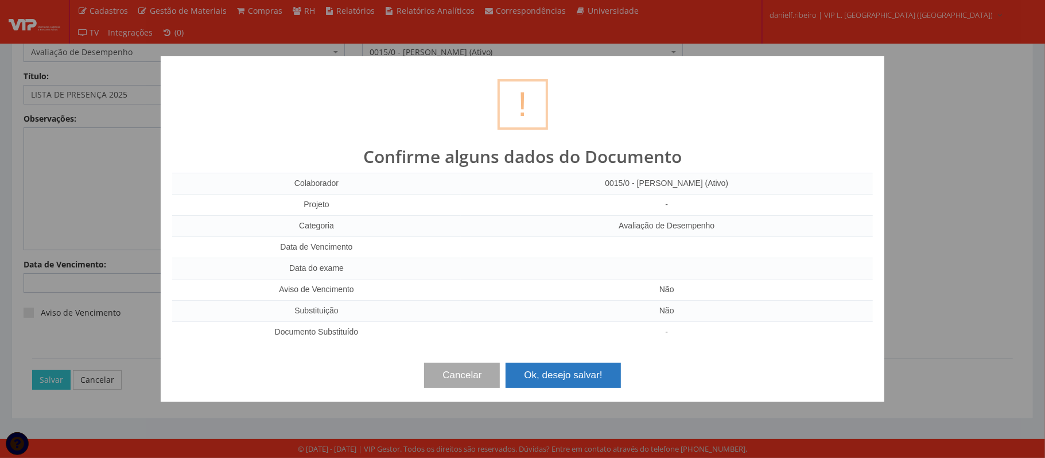
click at [561, 380] on button "Ok, desejo salvar!" at bounding box center [563, 375] width 115 height 25
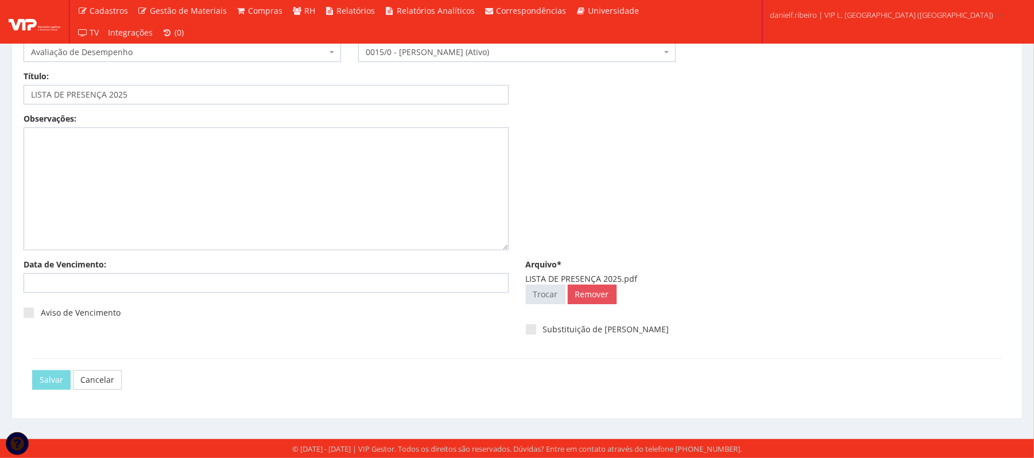
scroll to position [0, 0]
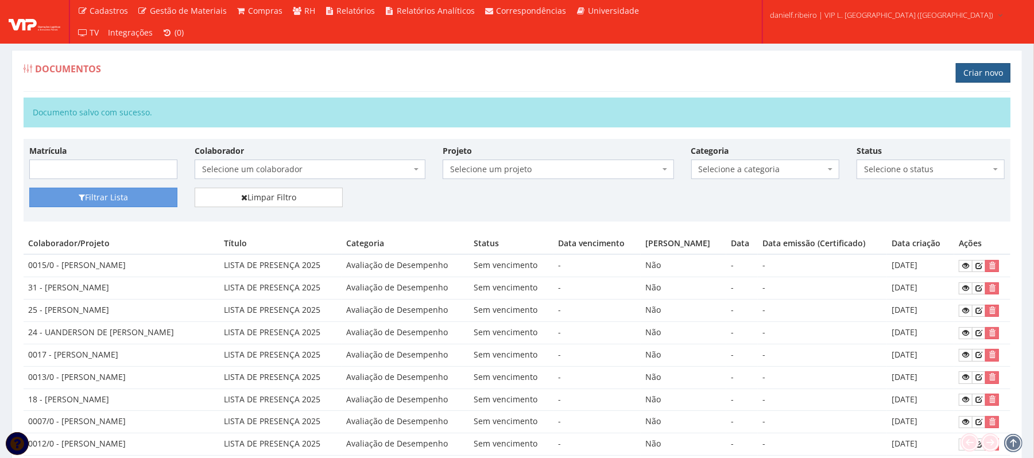
click at [978, 72] on link "Criar novo" at bounding box center [983, 73] width 55 height 20
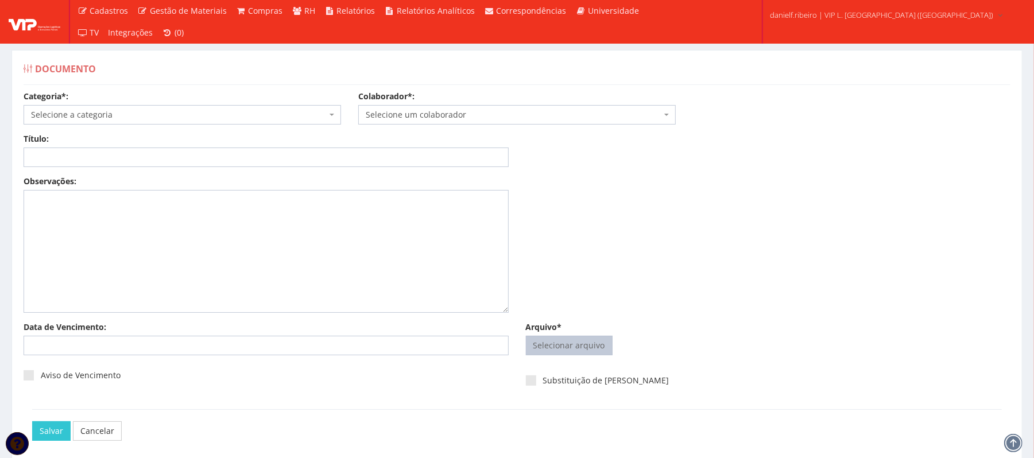
click at [554, 340] on input "Arquivo*" at bounding box center [569, 345] width 86 height 18
type input "C:\fakepath\LISTA DE PRESENÇA 2025.pdf"
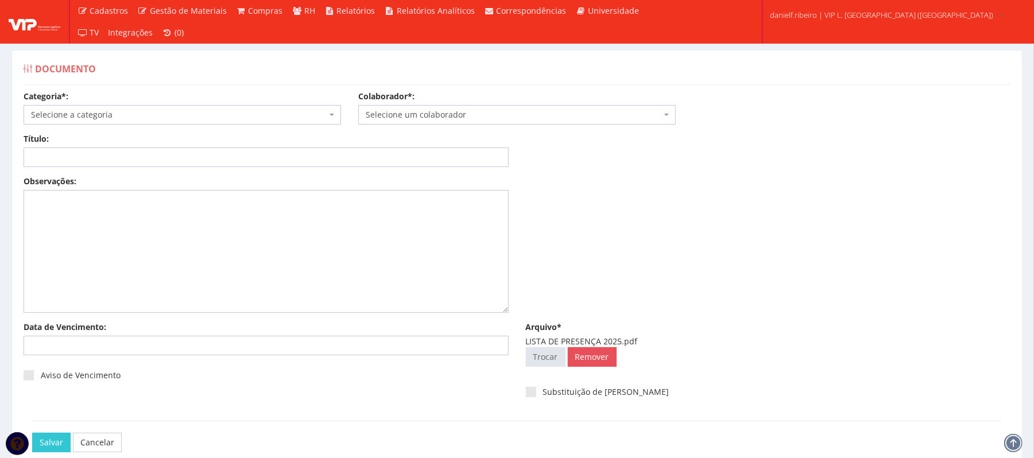
click at [423, 117] on span "Selecione um colaborador" at bounding box center [514, 114] width 296 height 11
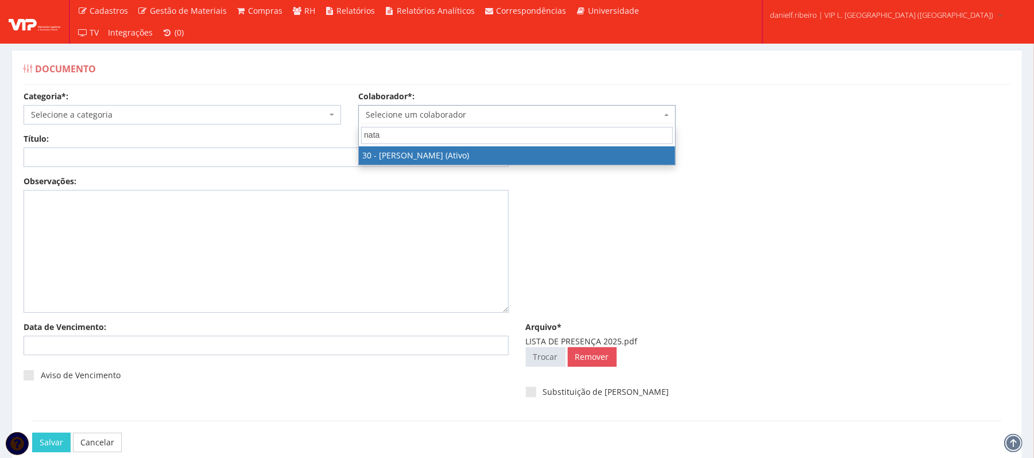
type input "natan"
select select "3873"
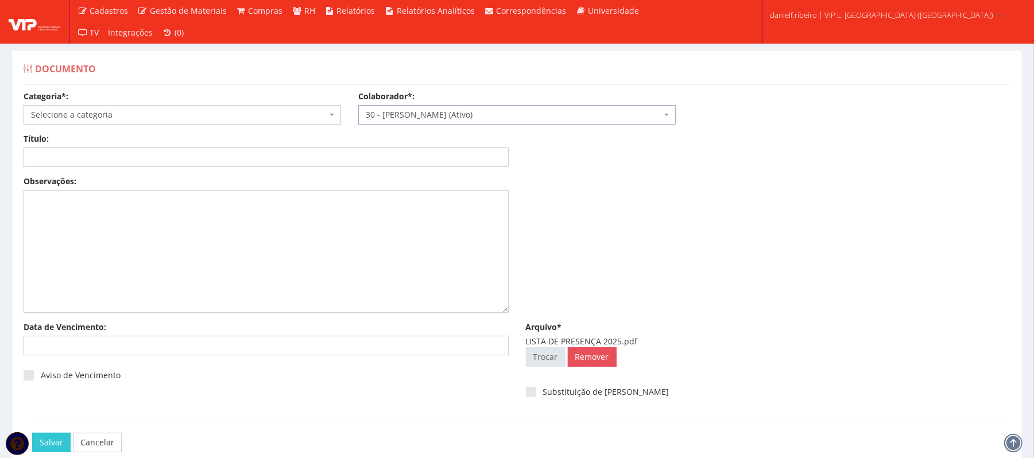
click at [95, 109] on span "Selecione a categoria" at bounding box center [182, 115] width 317 height 20
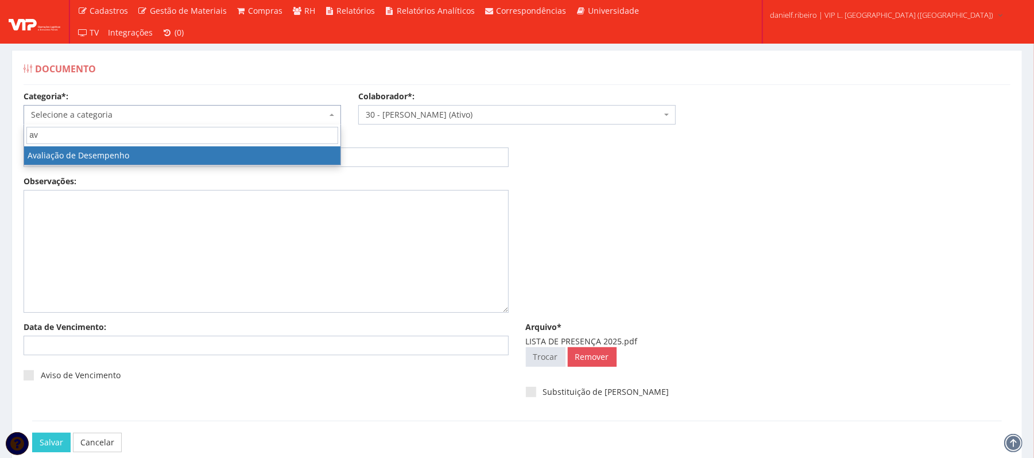
type input "av"
click at [183, 145] on span "av" at bounding box center [182, 136] width 316 height 22
click at [172, 160] on li "Avaliação de Desempenho" at bounding box center [182, 155] width 316 height 18
select select "avaliacao_de_desempenho"
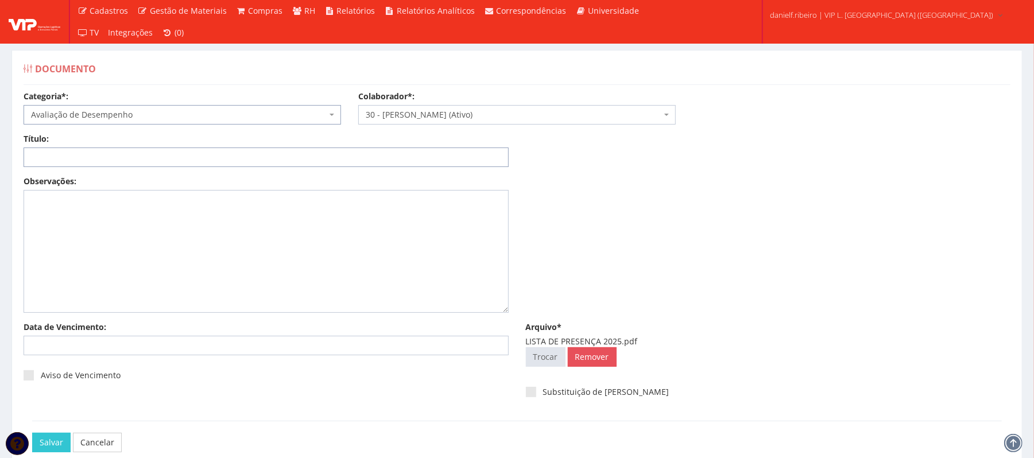
click at [171, 156] on input "Título:" at bounding box center [266, 158] width 485 height 20
paste input "LISTA DE PRESENÇA 2025"
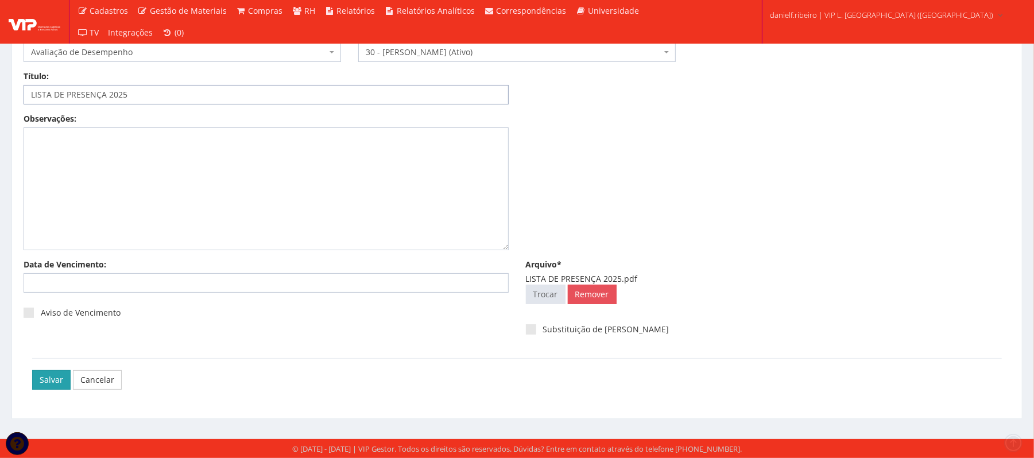
type input "LISTA DE PRESENÇA 2025"
click at [44, 379] on input "Salvar" at bounding box center [51, 380] width 38 height 20
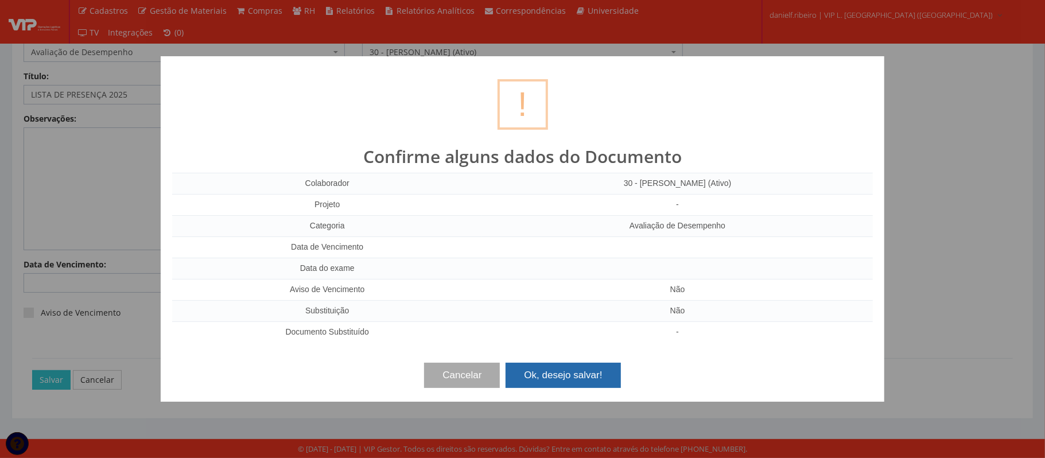
click at [573, 365] on button "Ok, desejo salvar!" at bounding box center [563, 375] width 115 height 25
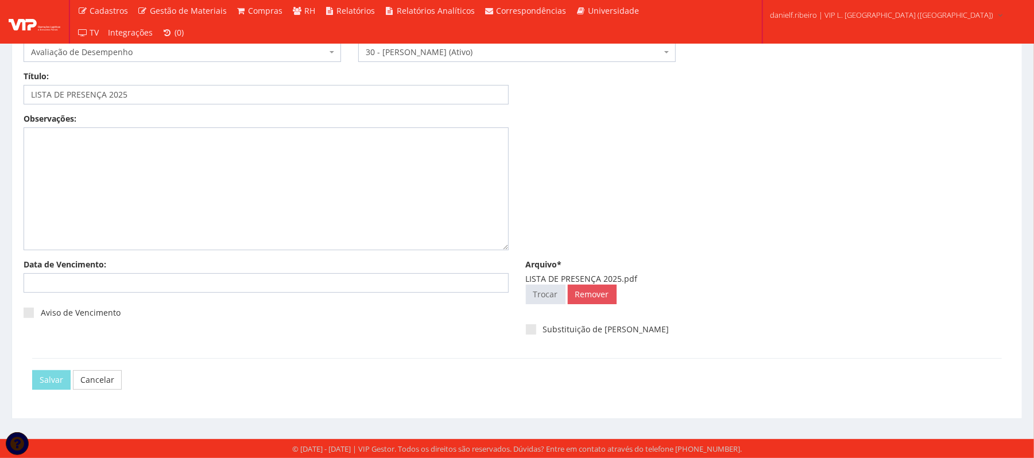
scroll to position [0, 0]
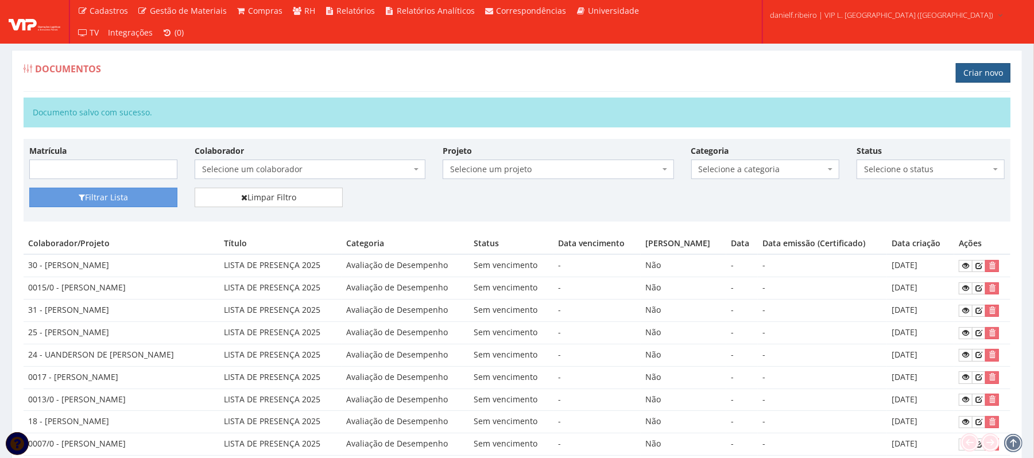
click at [968, 70] on link "Criar novo" at bounding box center [983, 73] width 55 height 20
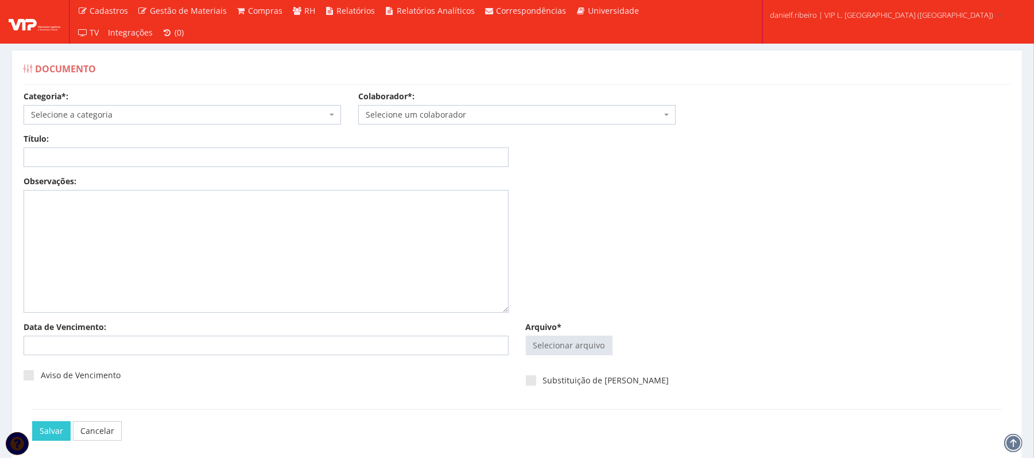
click at [490, 121] on span "Selecione um colaborador" at bounding box center [514, 114] width 296 height 11
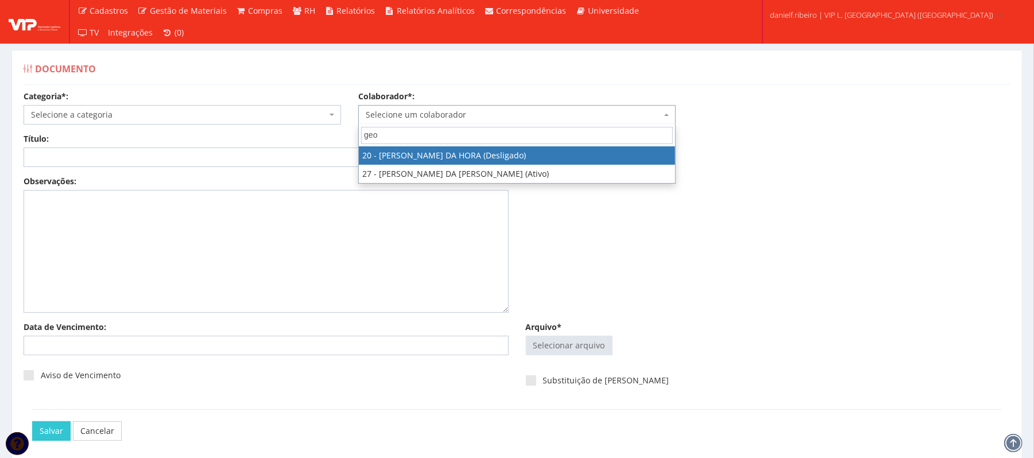
type input "geor"
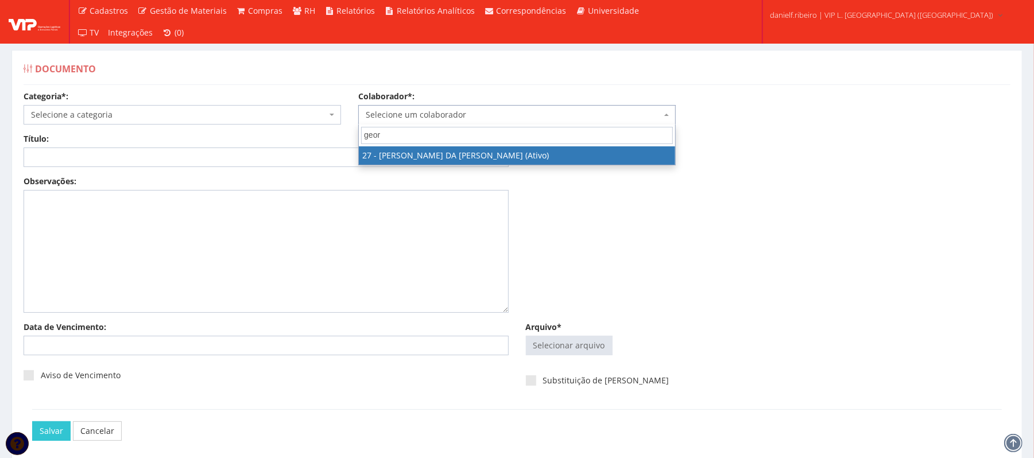
select select "3837"
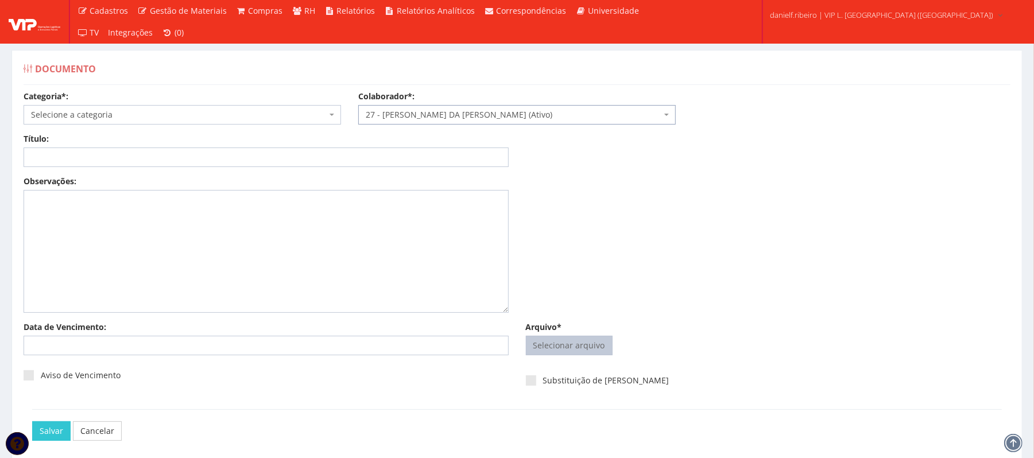
drag, startPoint x: 607, startPoint y: 352, endPoint x: 600, endPoint y: 350, distance: 7.8
click at [600, 350] on input "Arquivo*" at bounding box center [569, 345] width 86 height 18
type input "C:\fakepath\LISTA DE PRESENÇA 2025.pdf"
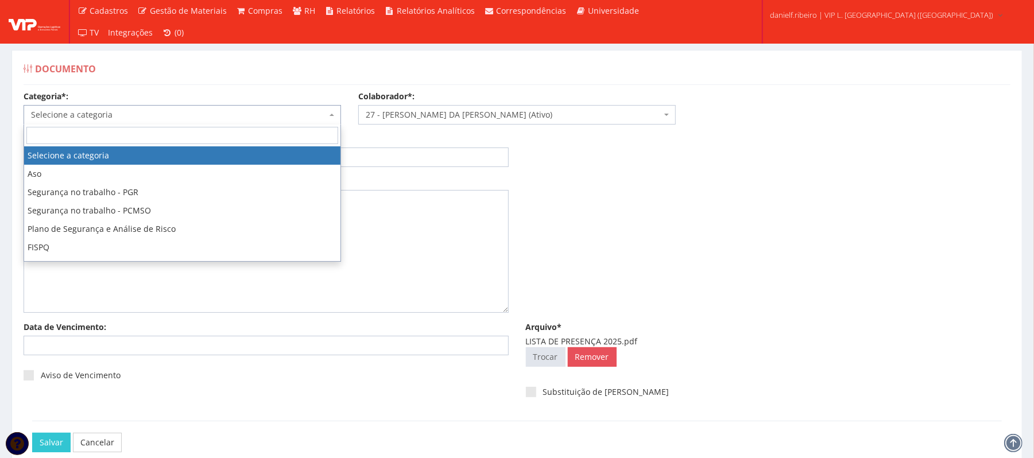
click at [127, 110] on span "Selecione a categoria" at bounding box center [179, 114] width 296 height 11
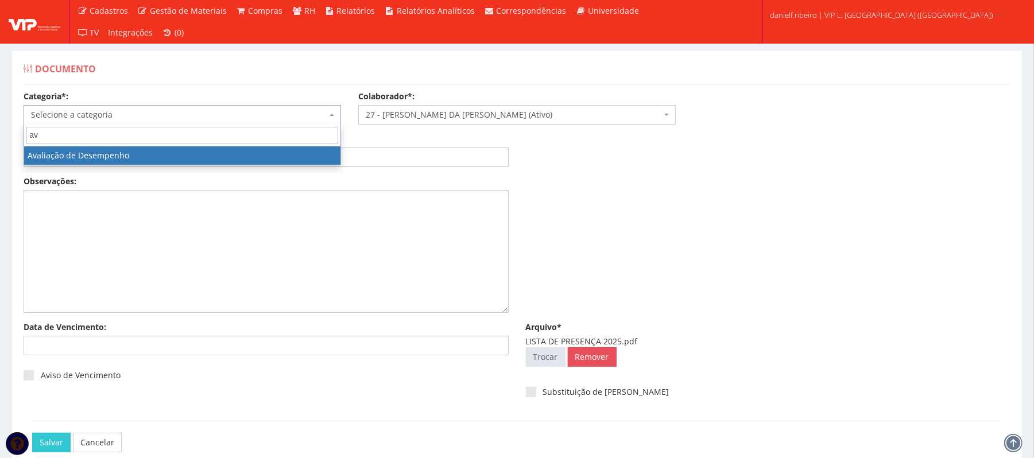
type input "av"
select select "avaliacao_de_desempenho"
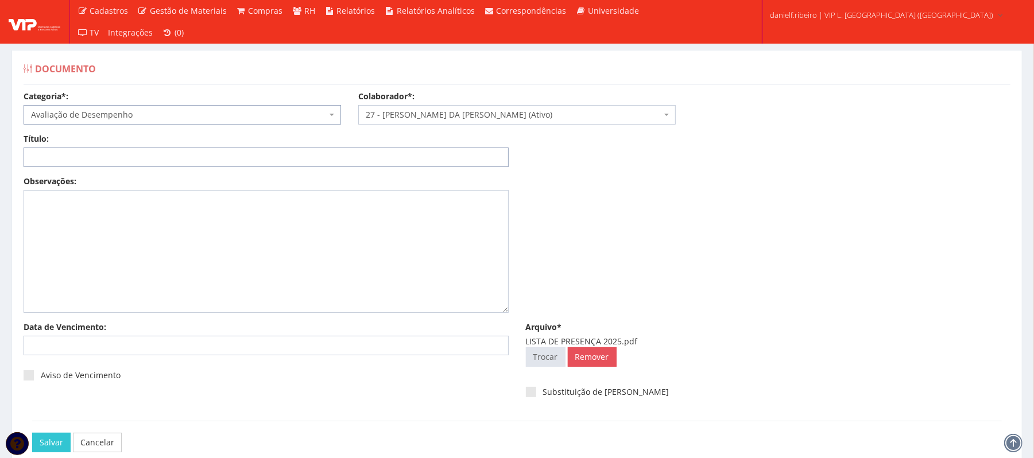
click at [60, 152] on input "Título:" at bounding box center [266, 158] width 485 height 20
paste input "LISTA DE PRESENÇA 2025"
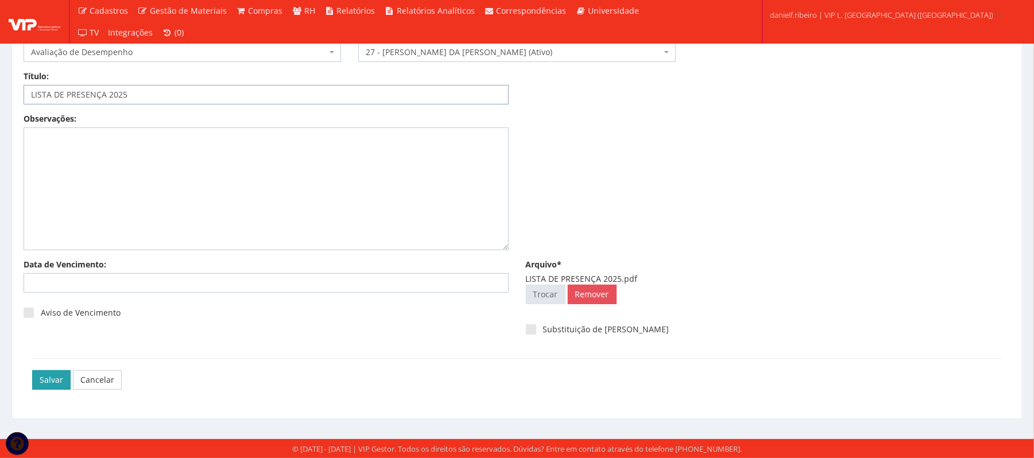
type input "LISTA DE PRESENÇA 2025"
click at [53, 375] on input "Salvar" at bounding box center [51, 380] width 38 height 20
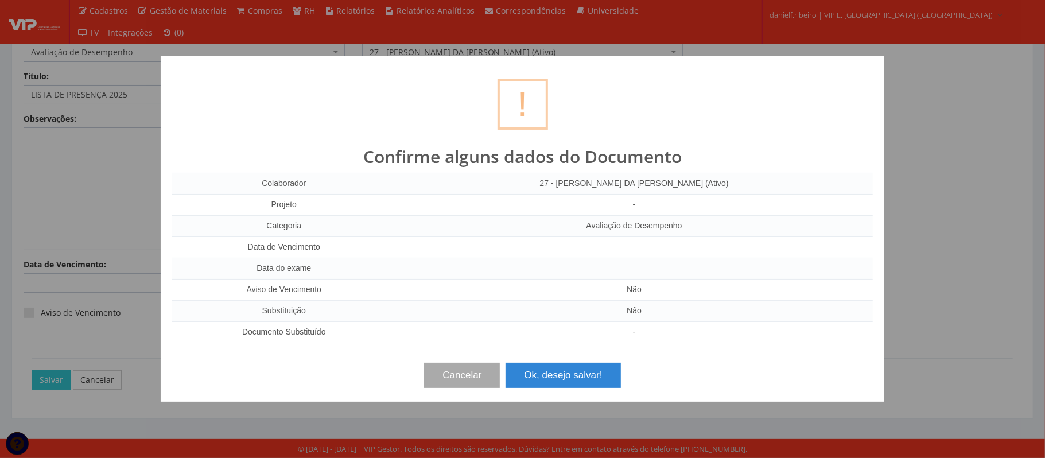
click at [561, 390] on div "? ! i Confirme alguns dados do Documento Colaborador 27 - GEORGE DOUGLAS DA CON…" at bounding box center [523, 229] width 724 height 346
click at [556, 379] on button "Ok, desejo salvar!" at bounding box center [563, 375] width 115 height 25
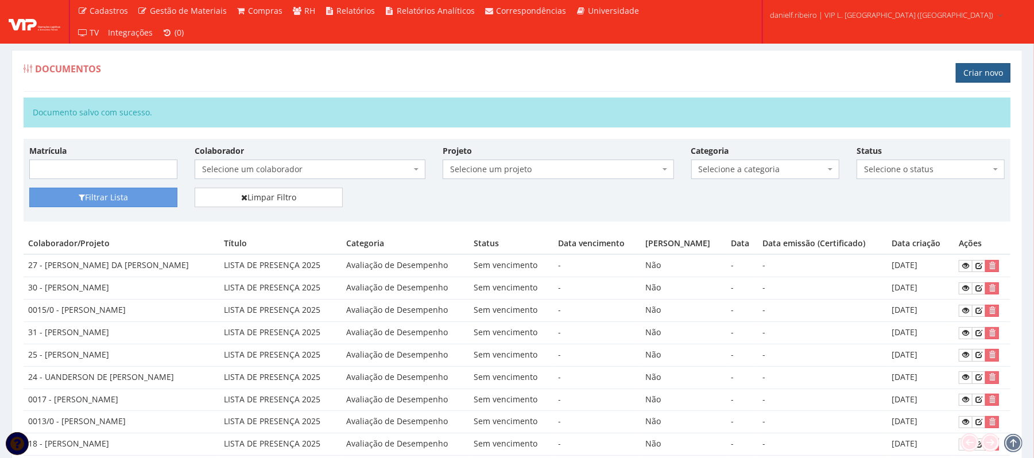
click at [978, 65] on link "Criar novo" at bounding box center [983, 73] width 55 height 20
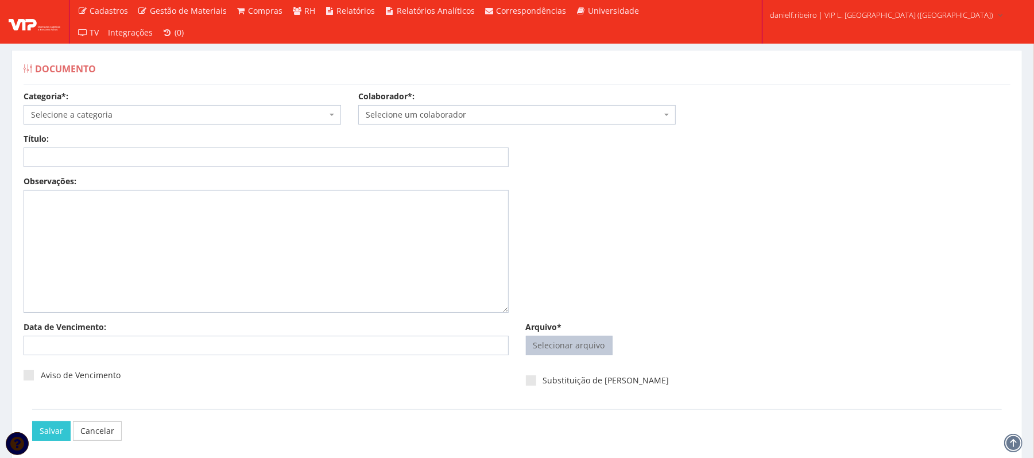
click at [583, 338] on input "Arquivo*" at bounding box center [569, 345] width 86 height 18
type input "C:\fakepath\LISTA DE PRESENÇA 2025.pdf"
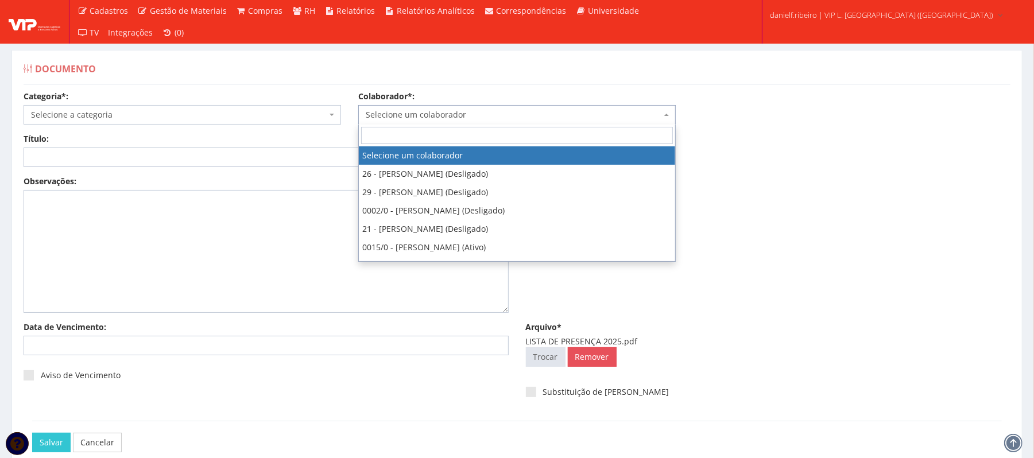
click at [458, 118] on span "Selecione um colaborador" at bounding box center [514, 114] width 296 height 11
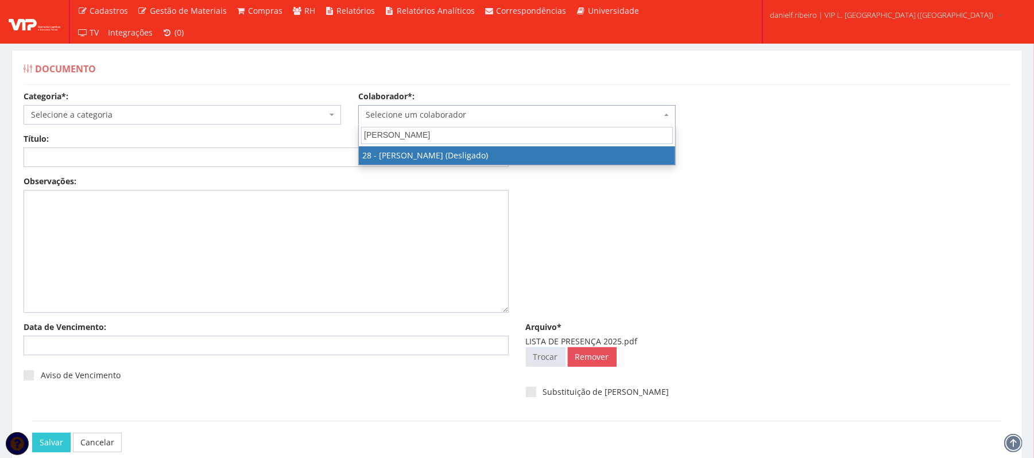
type input "[PERSON_NAME]"
select select "3838"
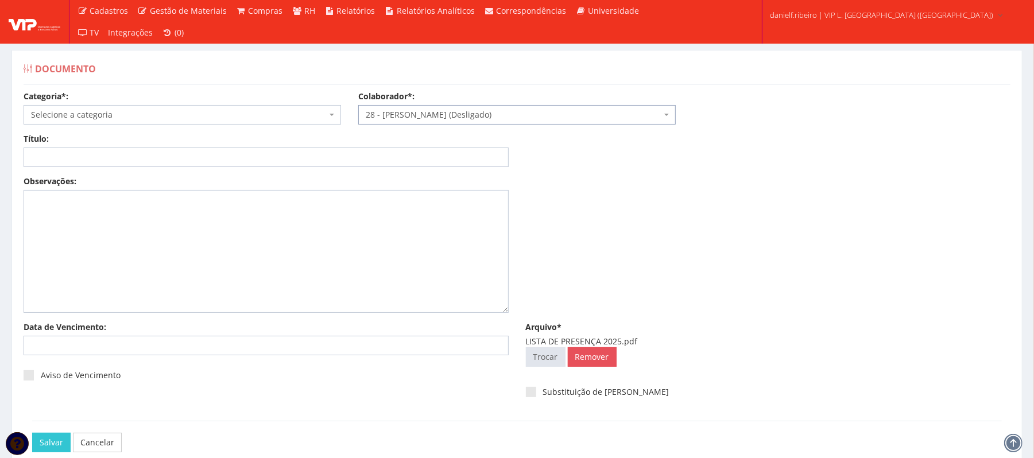
click at [129, 111] on span "Selecione a categoria" at bounding box center [179, 114] width 296 height 11
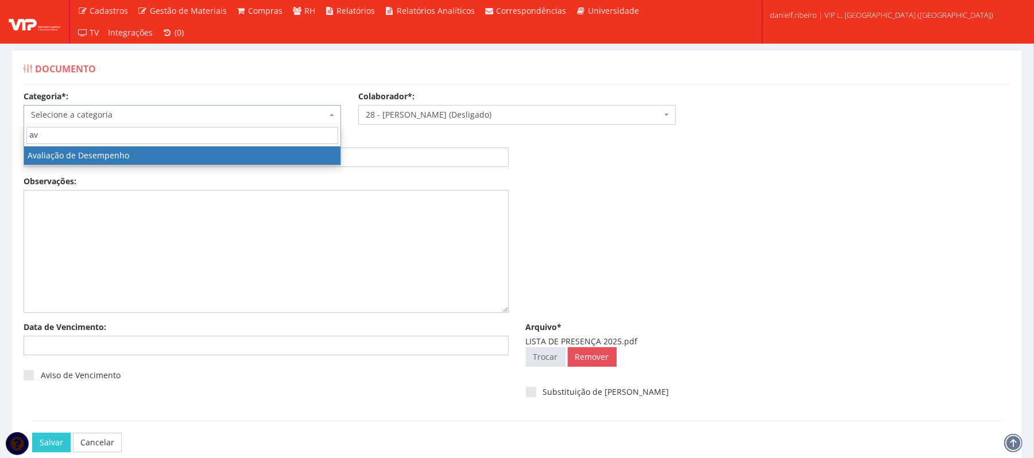
type input "av"
select select "avaliacao_de_desempenho"
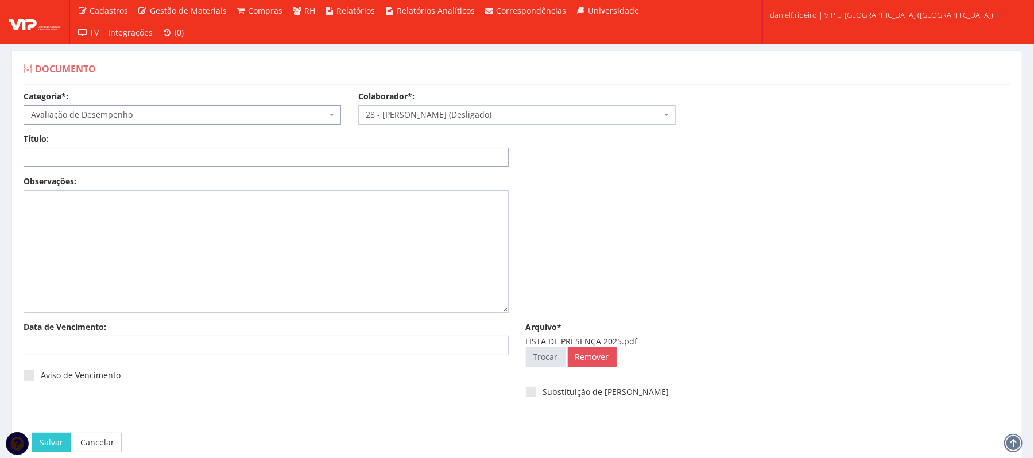
click at [118, 155] on input "Título:" at bounding box center [266, 158] width 485 height 20
paste input "LISTA DE PRESENÇA 2025"
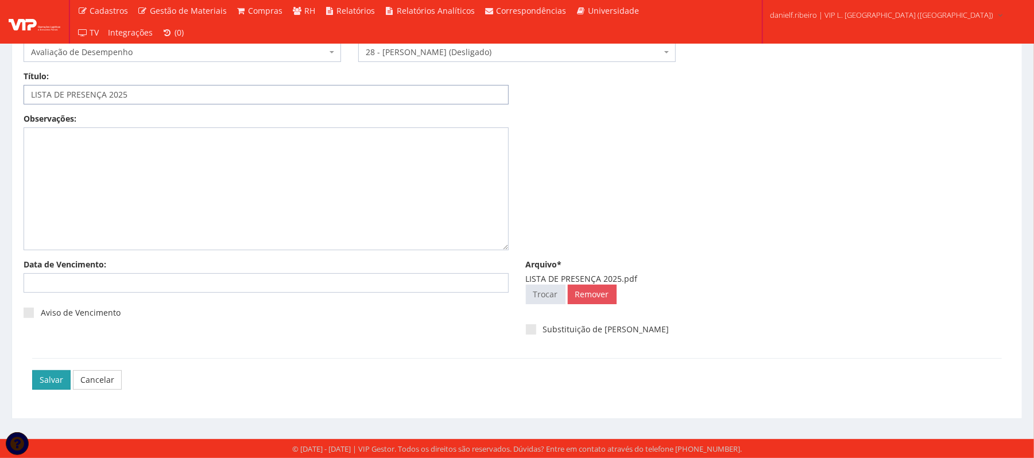
type input "LISTA DE PRESENÇA 2025"
click at [49, 387] on input "Salvar" at bounding box center [51, 380] width 38 height 20
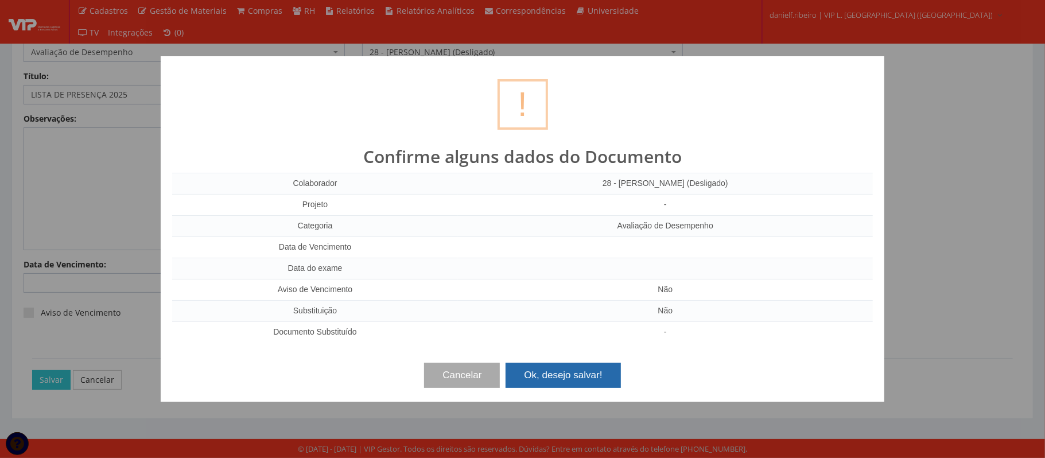
click at [574, 371] on button "Ok, desejo salvar!" at bounding box center [563, 375] width 115 height 25
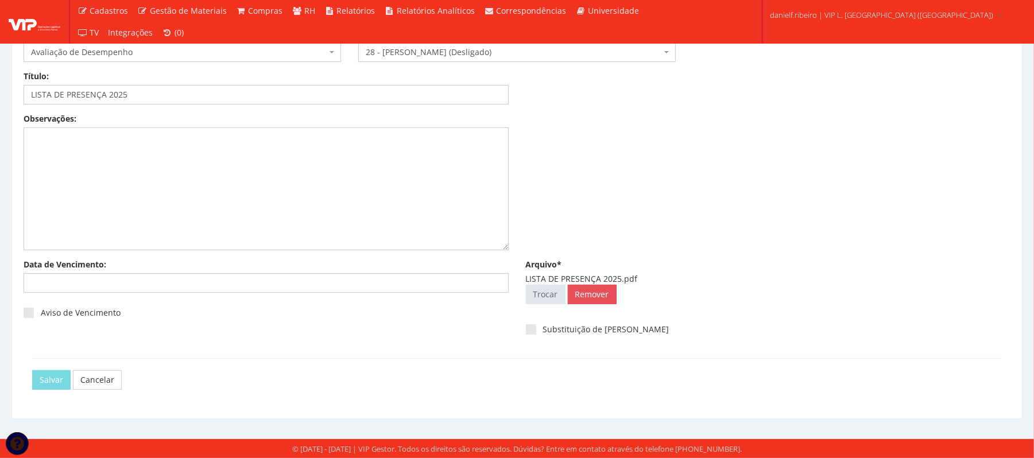
scroll to position [0, 0]
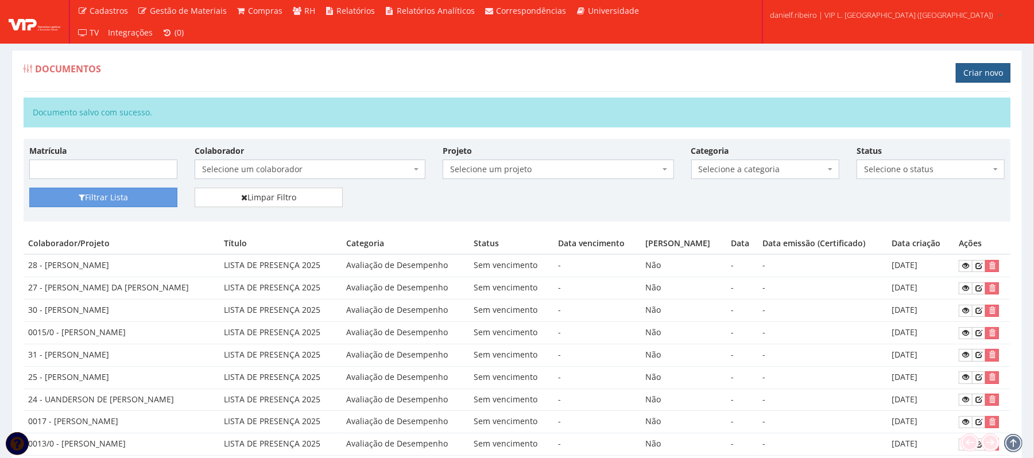
click at [975, 79] on link "Criar novo" at bounding box center [983, 73] width 55 height 20
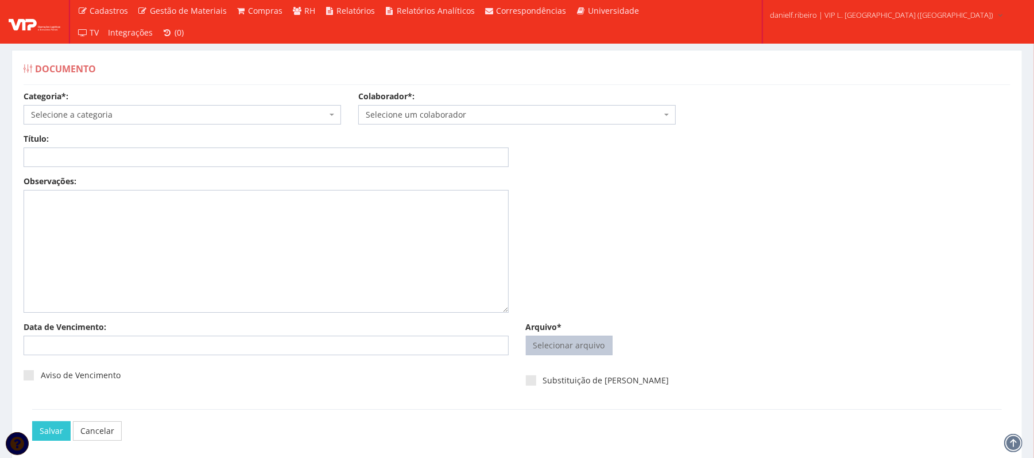
click at [554, 343] on input "Arquivo*" at bounding box center [569, 345] width 86 height 18
type input "C:\fakepath\LISTA DE PRESENÇA 2025.pdf"
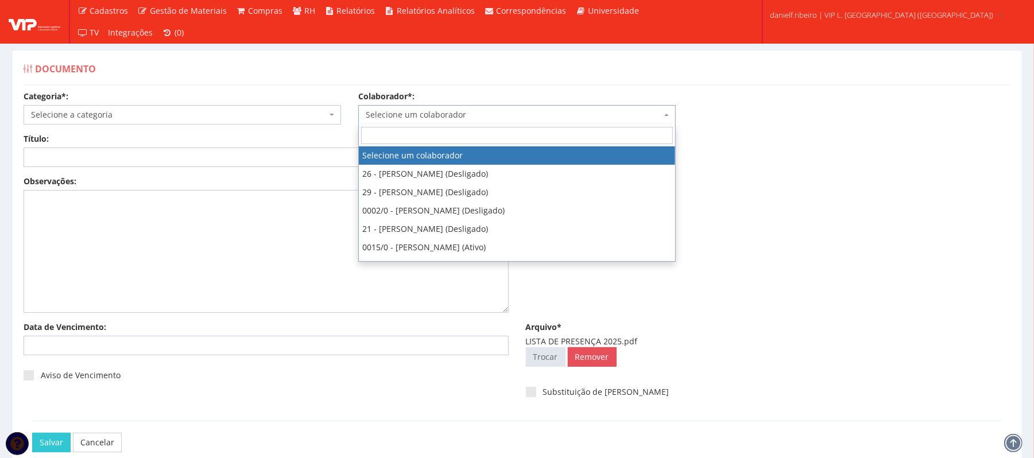
click at [444, 115] on span "Selecione um colaborador" at bounding box center [514, 114] width 296 height 11
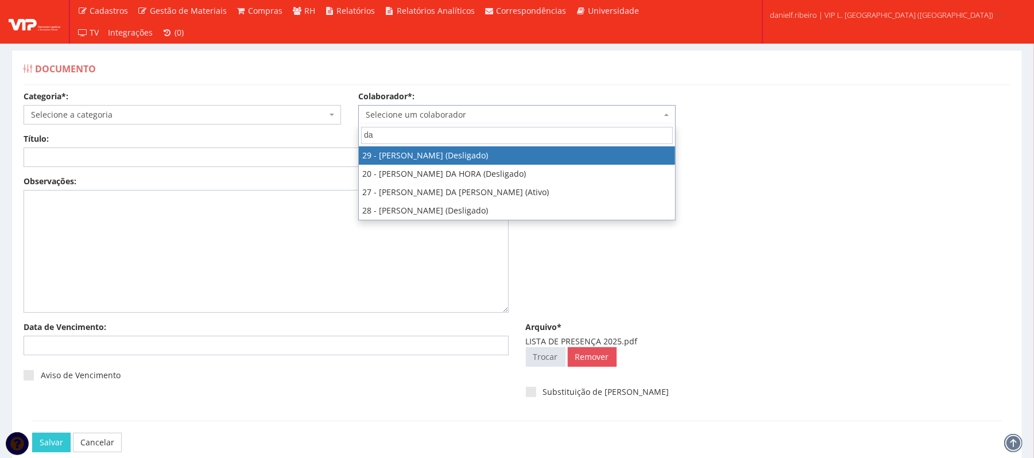
type input "da"
select select "3839"
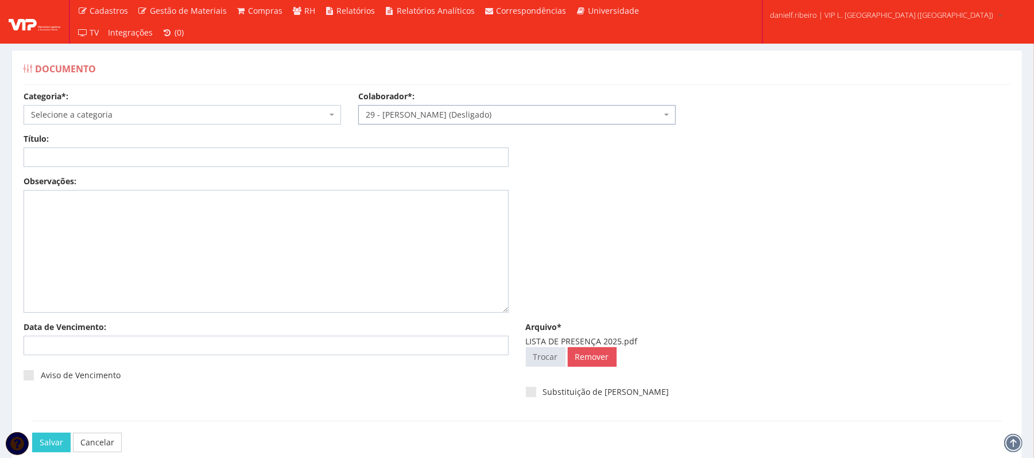
click at [186, 110] on span "Selecione a categoria" at bounding box center [179, 114] width 296 height 11
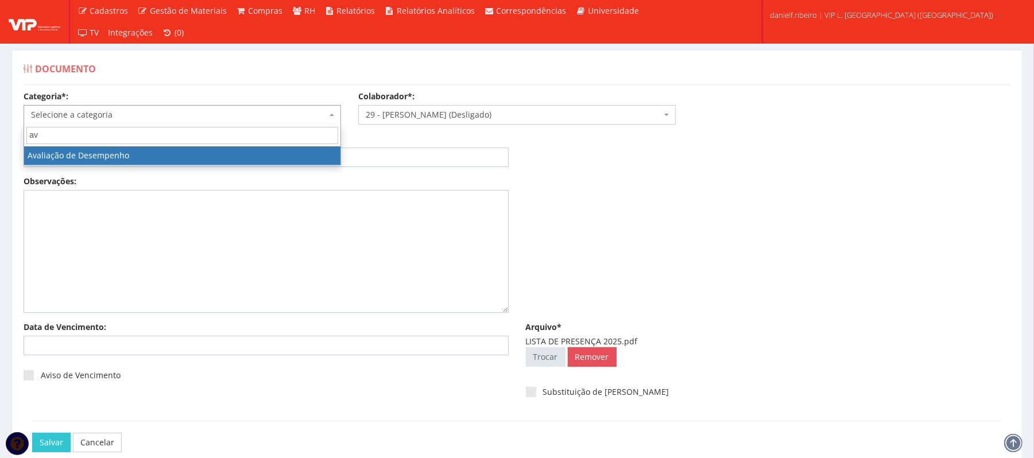
type input "av"
select select "avaliacao_de_desempenho"
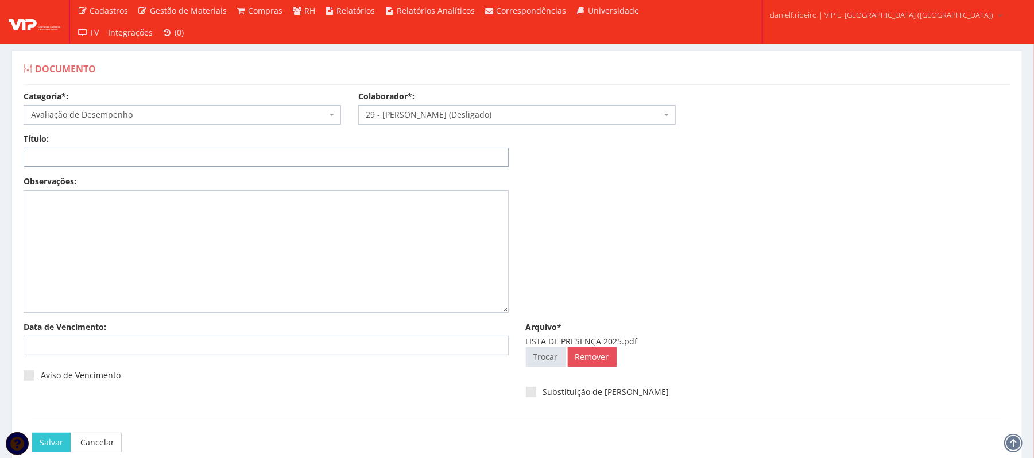
click at [57, 153] on input "Título:" at bounding box center [266, 158] width 485 height 20
paste input "LISTA DE PRESENÇA 2025"
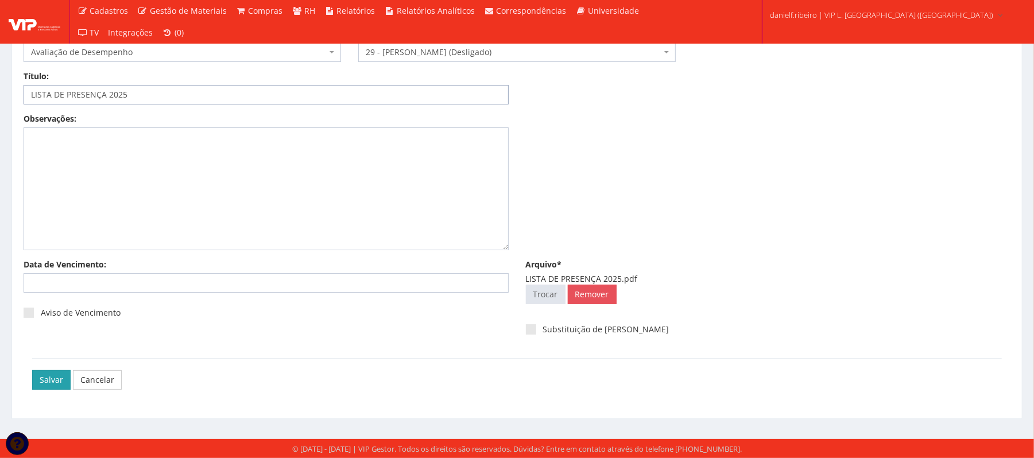
type input "LISTA DE PRESENÇA 2025"
click at [39, 380] on input "Salvar" at bounding box center [51, 380] width 38 height 20
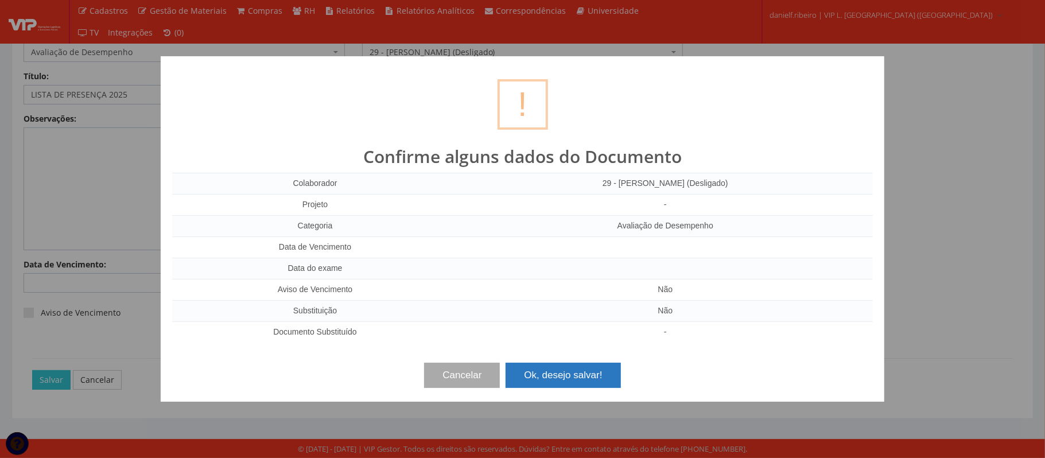
click at [529, 374] on button "Ok, desejo salvar!" at bounding box center [563, 375] width 115 height 25
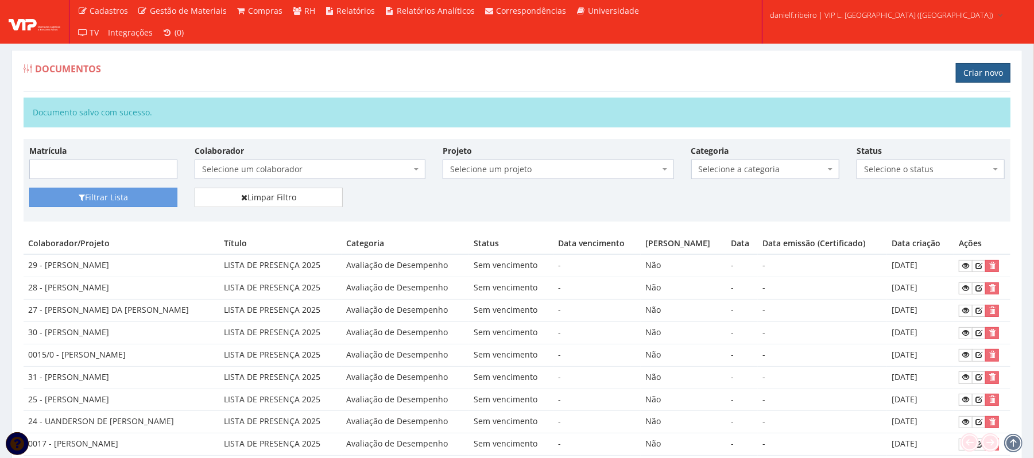
click at [979, 76] on link "Criar novo" at bounding box center [983, 73] width 55 height 20
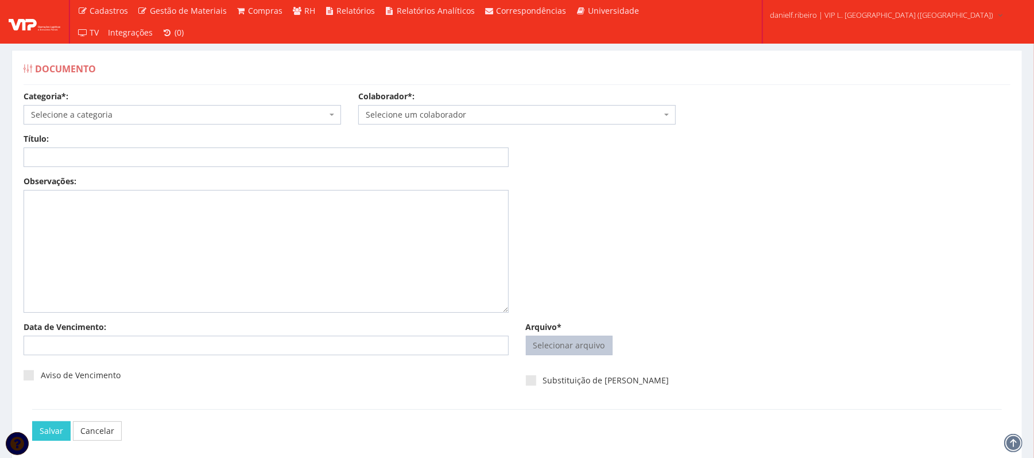
click at [545, 342] on input "Arquivo*" at bounding box center [569, 345] width 86 height 18
type input "C:\fakepath\LISTA DE PRESENÇA 2025.pdf"
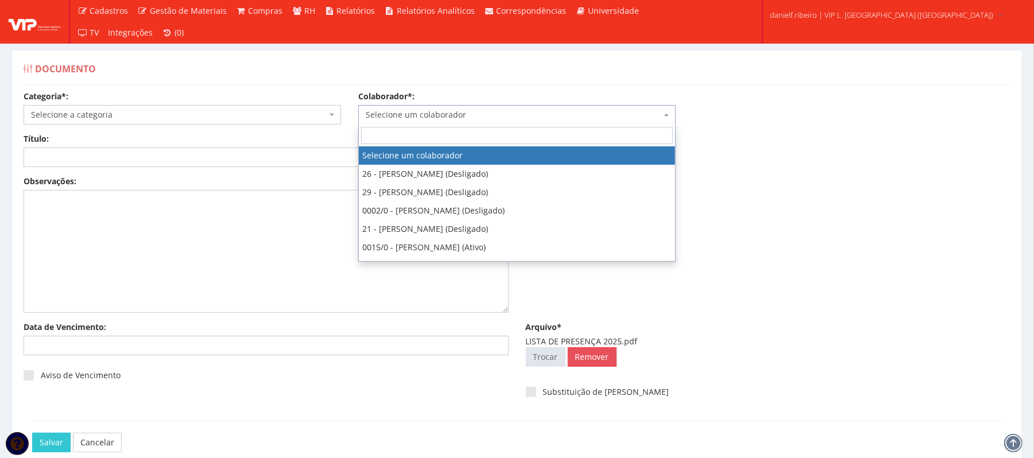
click at [458, 113] on span "Selecione um colaborador" at bounding box center [514, 114] width 296 height 11
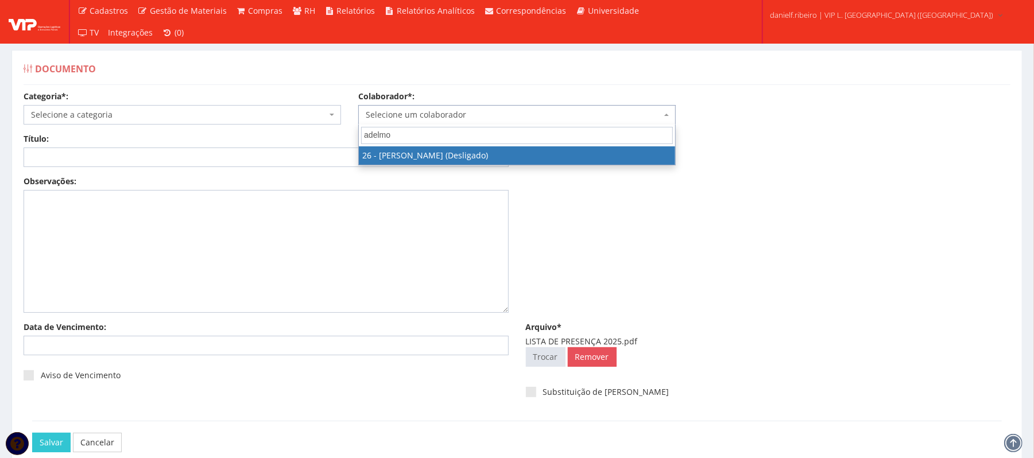
type input "adelmo"
select select "3835"
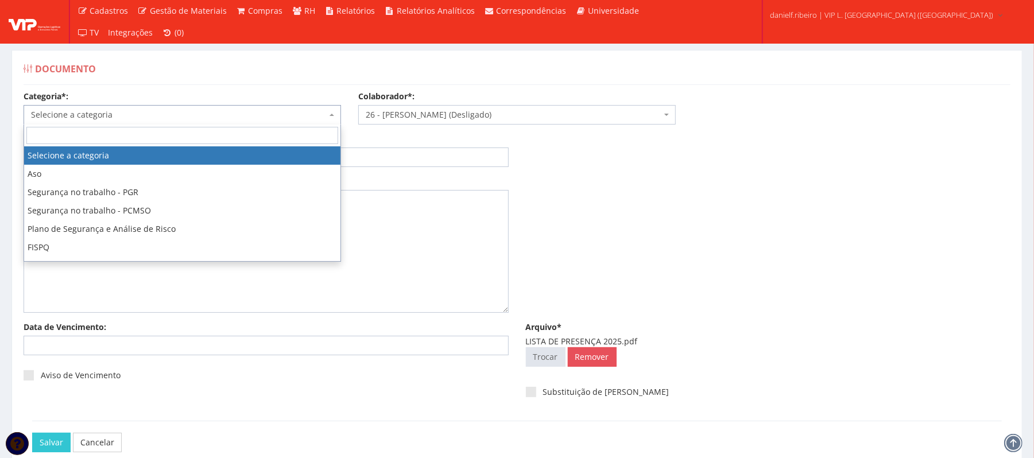
click at [100, 119] on span "Selecione a categoria" at bounding box center [179, 114] width 296 height 11
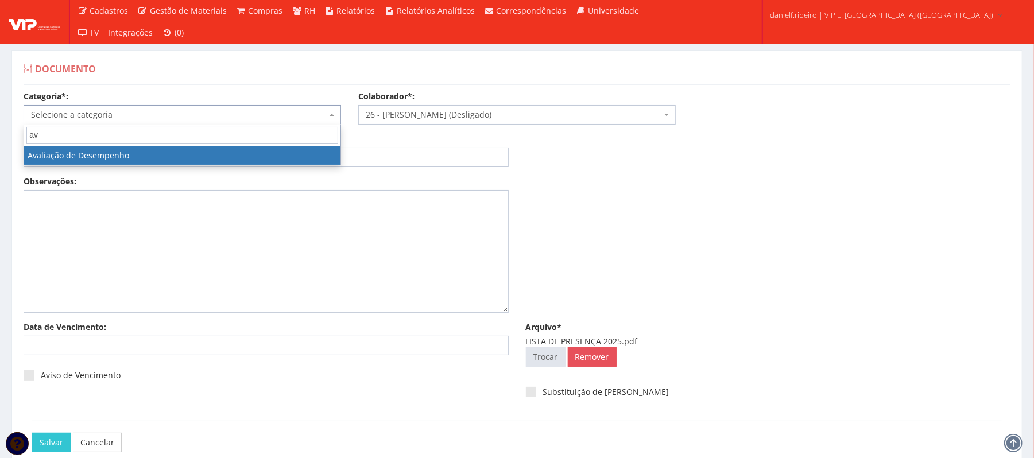
type input "av"
select select "avaliacao_de_desempenho"
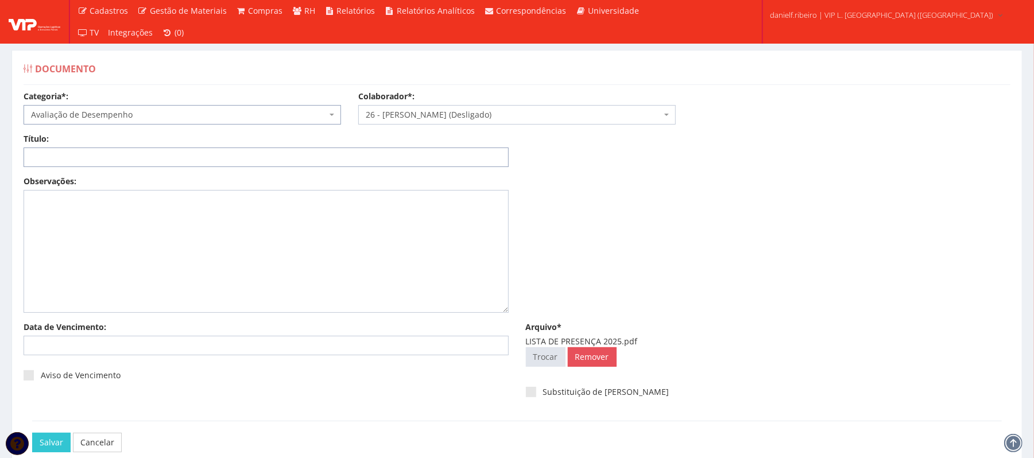
click at [80, 154] on input "Título:" at bounding box center [266, 158] width 485 height 20
paste input "LISTA DE PRESENÇA 2025"
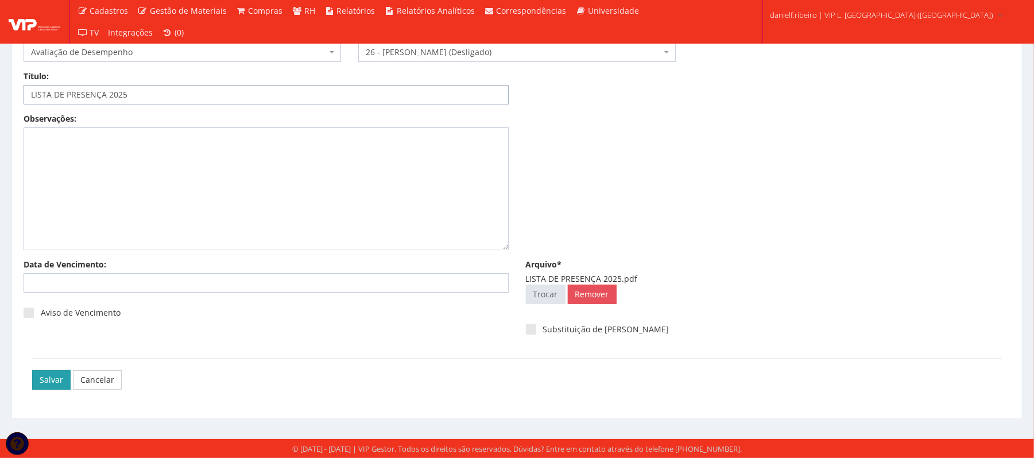
type input "LISTA DE PRESENÇA 2025"
click at [40, 370] on input "Salvar" at bounding box center [51, 380] width 38 height 20
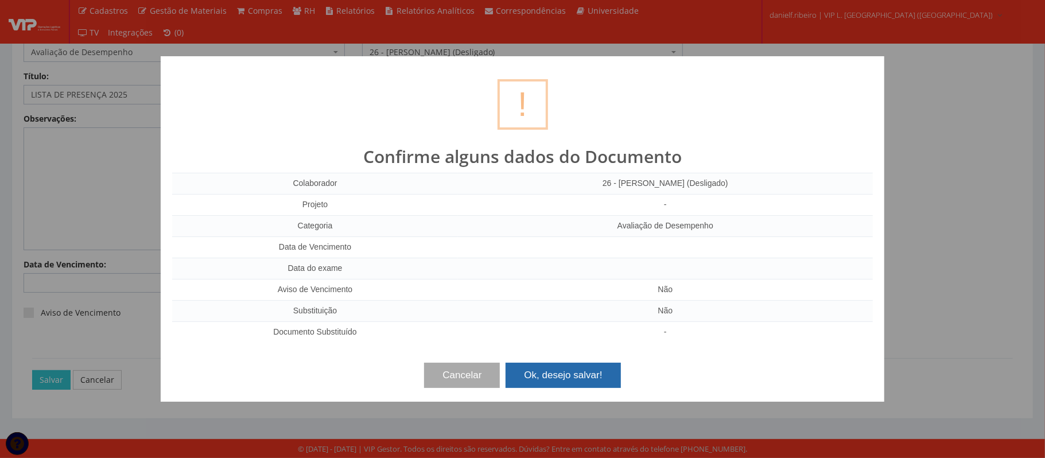
click at [533, 372] on button "Ok, desejo salvar!" at bounding box center [563, 375] width 115 height 25
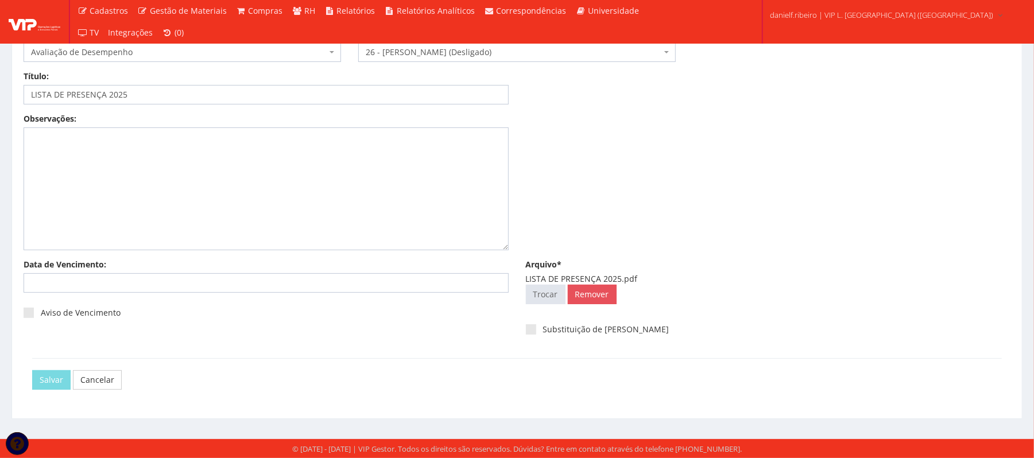
scroll to position [0, 0]
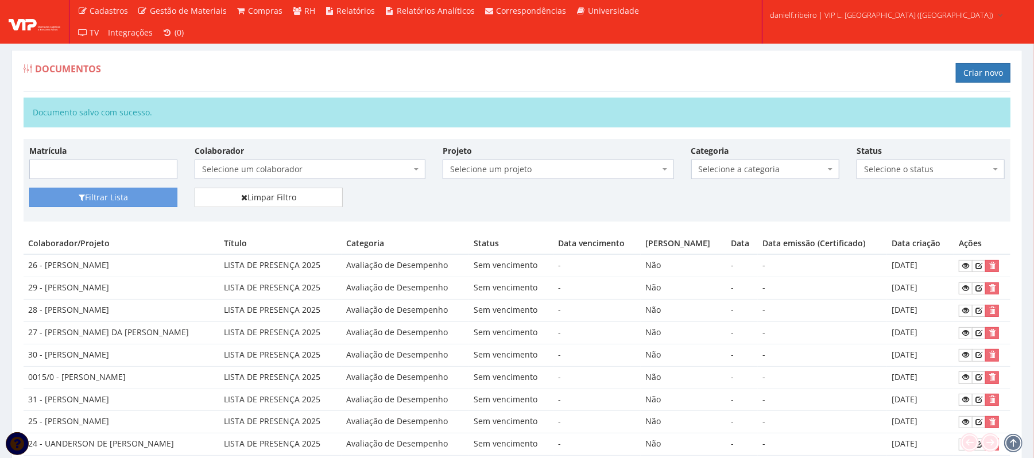
click at [263, 173] on span "Selecione um colaborador" at bounding box center [306, 169] width 209 height 11
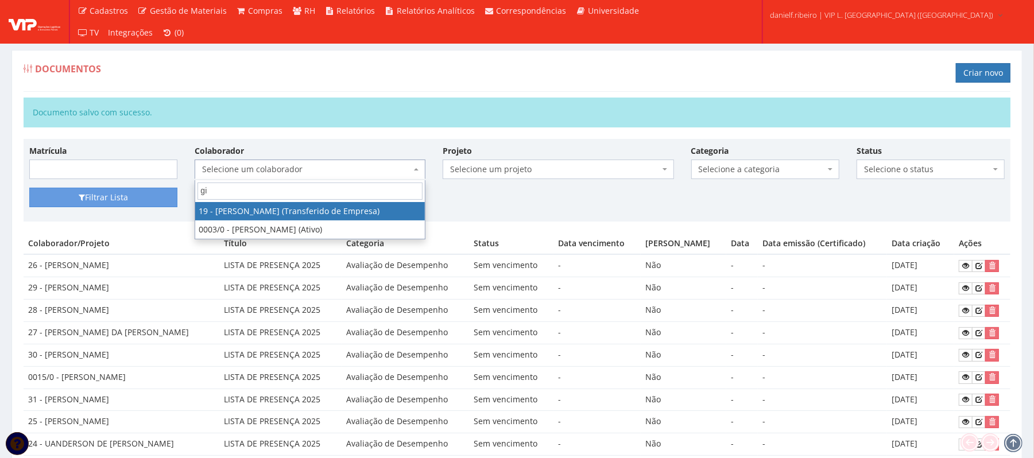
type input "gil"
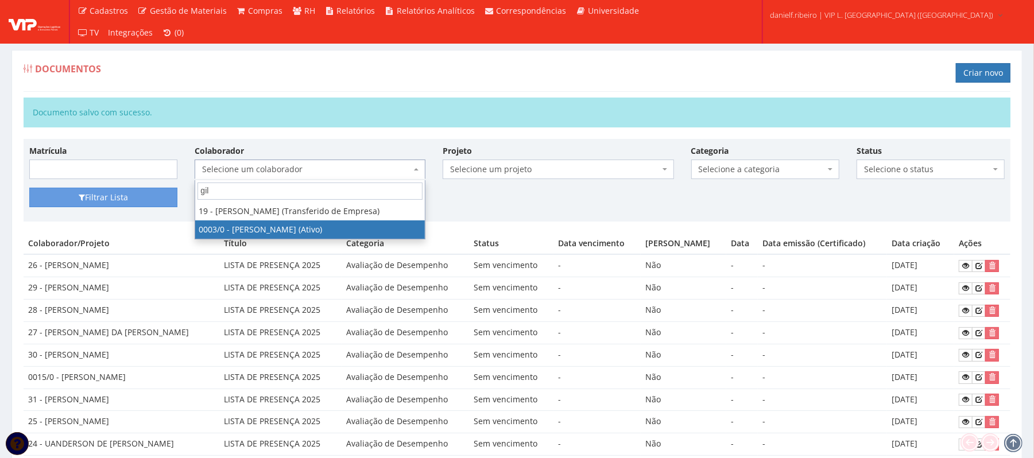
select select "716"
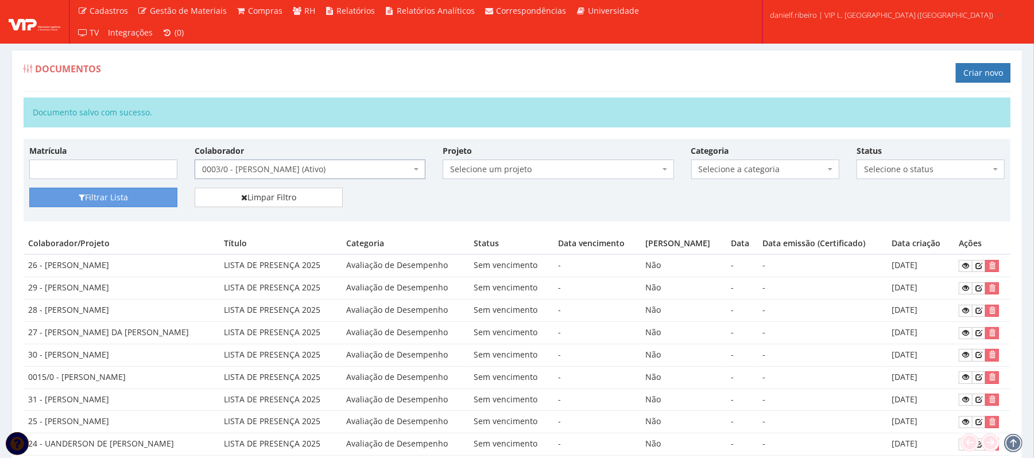
click at [749, 163] on span "Selecione a categoria" at bounding box center [765, 170] width 148 height 20
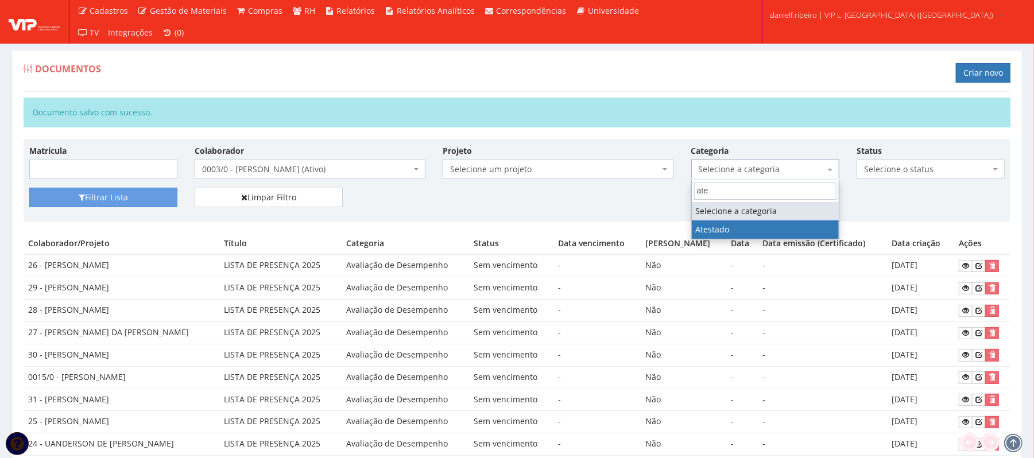
type input "ate"
select select "atestado"
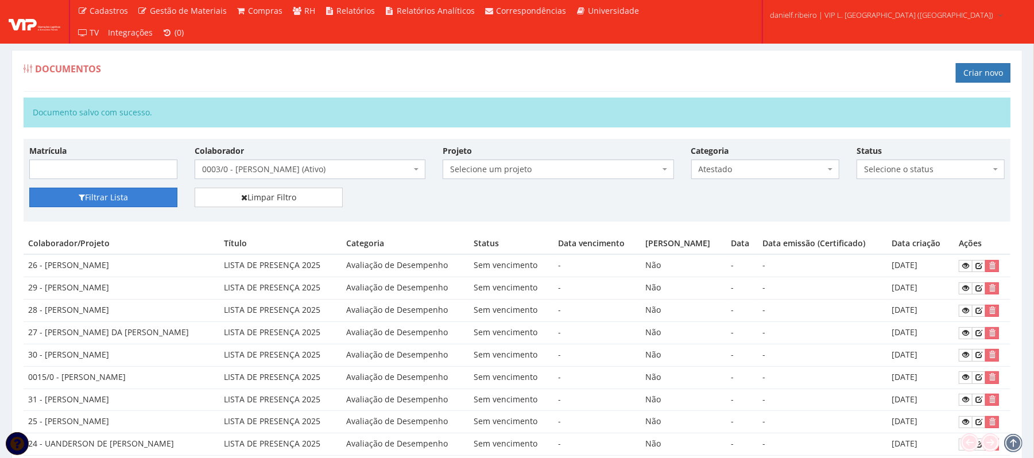
click at [69, 197] on button "Filtrar Lista" at bounding box center [103, 198] width 148 height 20
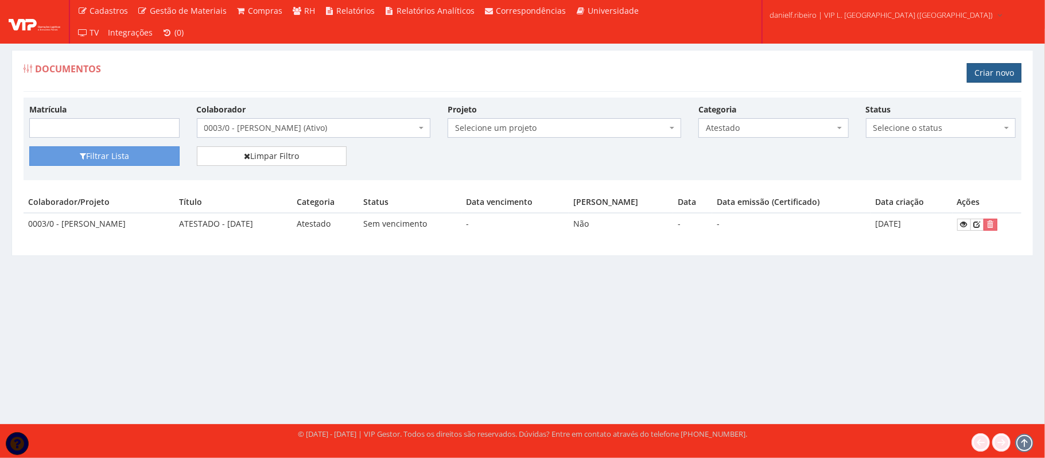
click at [993, 76] on link "Criar novo" at bounding box center [994, 73] width 55 height 20
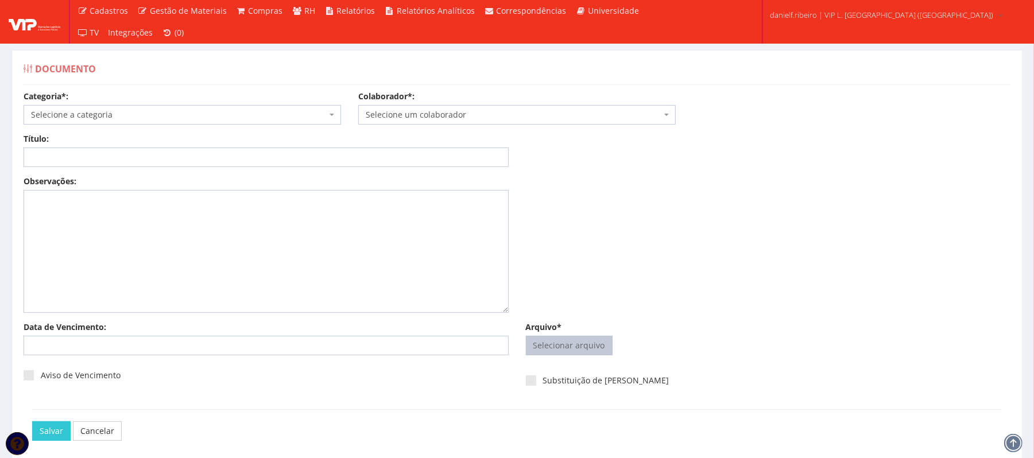
click at [556, 343] on input "Arquivo*" at bounding box center [569, 345] width 86 height 18
type input "C:\fakepath\atestado [DATE].pdf"
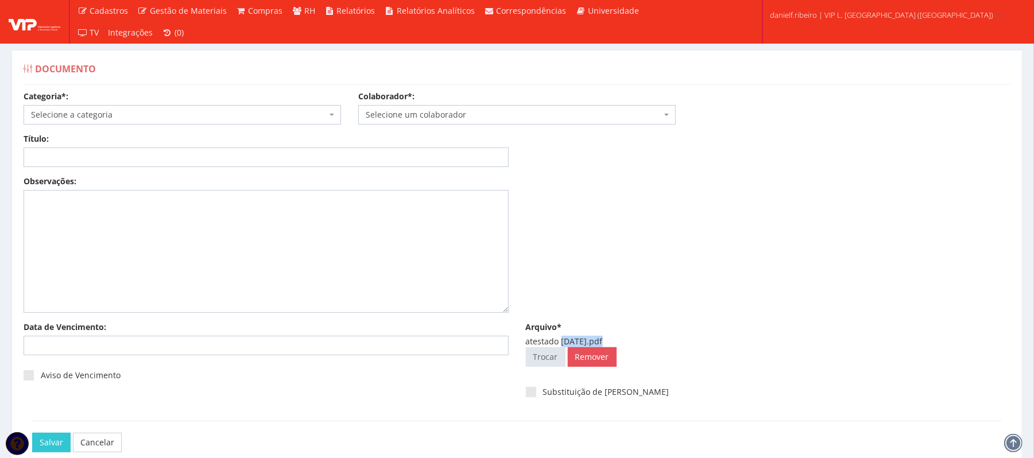
drag, startPoint x: 561, startPoint y: 338, endPoint x: 600, endPoint y: 341, distance: 39.1
click at [600, 341] on div "atestado 13.03.2025.pdf" at bounding box center [768, 341] width 485 height 11
click at [135, 158] on input "Título:" at bounding box center [266, 158] width 485 height 20
click at [102, 155] on input "ATESTADO - 13.03.2025" at bounding box center [266, 158] width 485 height 20
click at [90, 157] on input "ATESTADO - 13.03/2025" at bounding box center [266, 158] width 485 height 20
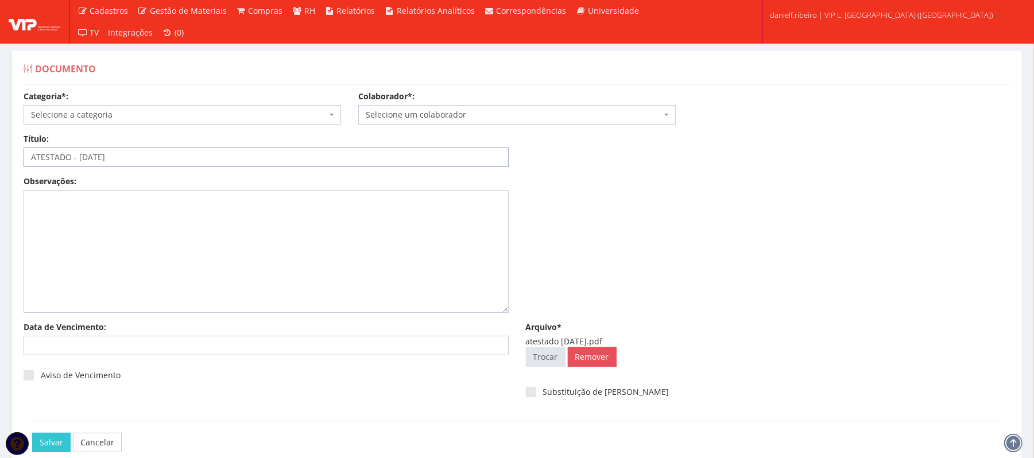
type input "ATESTADO - [DATE]"
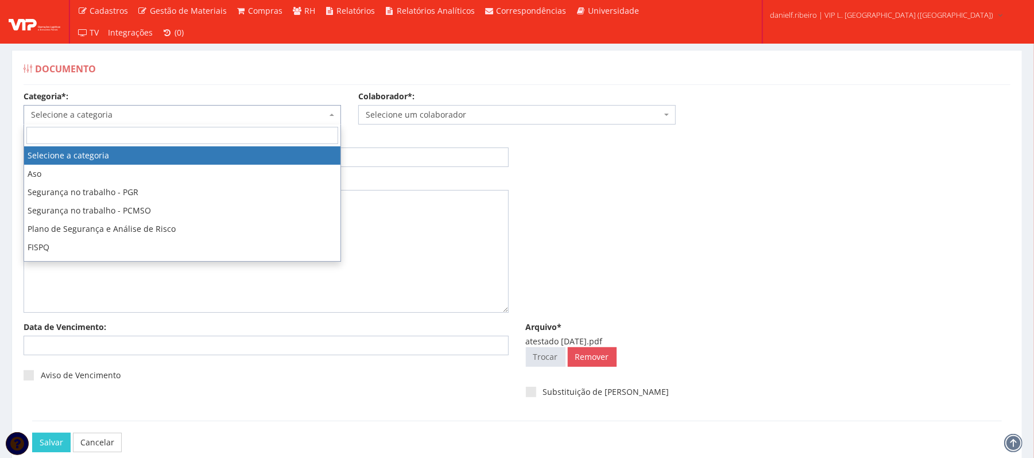
click at [96, 119] on span "Selecione a categoria" at bounding box center [179, 114] width 296 height 11
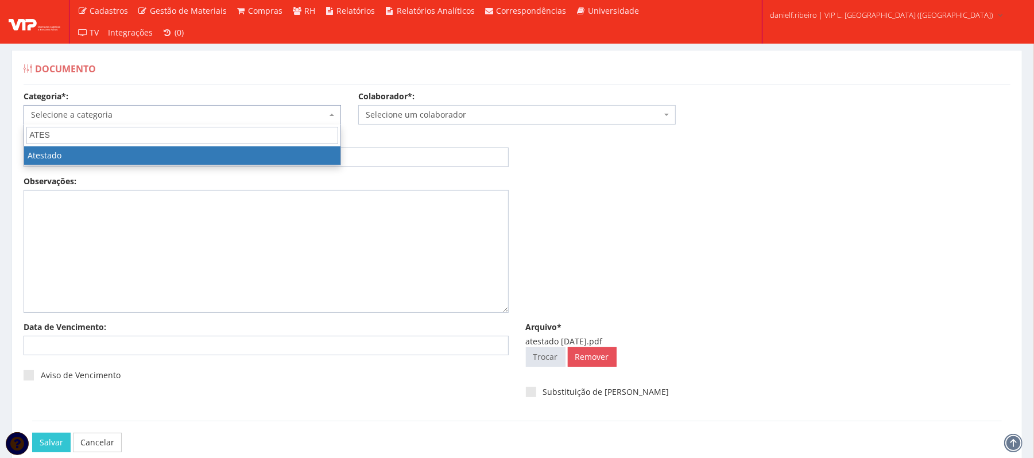
type input "ATES"
select select "atestado"
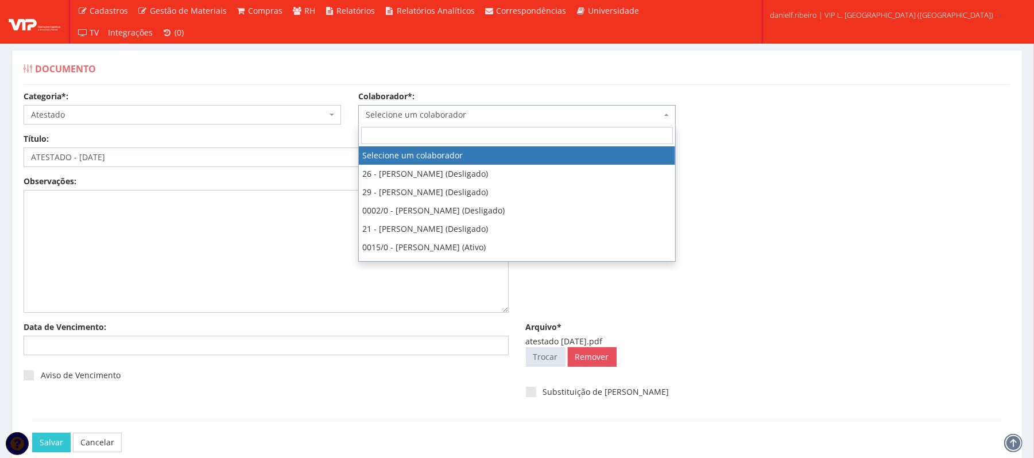
click at [386, 113] on span "Selecione um colaborador" at bounding box center [514, 114] width 296 height 11
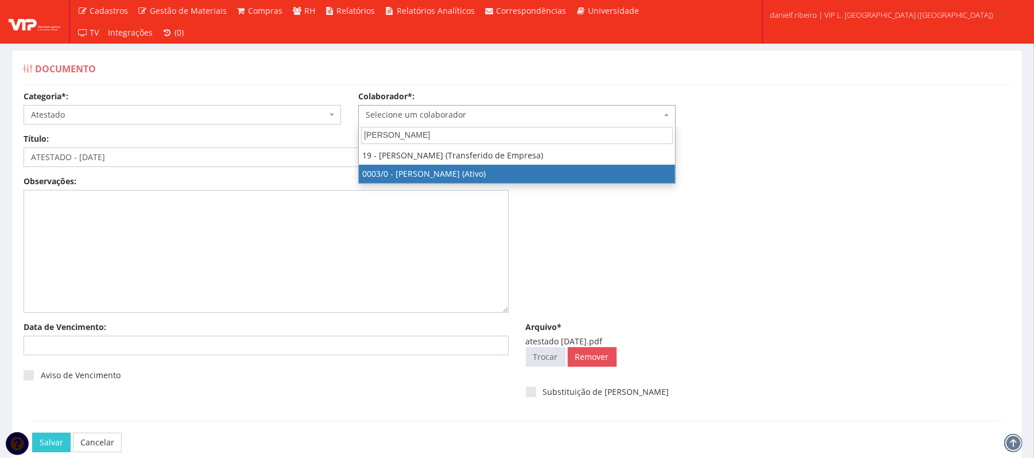
type input "GIL"
select select "716"
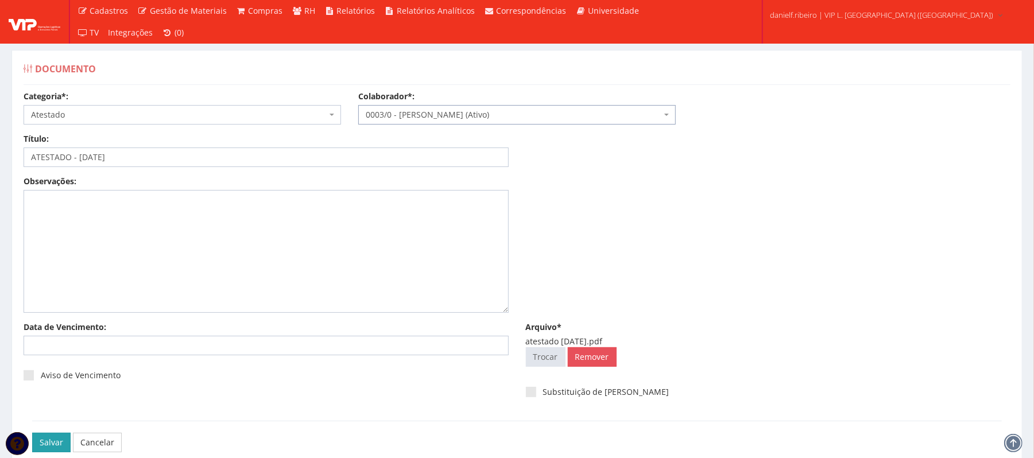
click at [47, 446] on input "Salvar" at bounding box center [51, 443] width 38 height 20
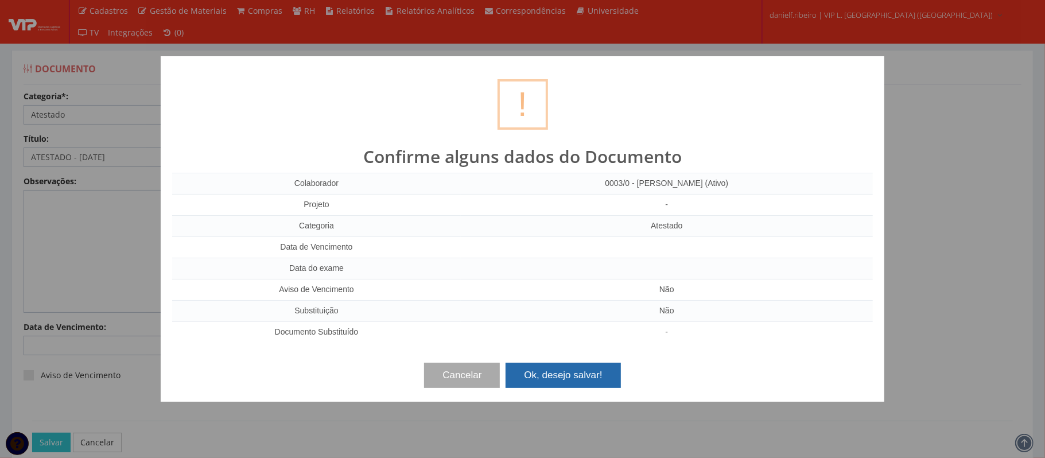
click at [577, 377] on button "Ok, desejo salvar!" at bounding box center [563, 375] width 115 height 25
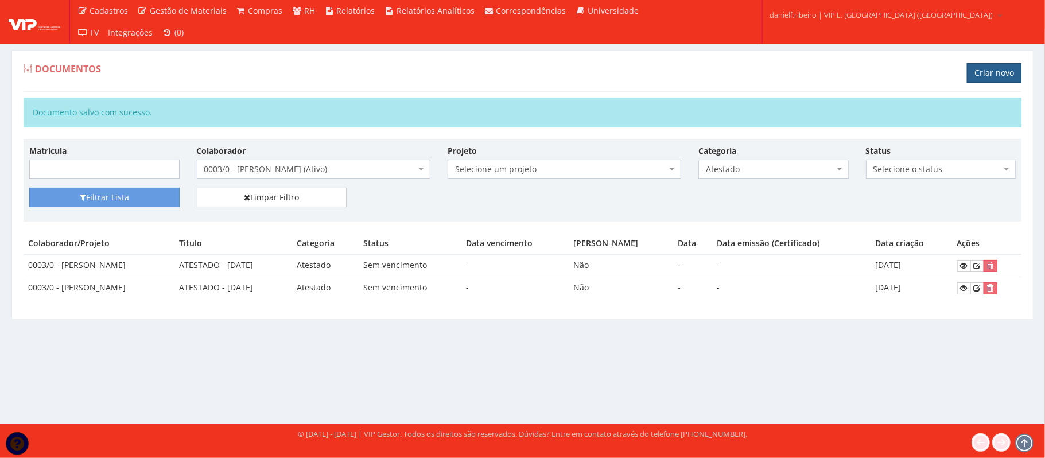
click at [986, 76] on link "Criar novo" at bounding box center [994, 73] width 55 height 20
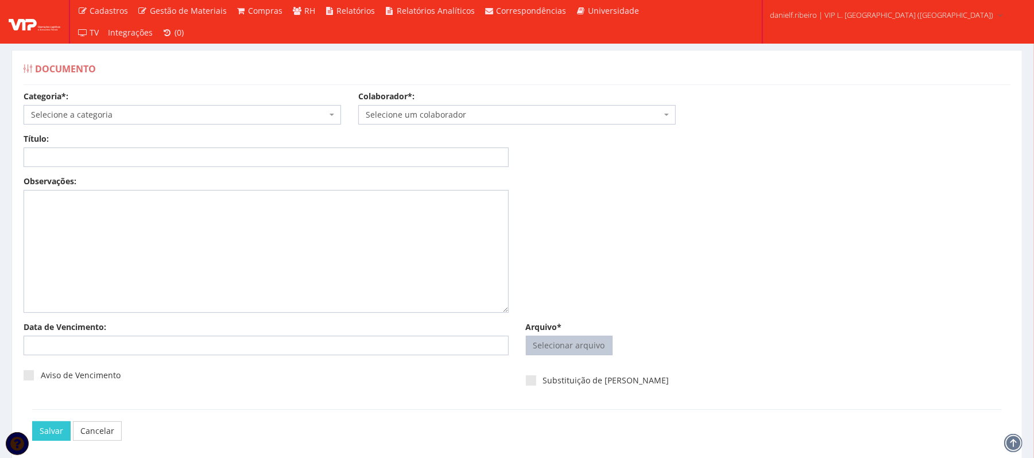
click at [565, 346] on input "Arquivo*" at bounding box center [569, 345] width 86 height 18
type input "C:\fakepath\atestado 25.05.2025.pdf"
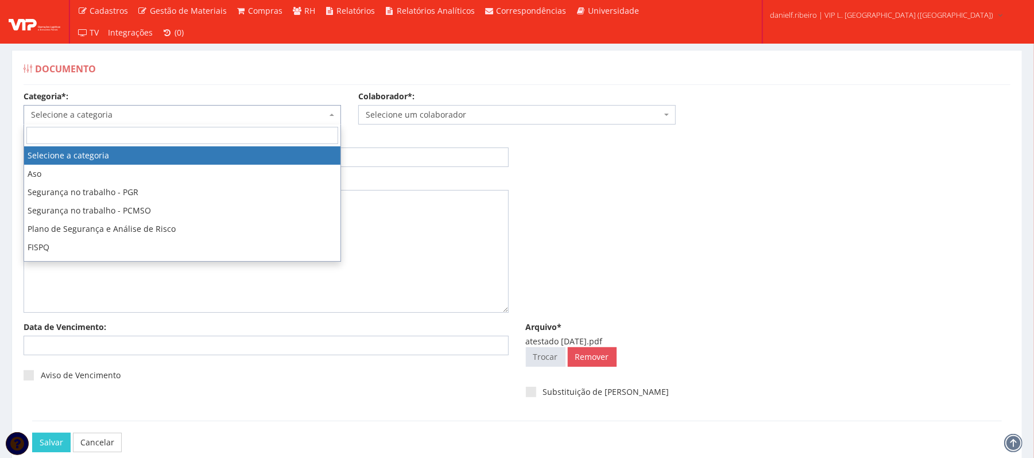
click at [134, 121] on span "Selecione a categoria" at bounding box center [179, 114] width 296 height 11
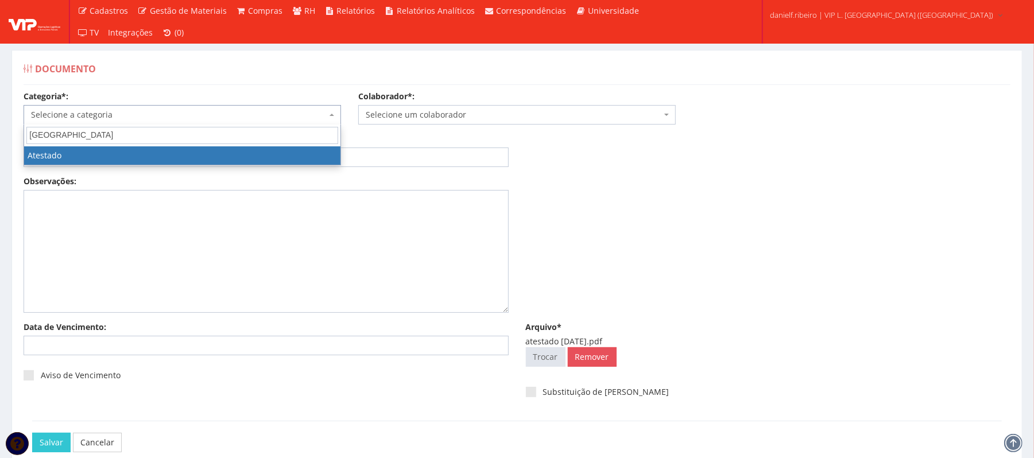
type input "ATESTADO"
select select "atestado"
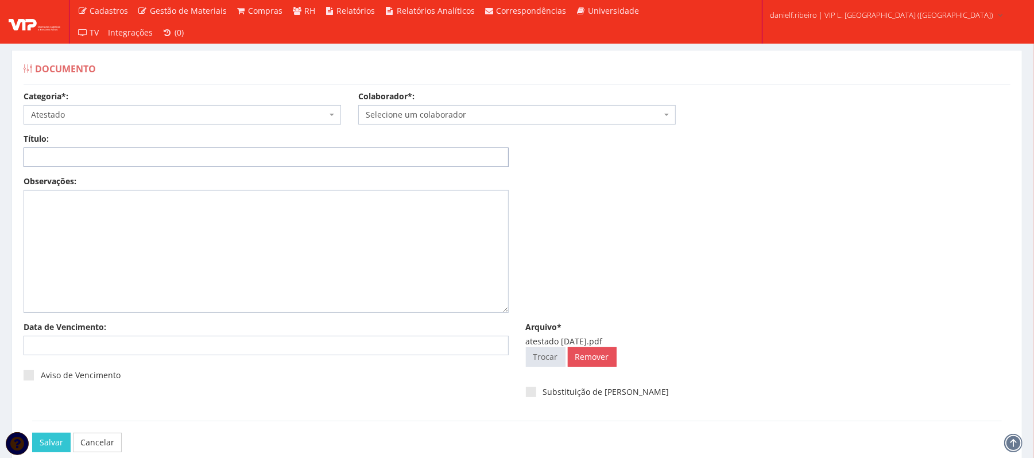
click at [94, 152] on input "Título:" at bounding box center [266, 158] width 485 height 20
type input "ATESTADO - [DATE]"
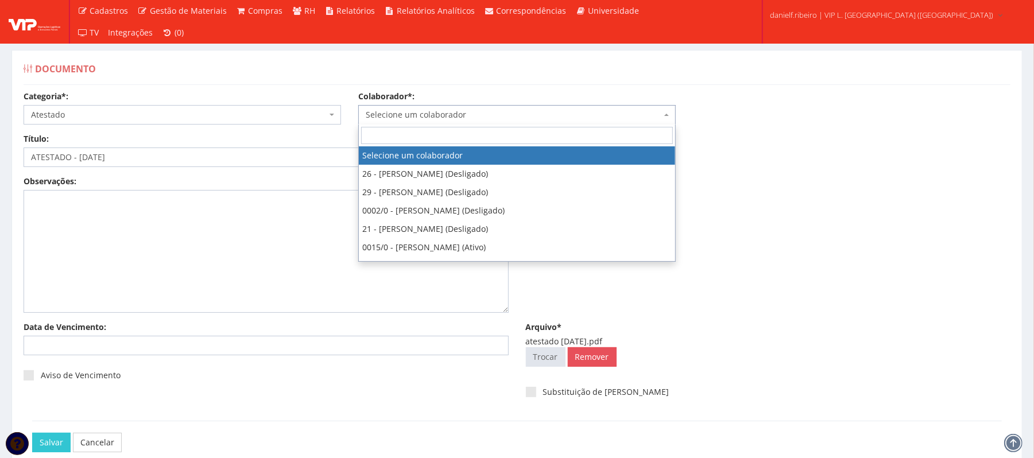
click at [452, 111] on span "Selecione um colaborador" at bounding box center [514, 114] width 296 height 11
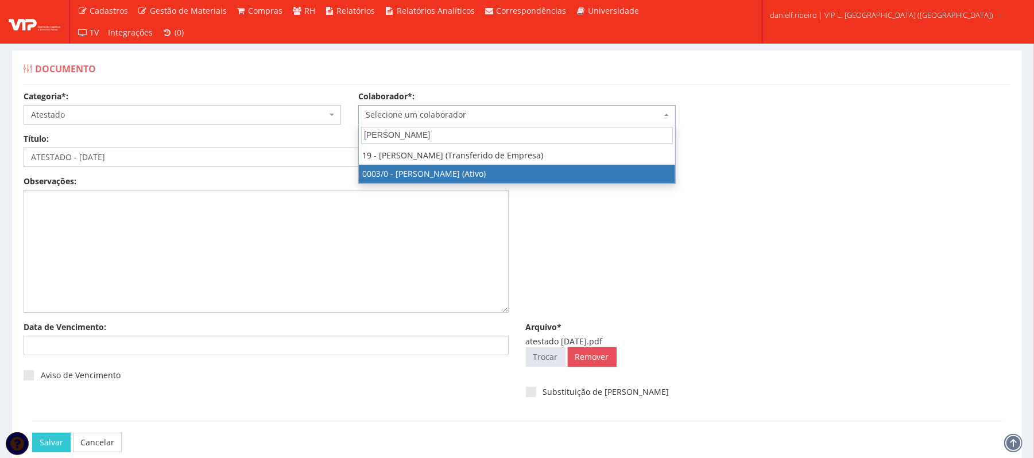
type input "GIL"
select select "716"
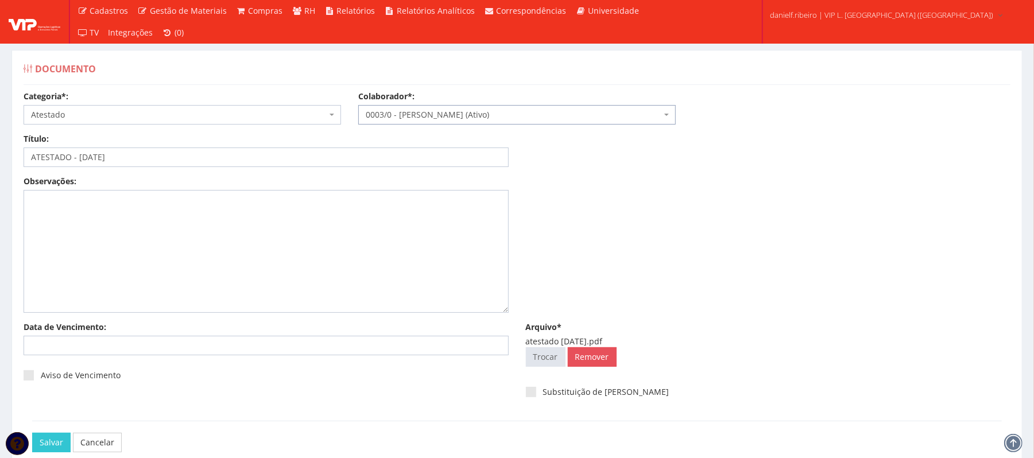
scroll to position [64, 0]
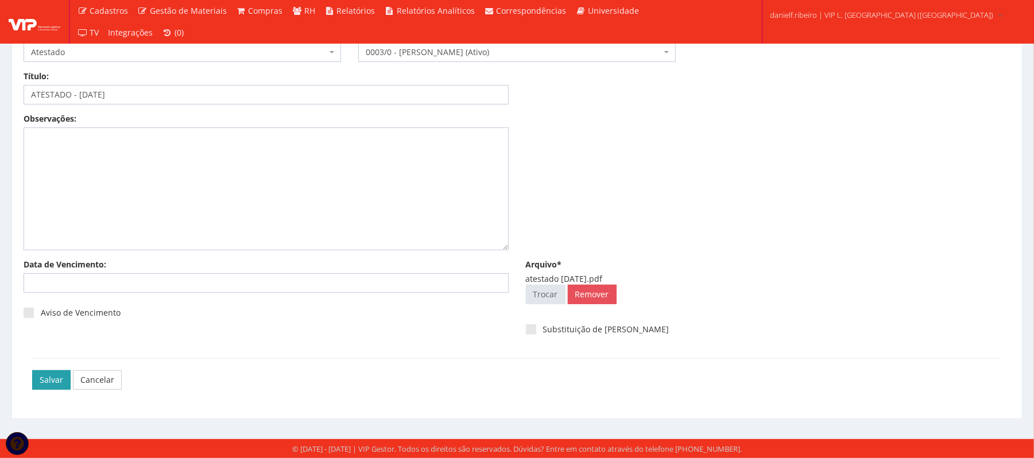
click at [58, 379] on input "Salvar" at bounding box center [51, 380] width 38 height 20
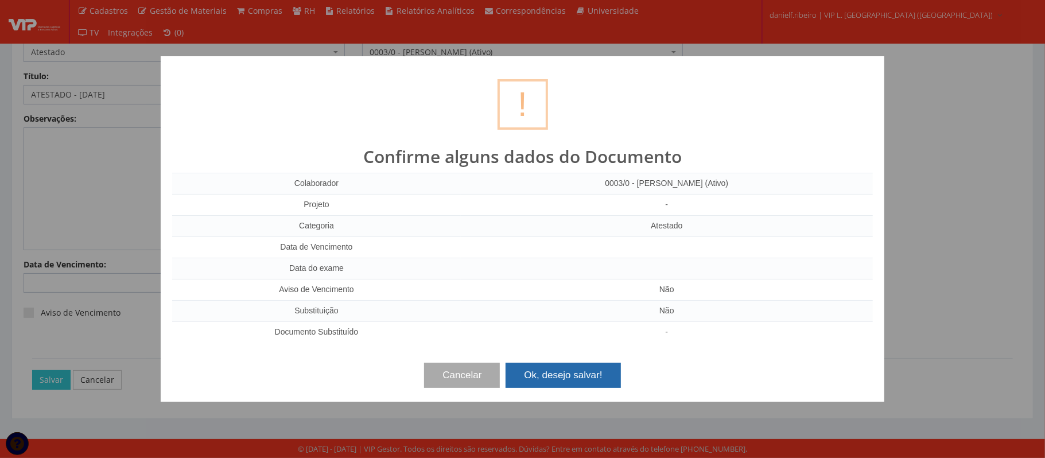
click at [536, 372] on button "Ok, desejo salvar!" at bounding box center [563, 375] width 115 height 25
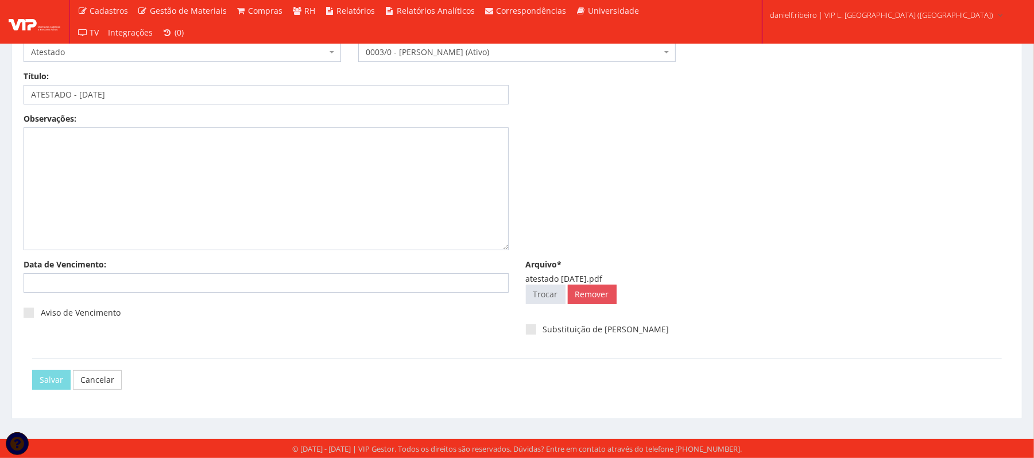
scroll to position [0, 0]
